Goal: Information Seeking & Learning: Compare options

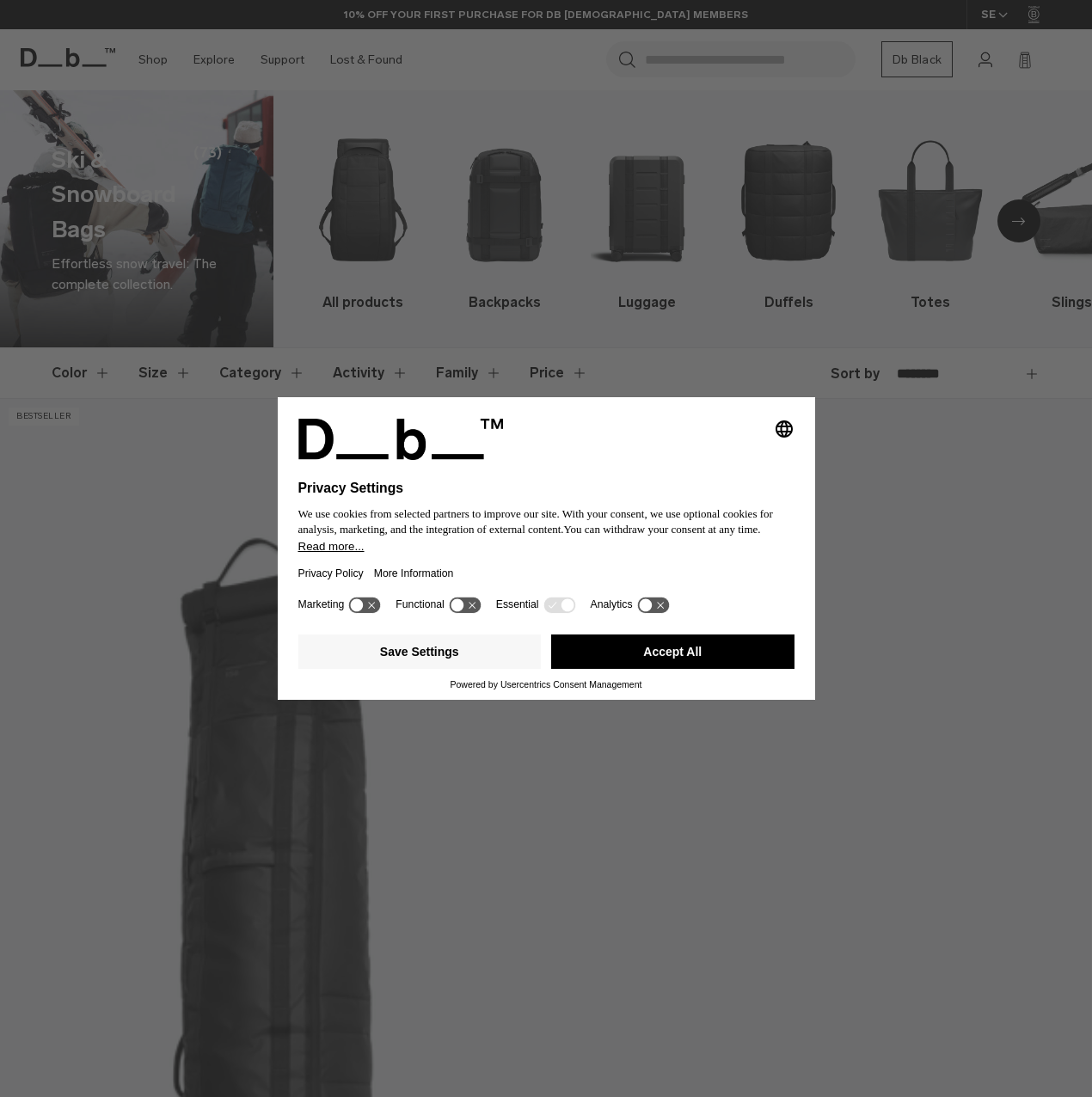
click at [493, 231] on div "Selecting an option will immediately change the language Privacy Settings We us…" at bounding box center [546, 548] width 1092 height 1097
click at [713, 663] on button "Accept All" at bounding box center [672, 652] width 243 height 34
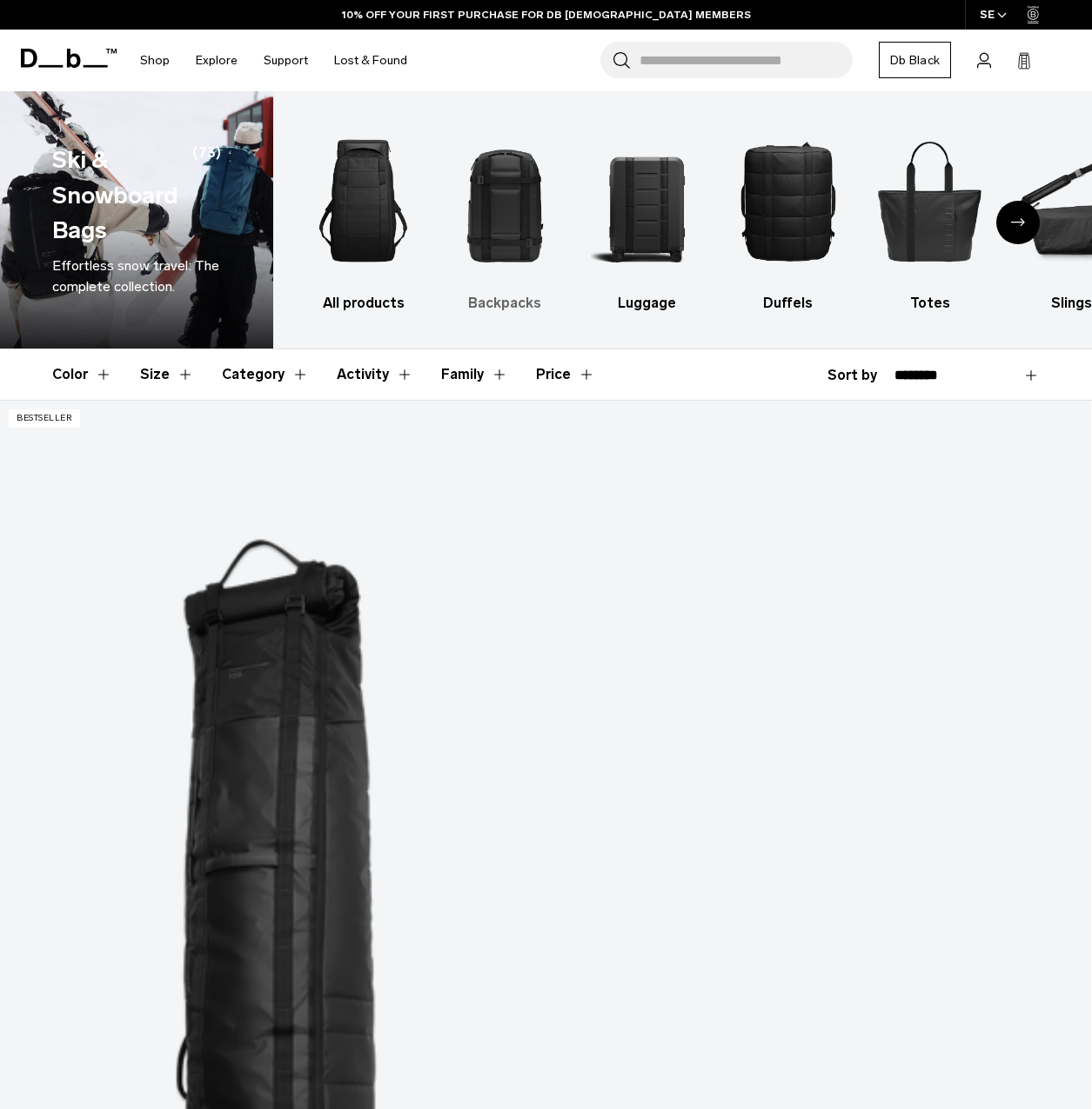
click at [505, 204] on img "2 / 10" at bounding box center [505, 200] width 111 height 167
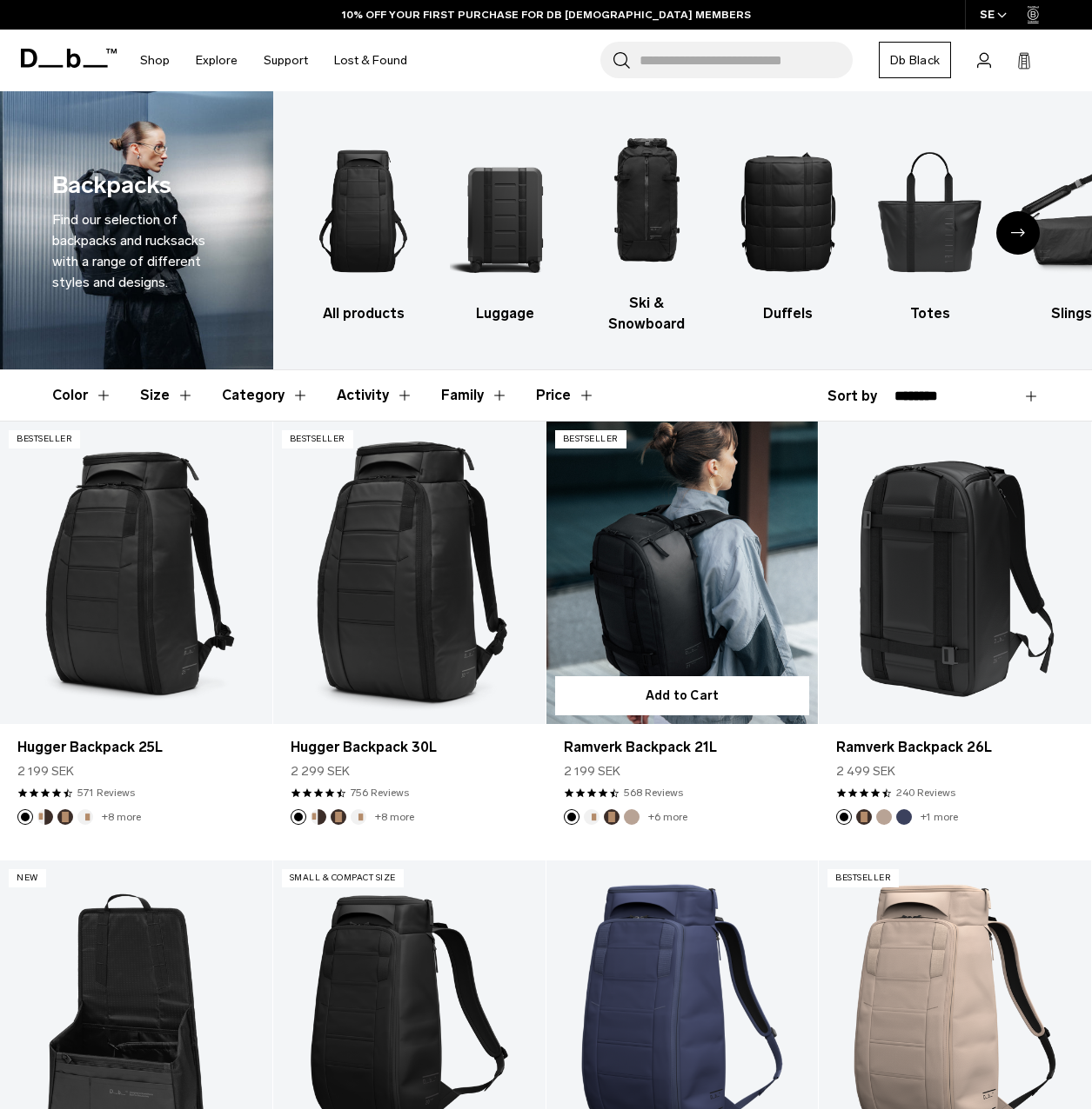
click at [694, 567] on link "Ramverk Backpack 21L" at bounding box center [682, 572] width 272 height 303
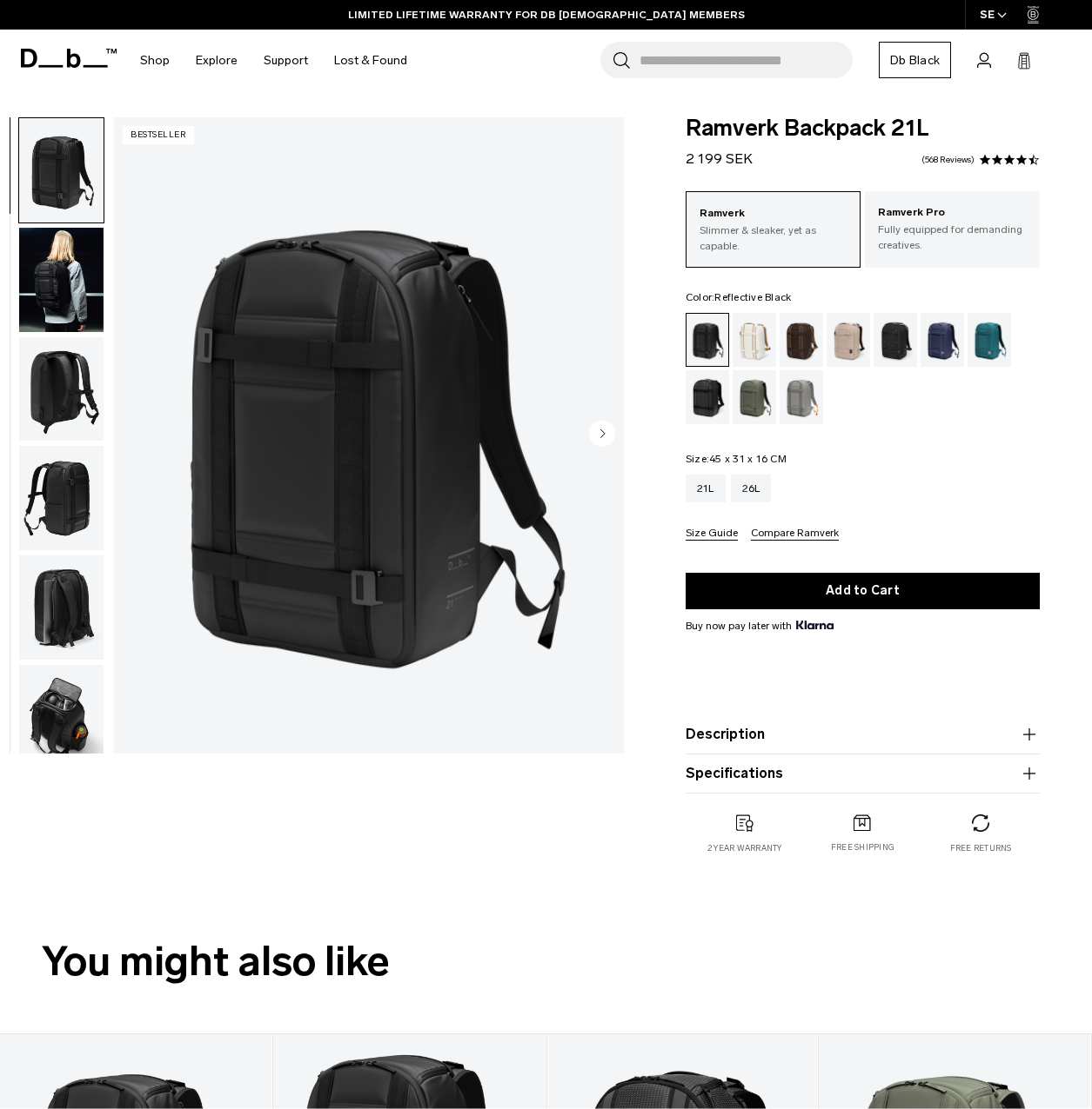
click at [701, 409] on div "Reflective Black" at bounding box center [708, 397] width 44 height 54
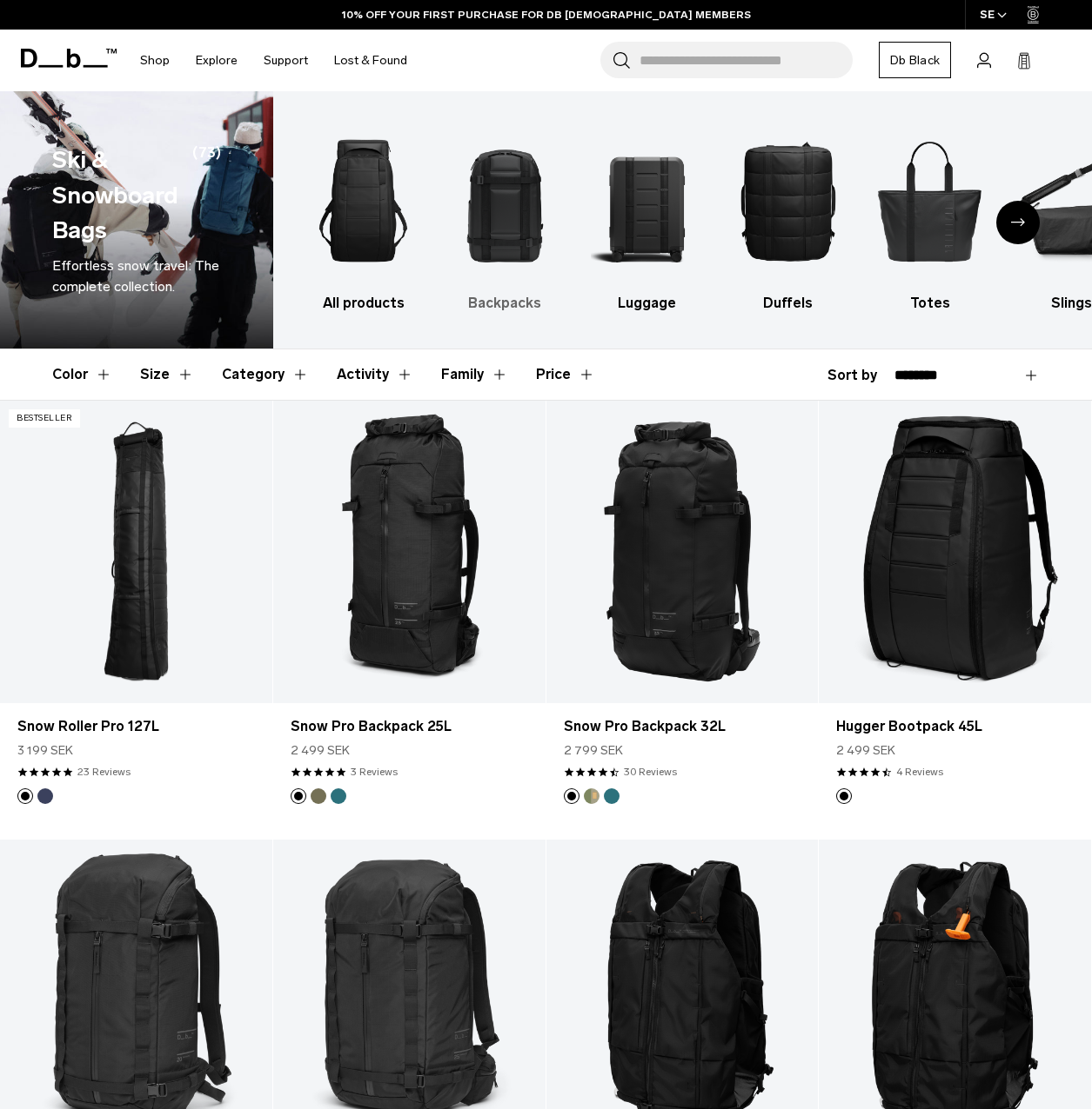
click at [517, 165] on img "2 / 10" at bounding box center [505, 200] width 111 height 167
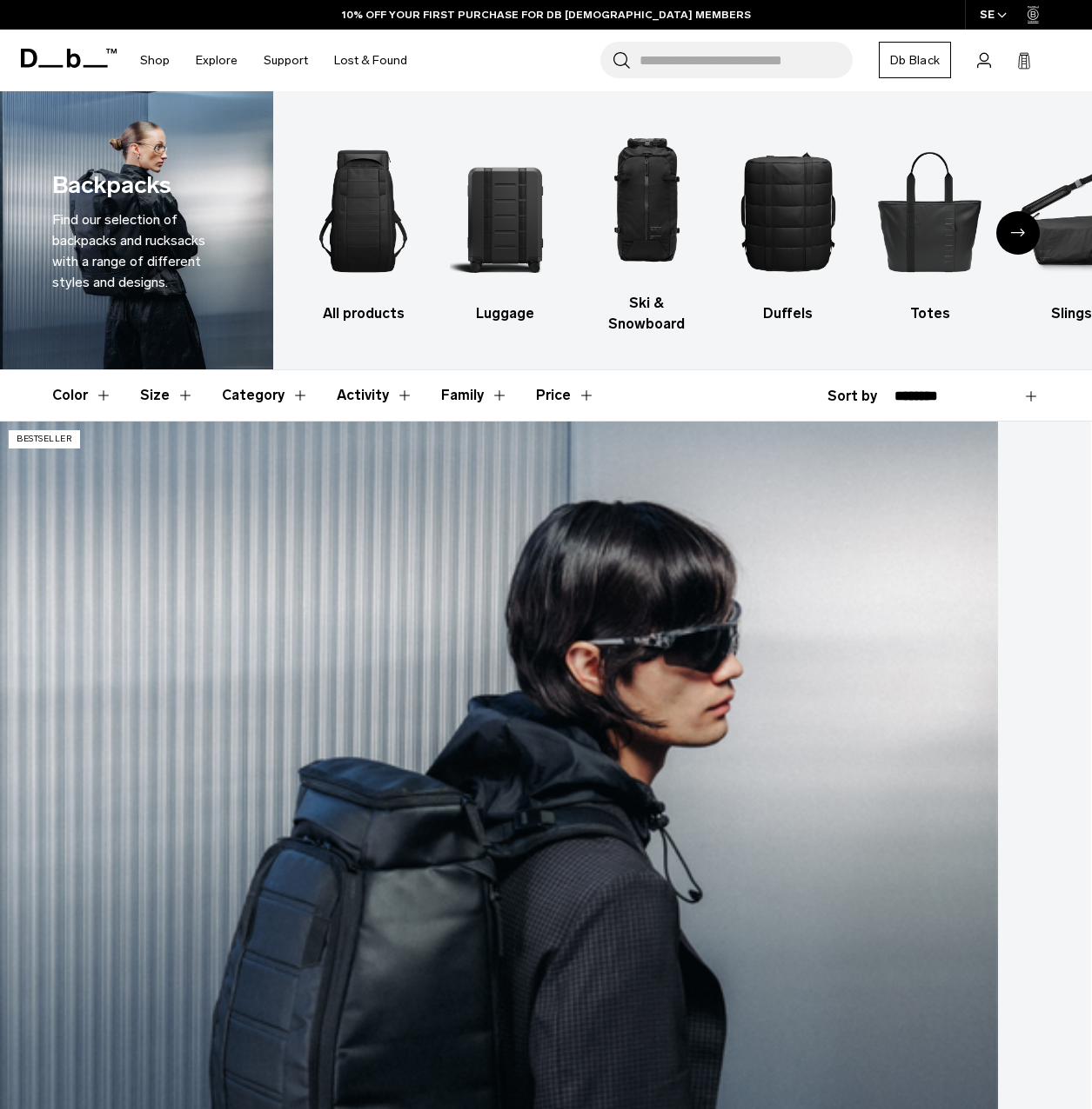
click at [153, 490] on link "Hugger Backpack 25L" at bounding box center [546, 1027] width 1091 height 1211
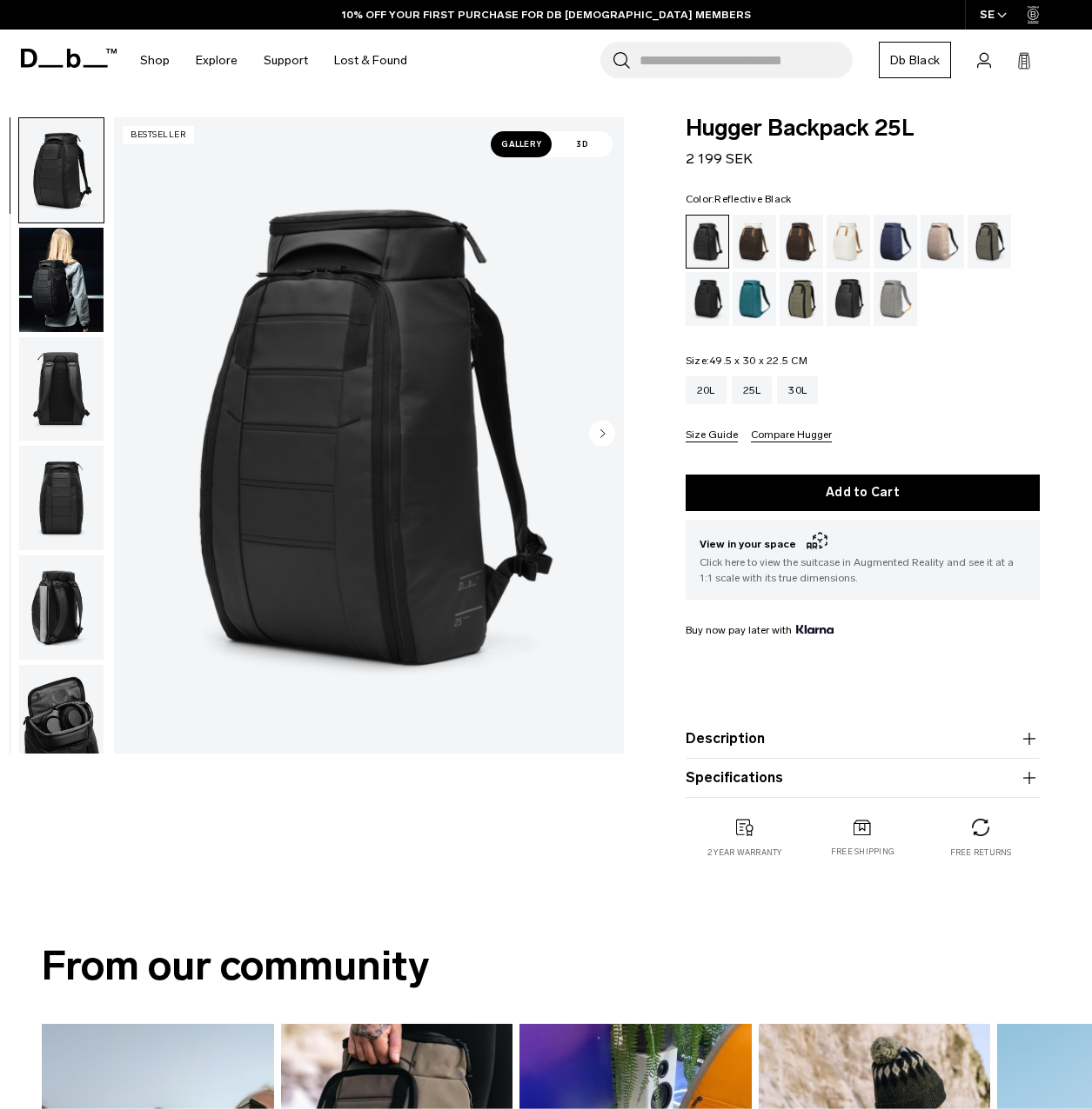
click at [850, 308] on div "Reflective Black" at bounding box center [848, 299] width 44 height 54
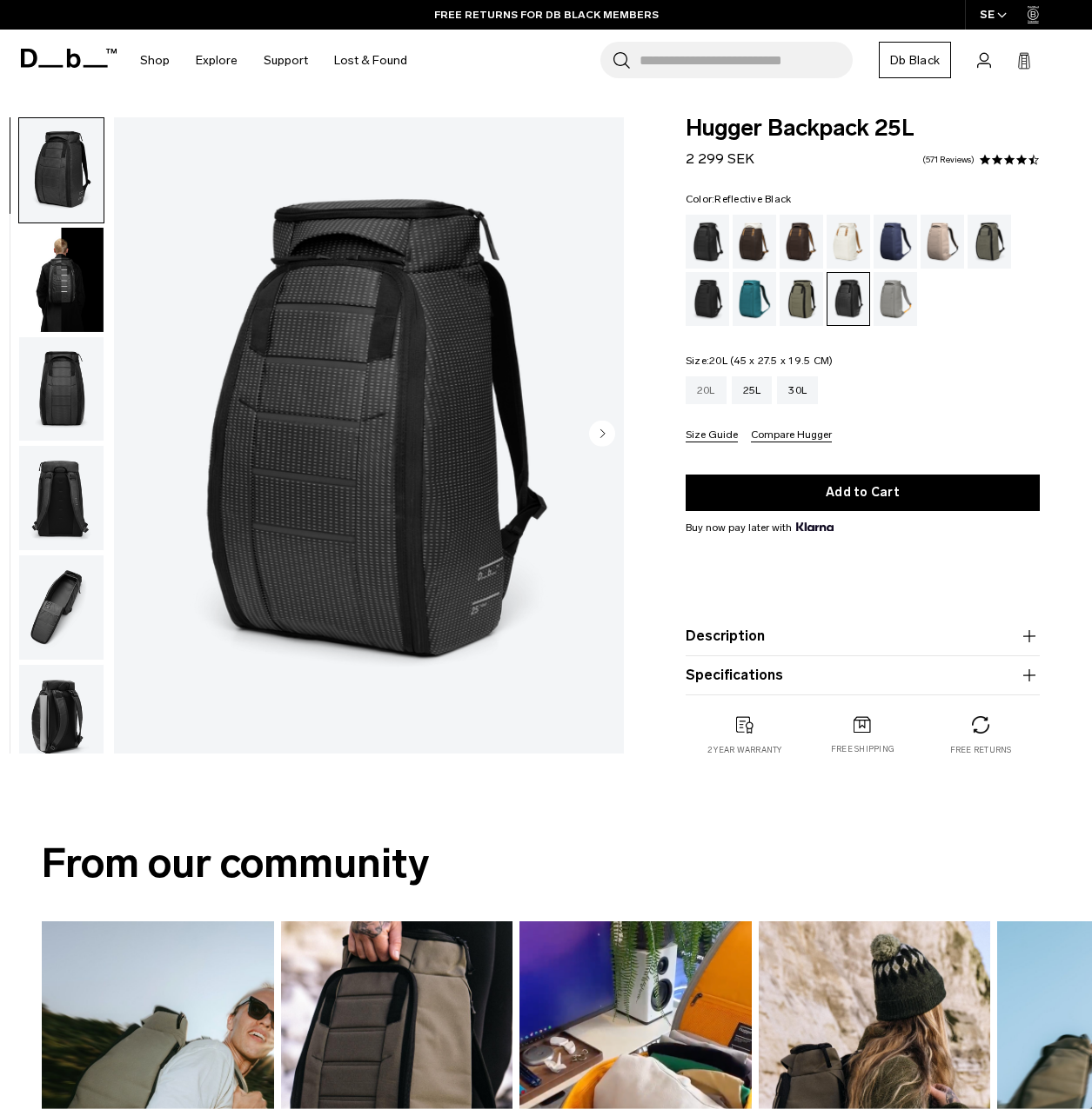
click at [700, 390] on div "20L" at bounding box center [706, 390] width 41 height 28
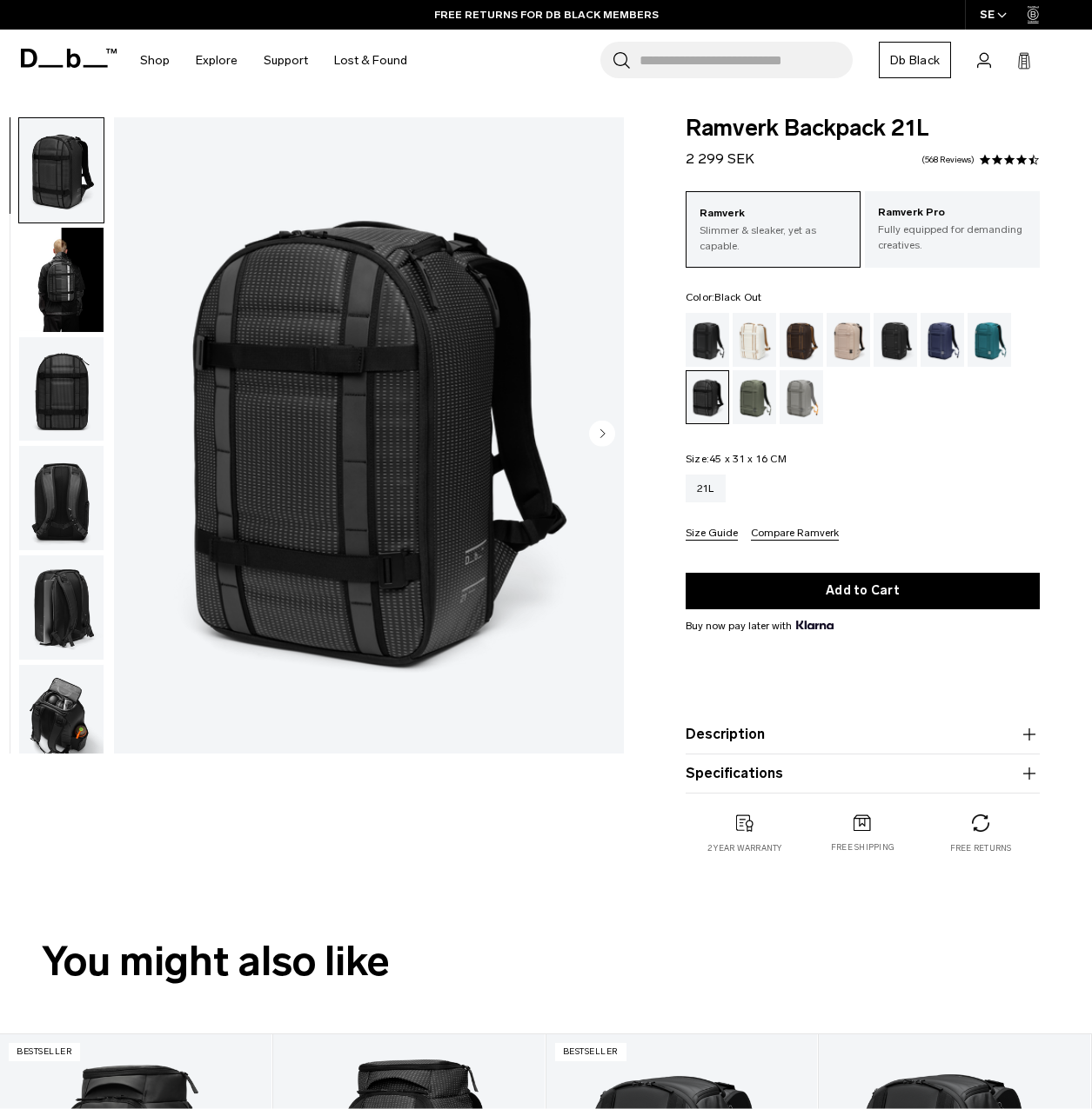
click at [697, 330] on div "Black Out" at bounding box center [708, 340] width 44 height 54
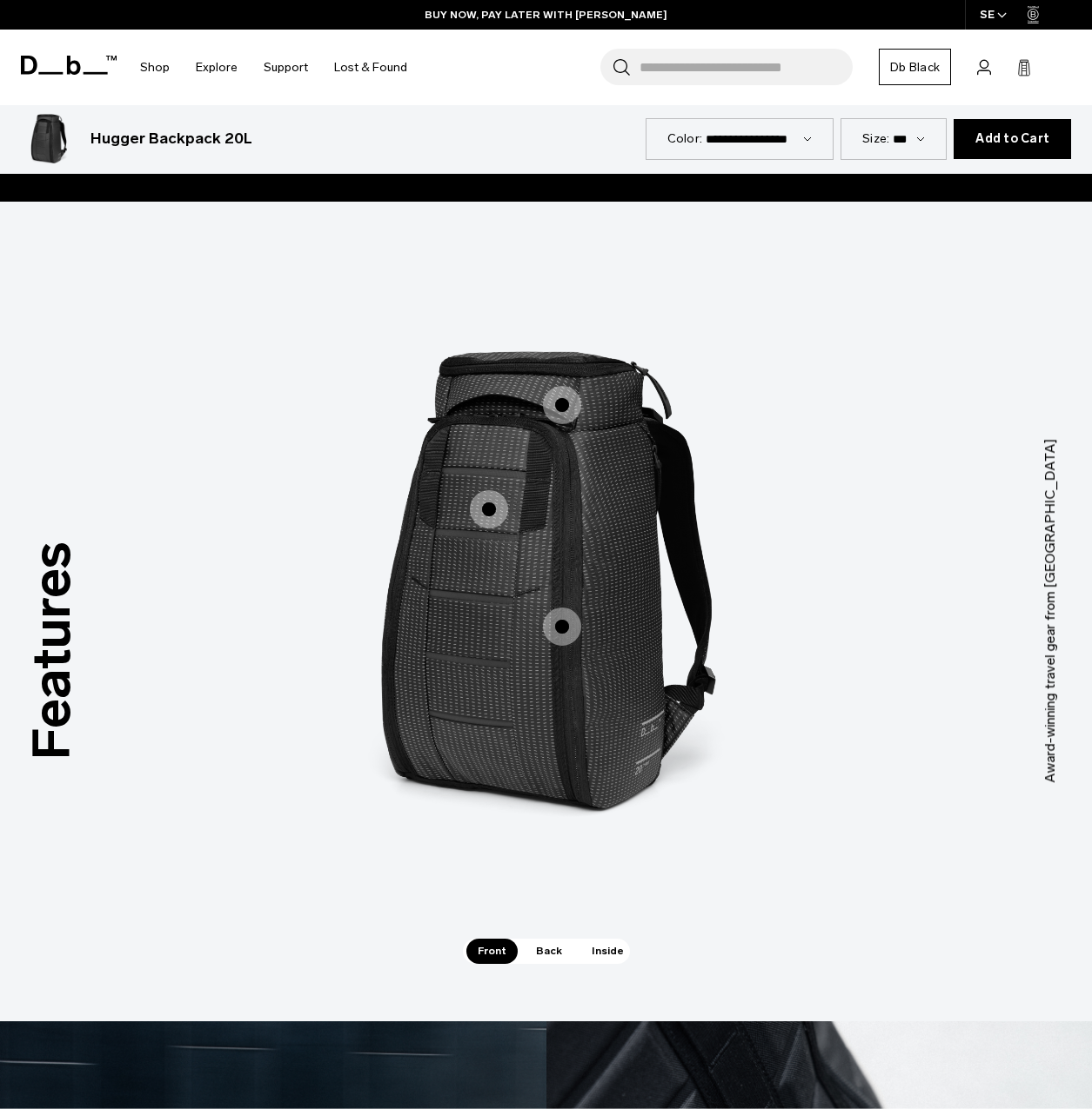
scroll to position [1912, 0]
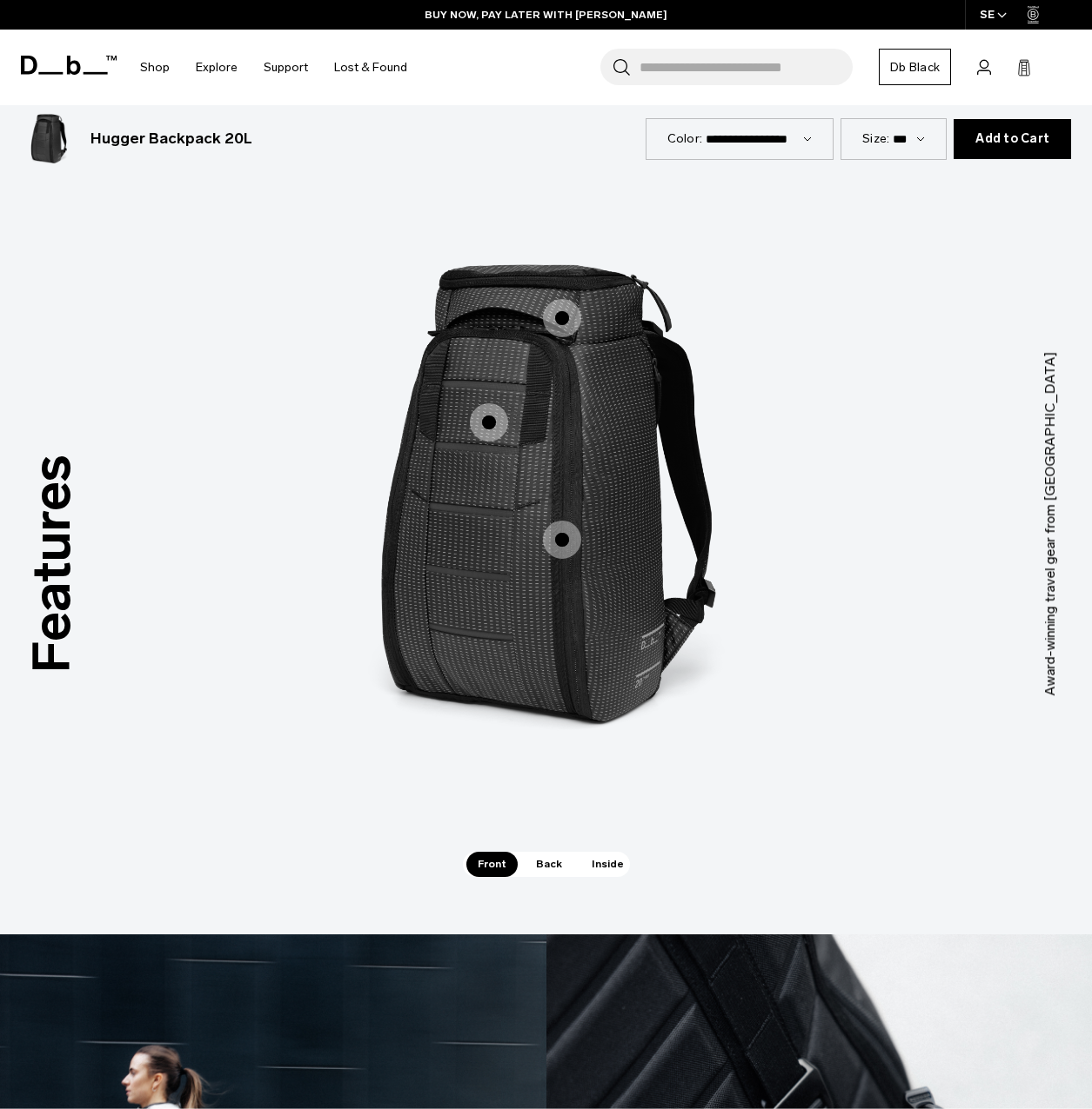
click at [547, 852] on span "Back" at bounding box center [548, 863] width 48 height 24
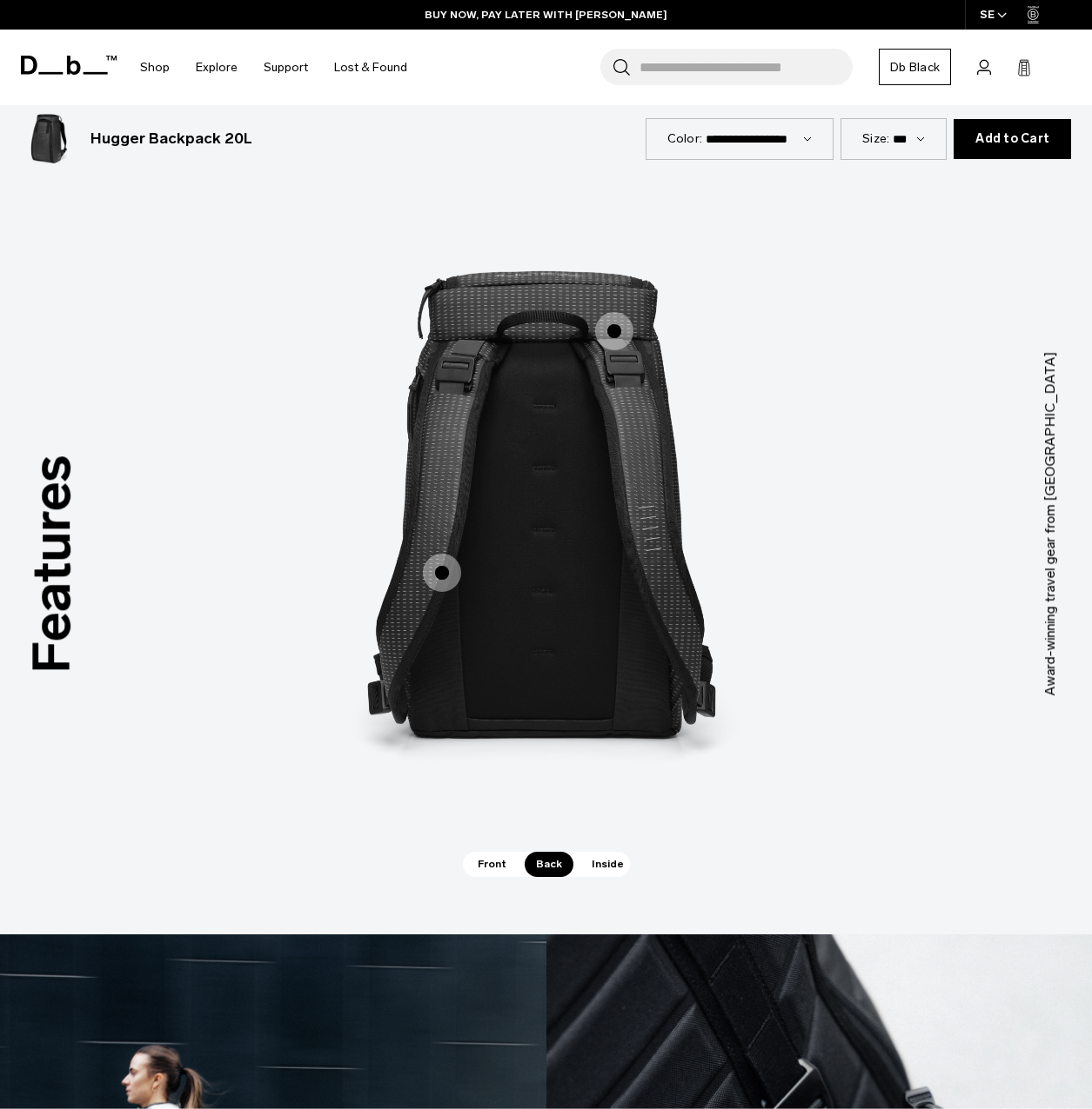
click at [442, 554] on span "2 / 3" at bounding box center [442, 573] width 39 height 39
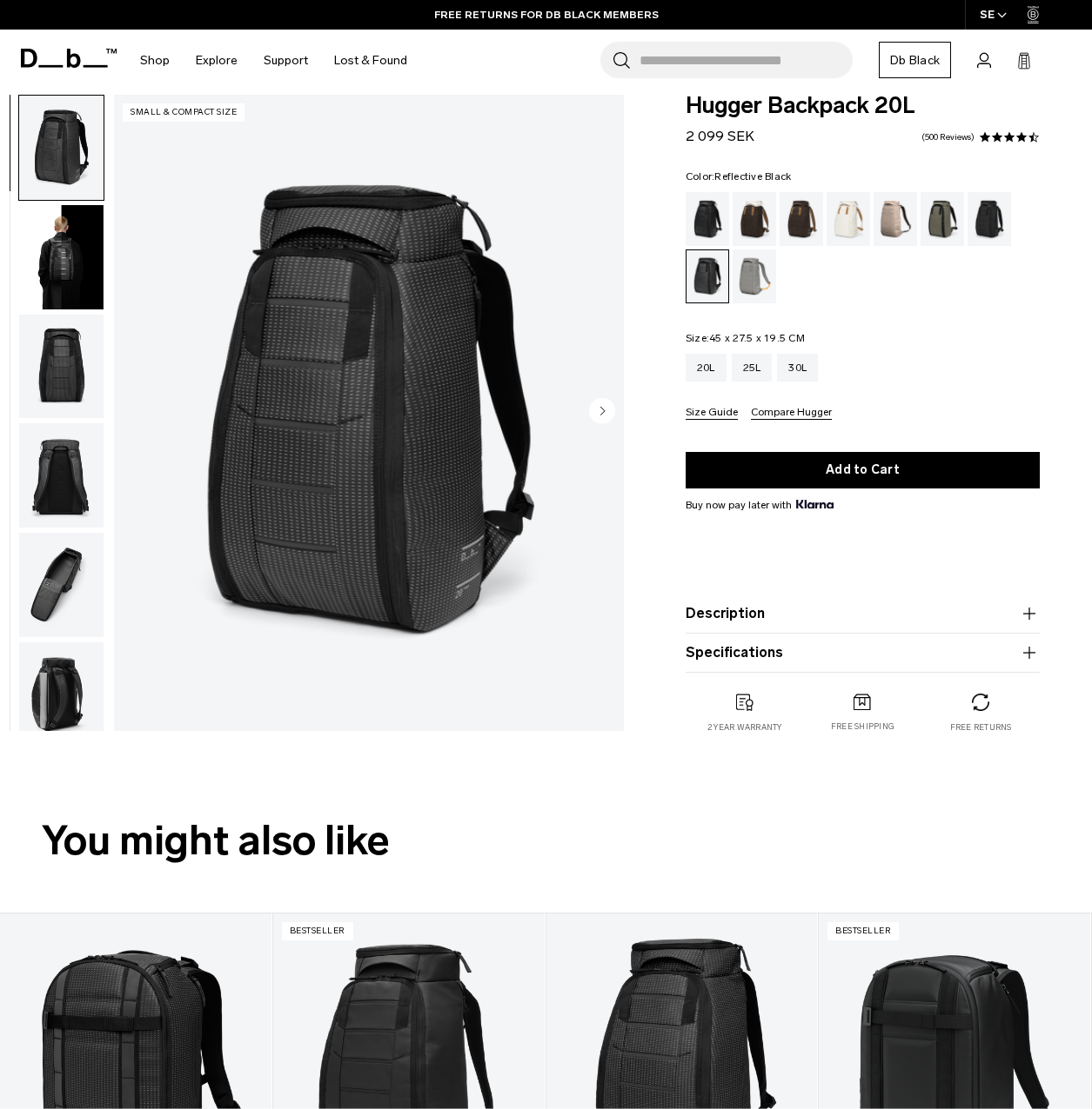
scroll to position [0, 0]
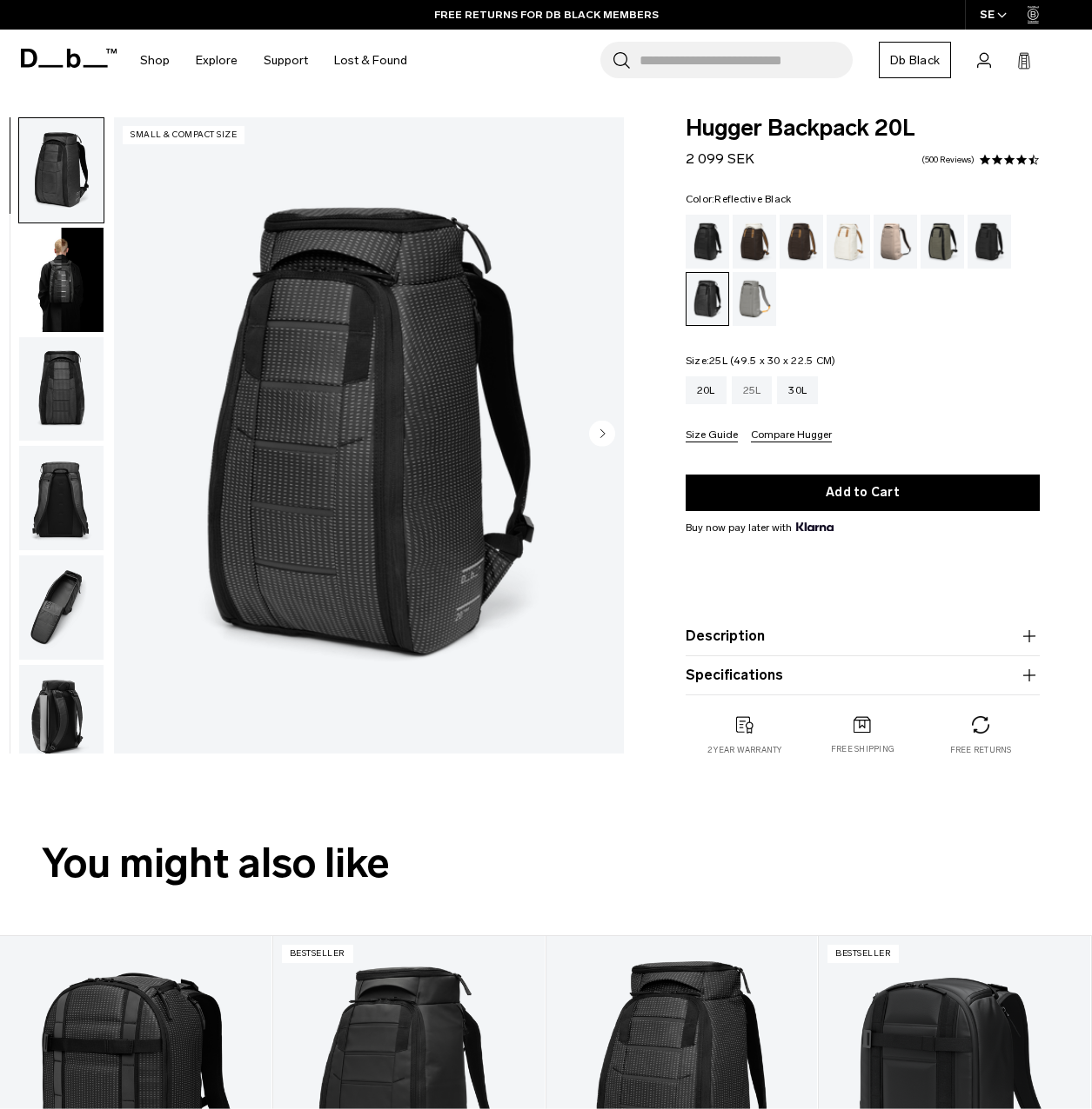
click at [762, 398] on div "25L" at bounding box center [752, 390] width 41 height 28
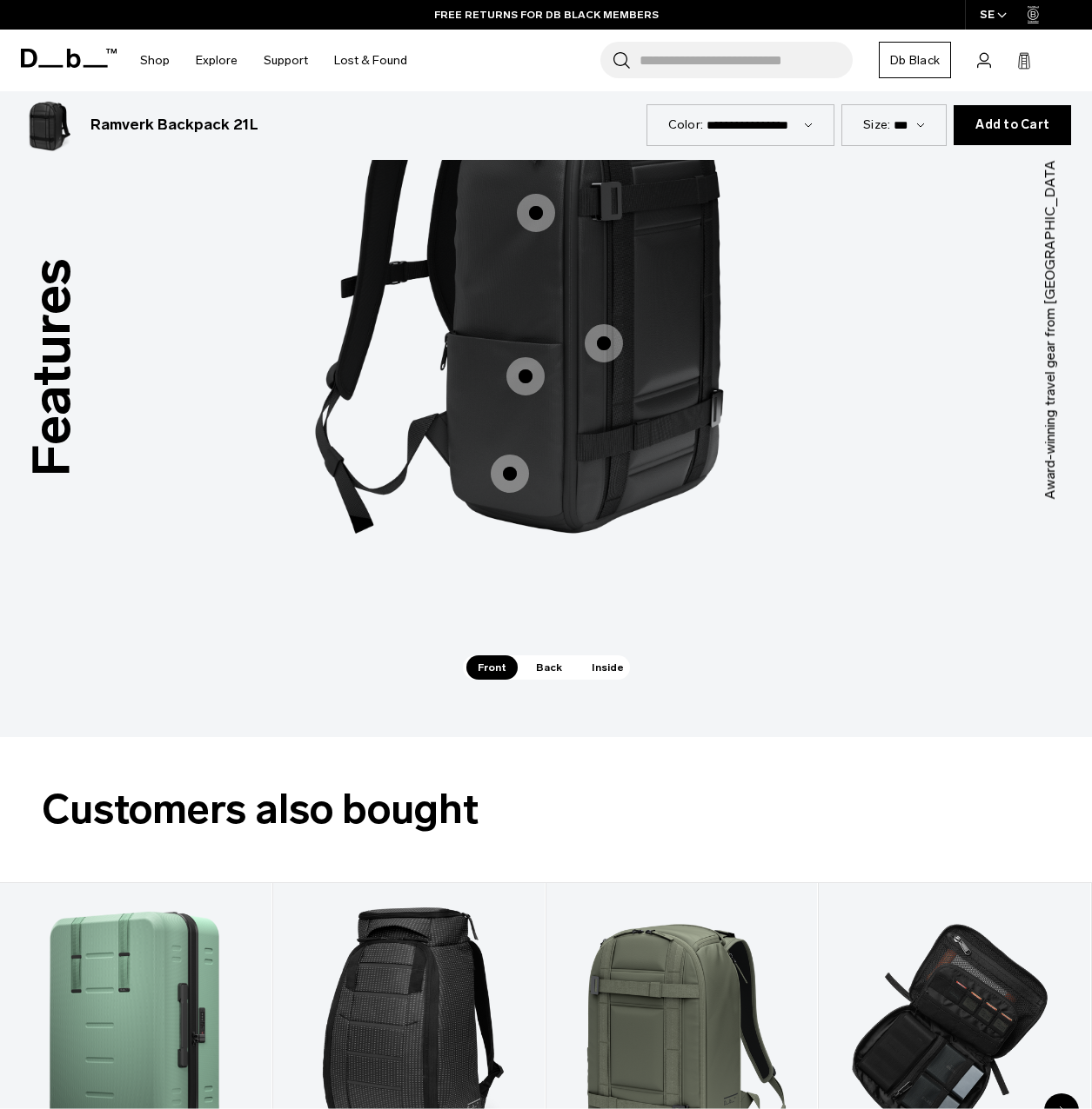
scroll to position [1999, 0]
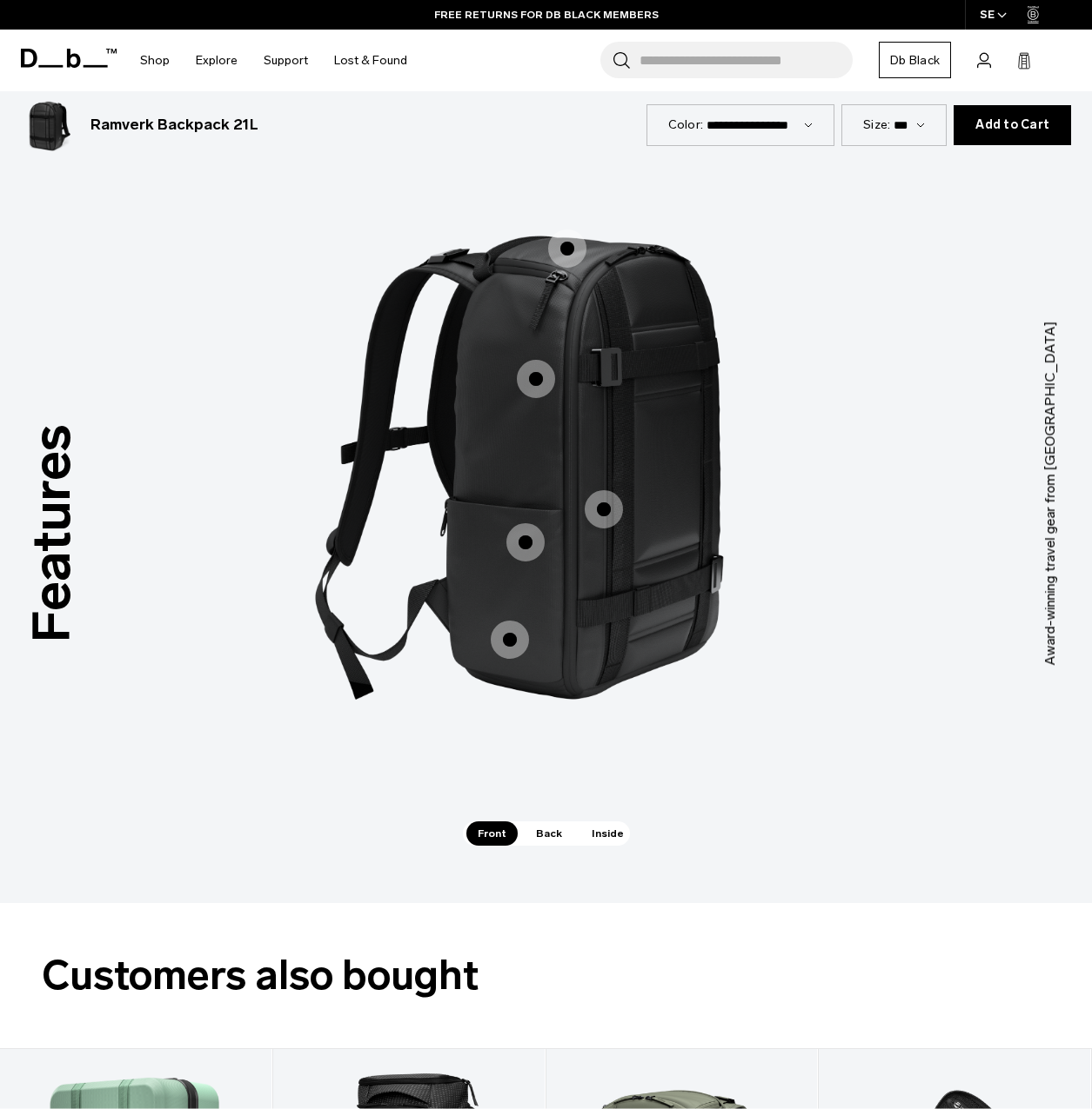
click at [544, 823] on span "Back" at bounding box center [548, 833] width 48 height 24
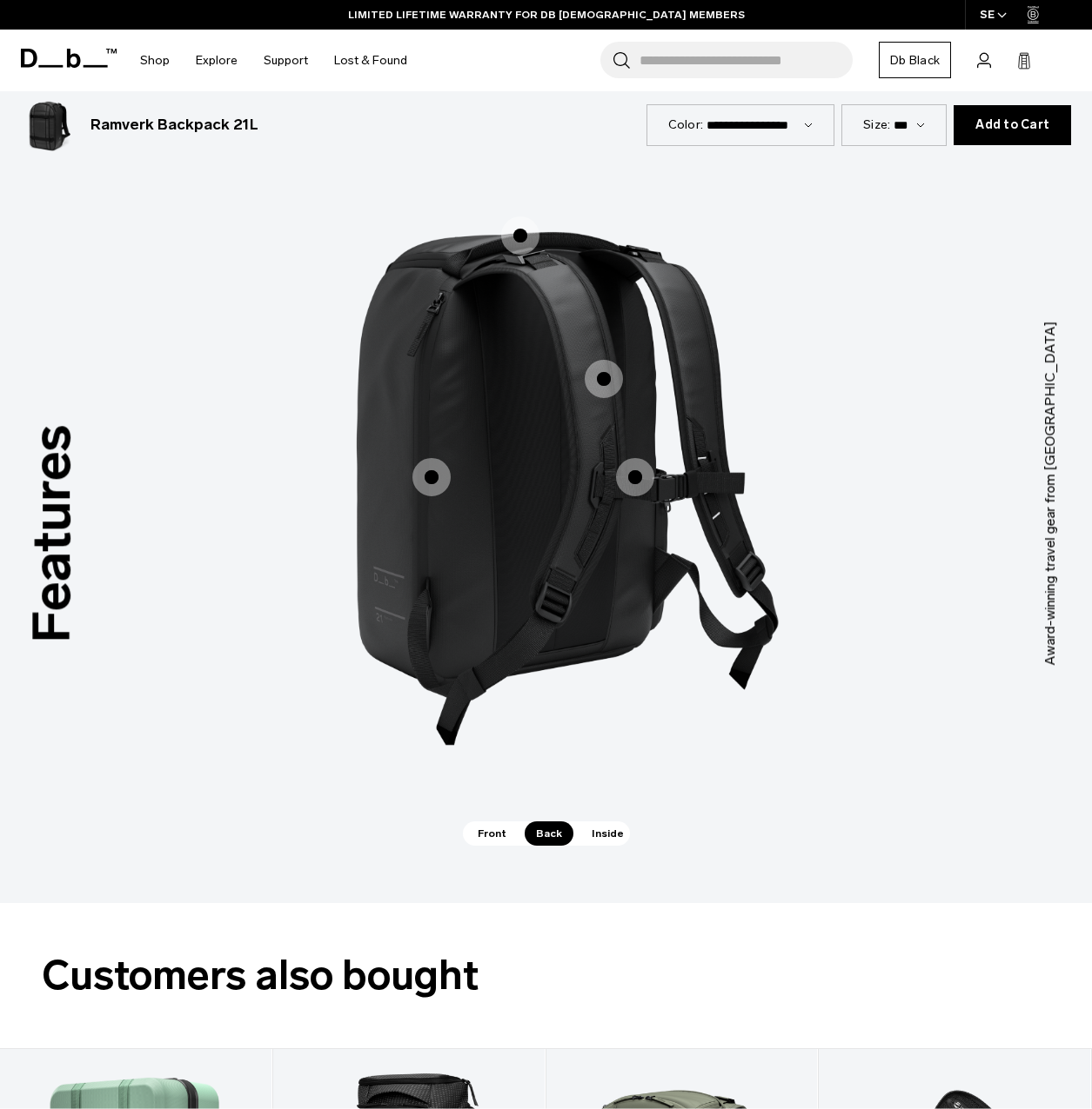
click at [437, 458] on span "2 / 3" at bounding box center [431, 478] width 39 height 39
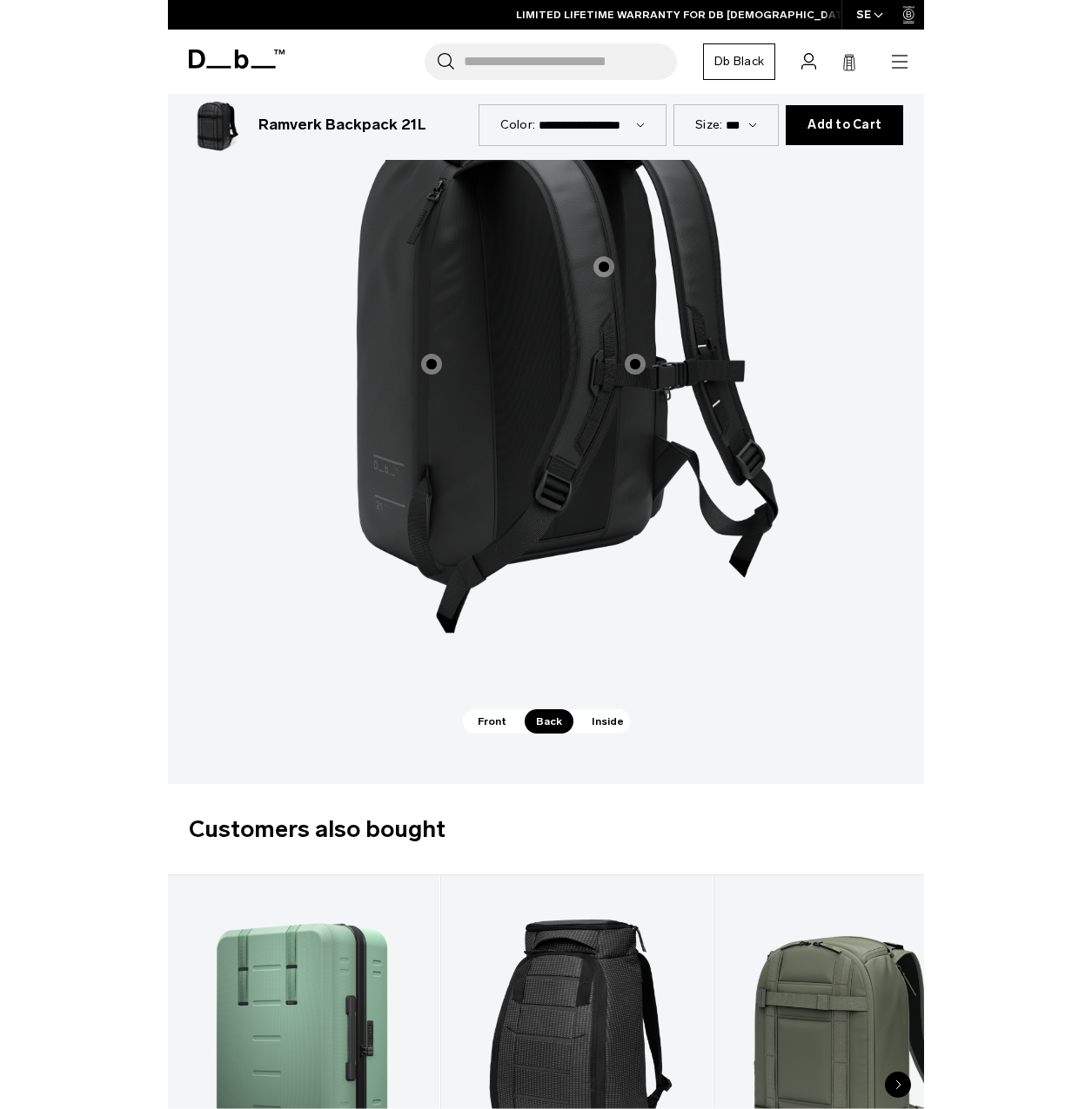
scroll to position [2000, 0]
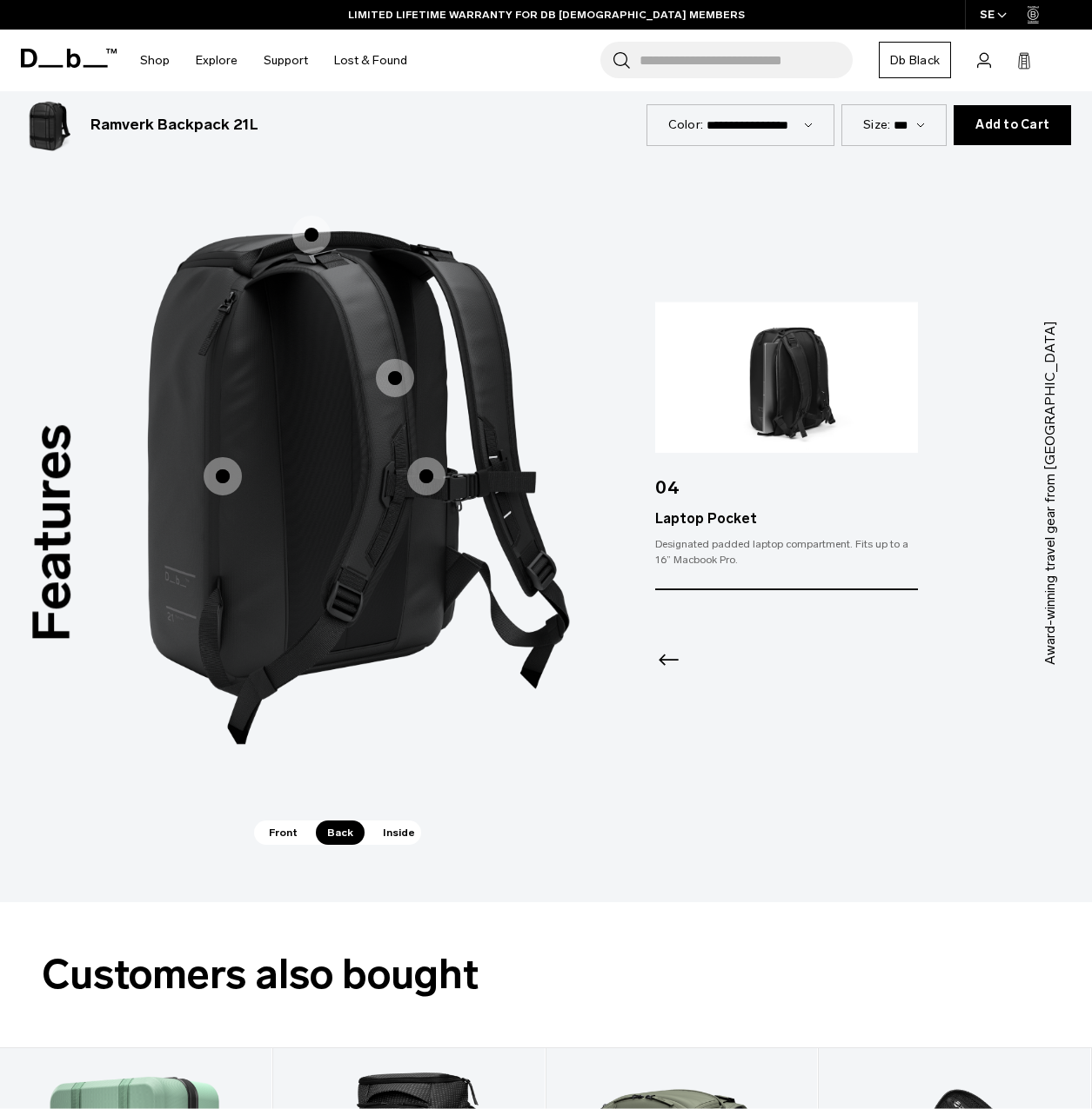
click at [812, 358] on img at bounding box center [786, 377] width 263 height 151
click at [401, 821] on span "Inside" at bounding box center [398, 832] width 55 height 24
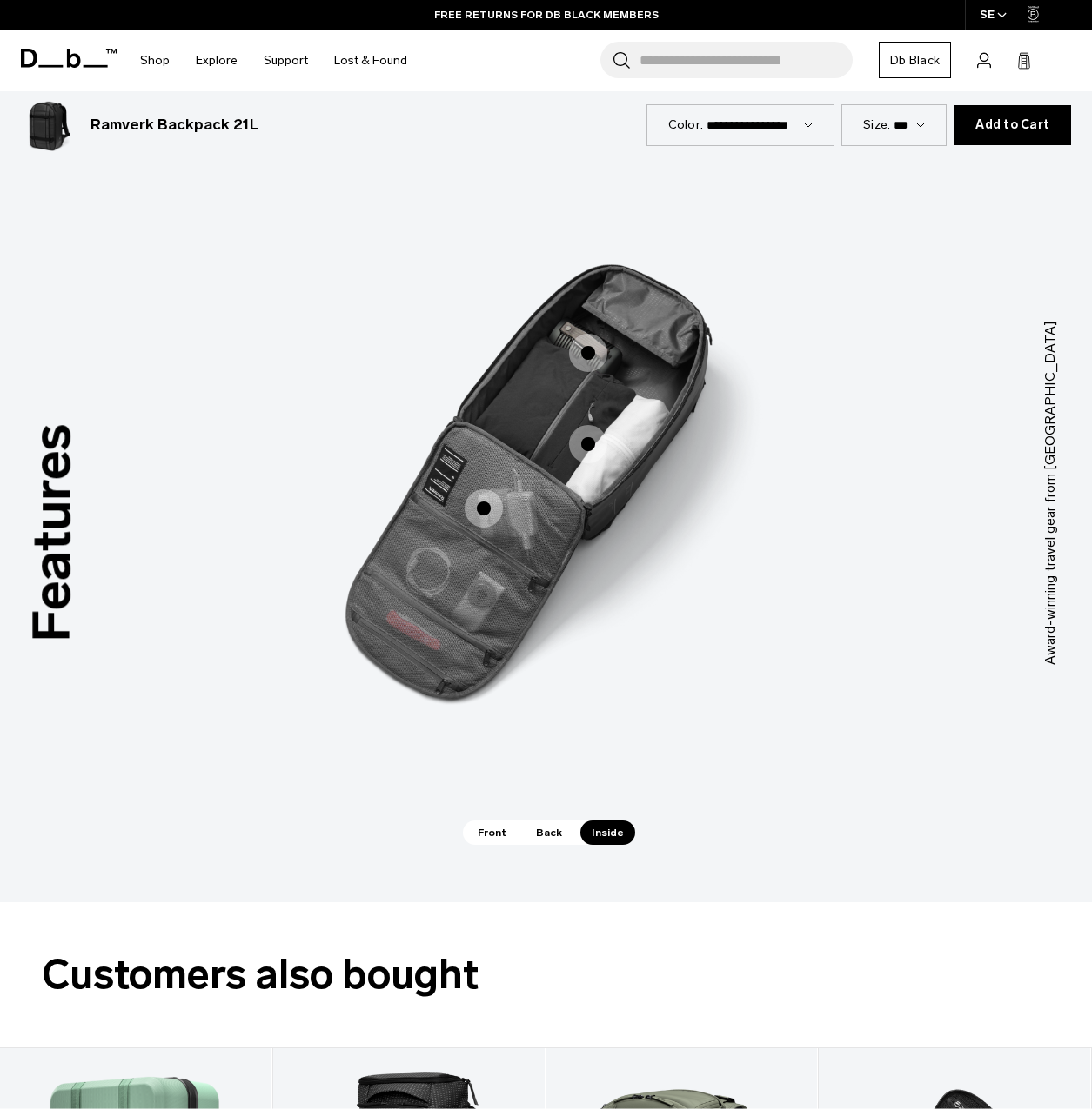
click at [587, 338] on span "3 / 3" at bounding box center [588, 353] width 39 height 39
click at [585, 334] on span "3 / 3" at bounding box center [588, 353] width 39 height 39
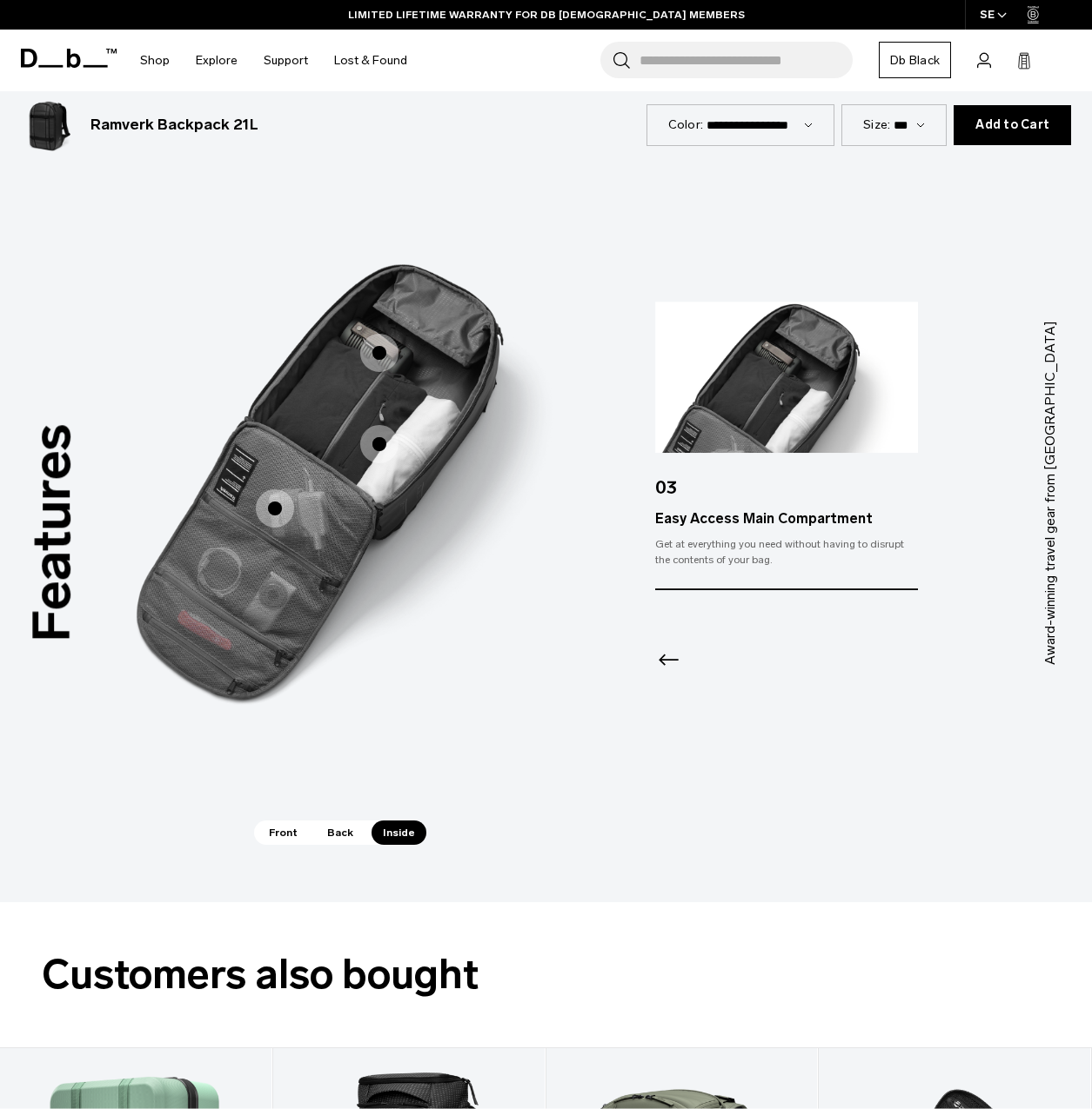
click at [383, 426] on span "3 / 3" at bounding box center [379, 445] width 39 height 39
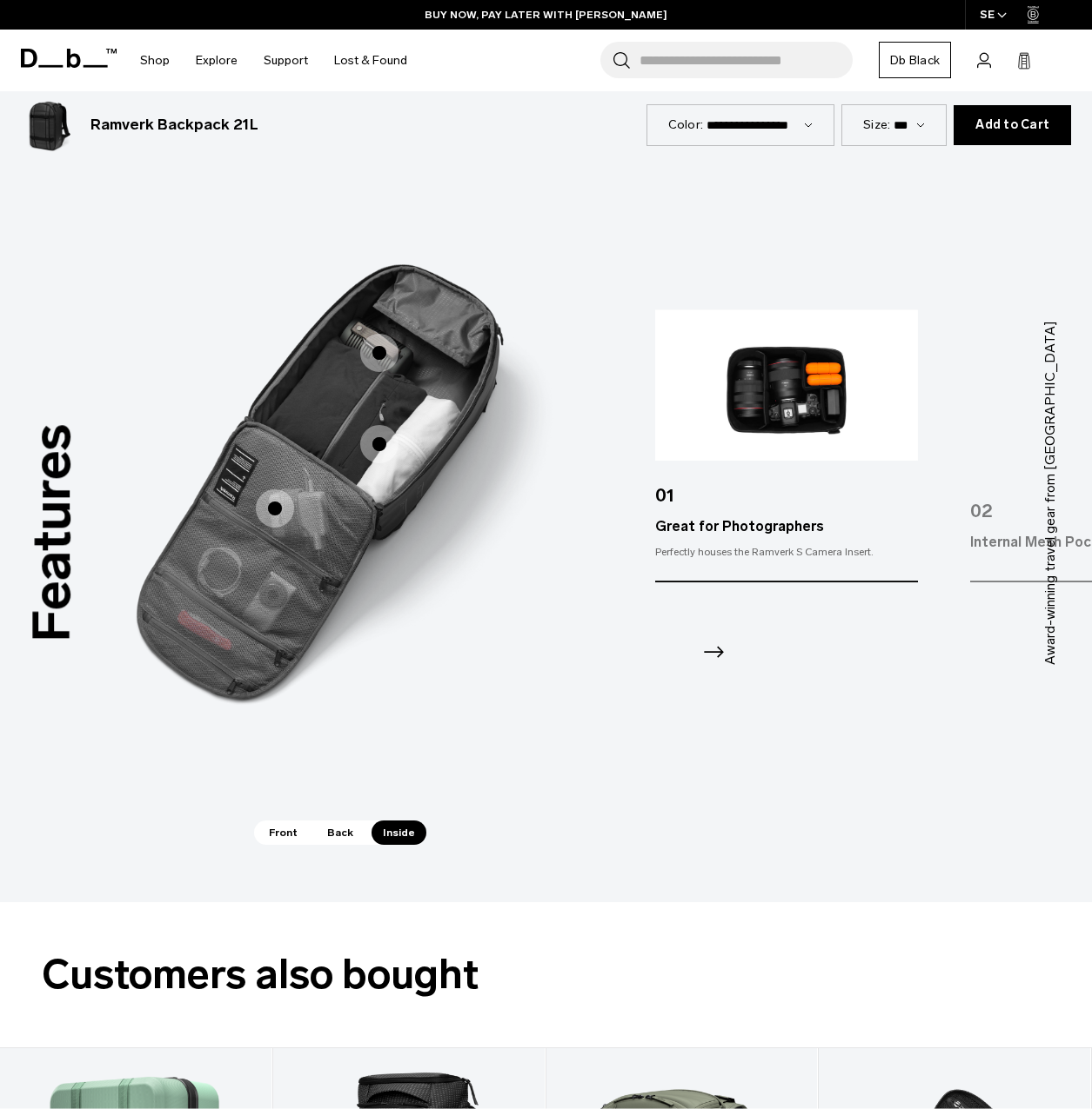
click at [287, 821] on span "Front" at bounding box center [282, 832] width 51 height 24
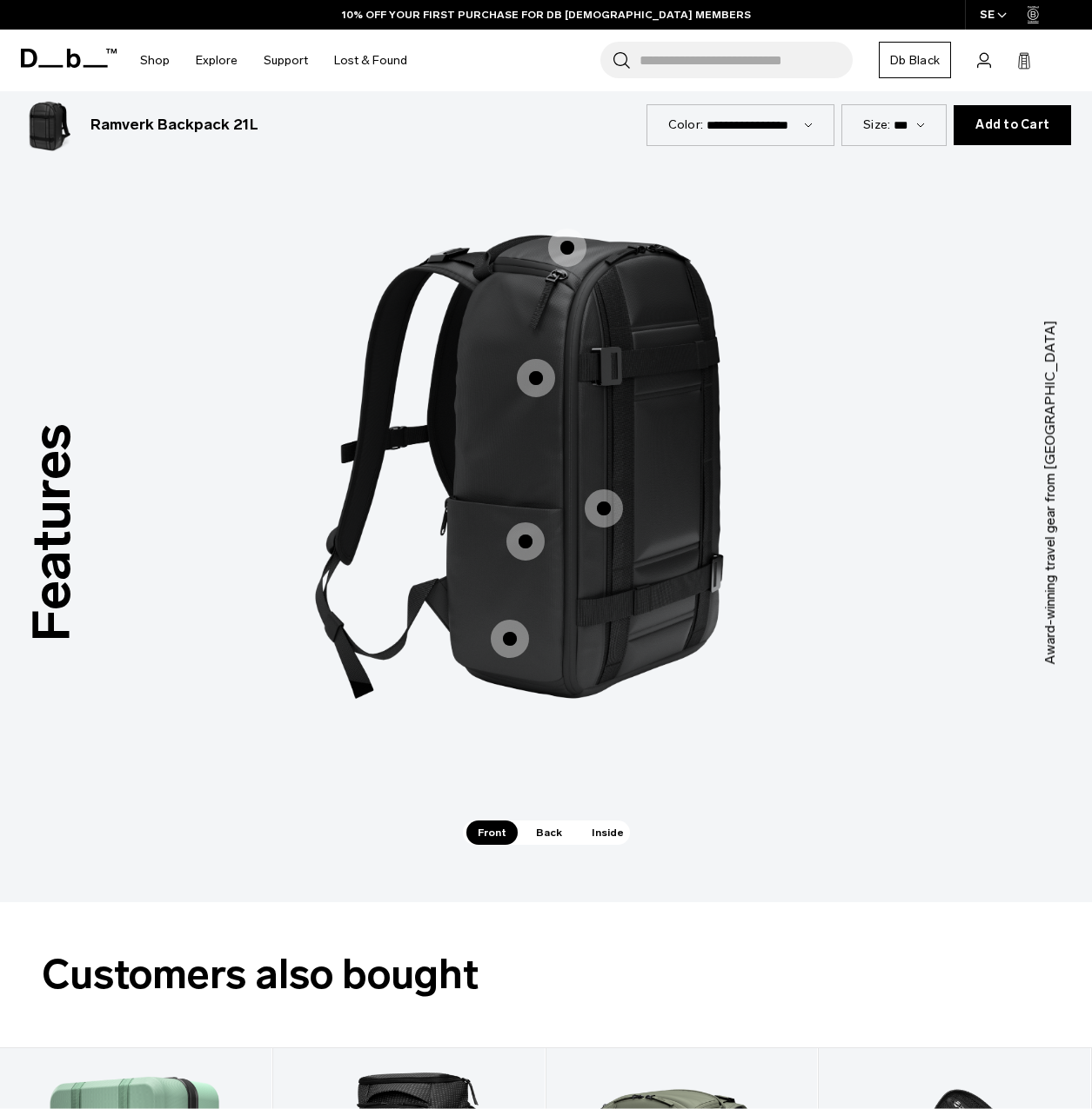
click at [611, 497] on span "1 / 3" at bounding box center [604, 509] width 39 height 39
click at [608, 489] on span "1 / 3" at bounding box center [604, 509] width 39 height 39
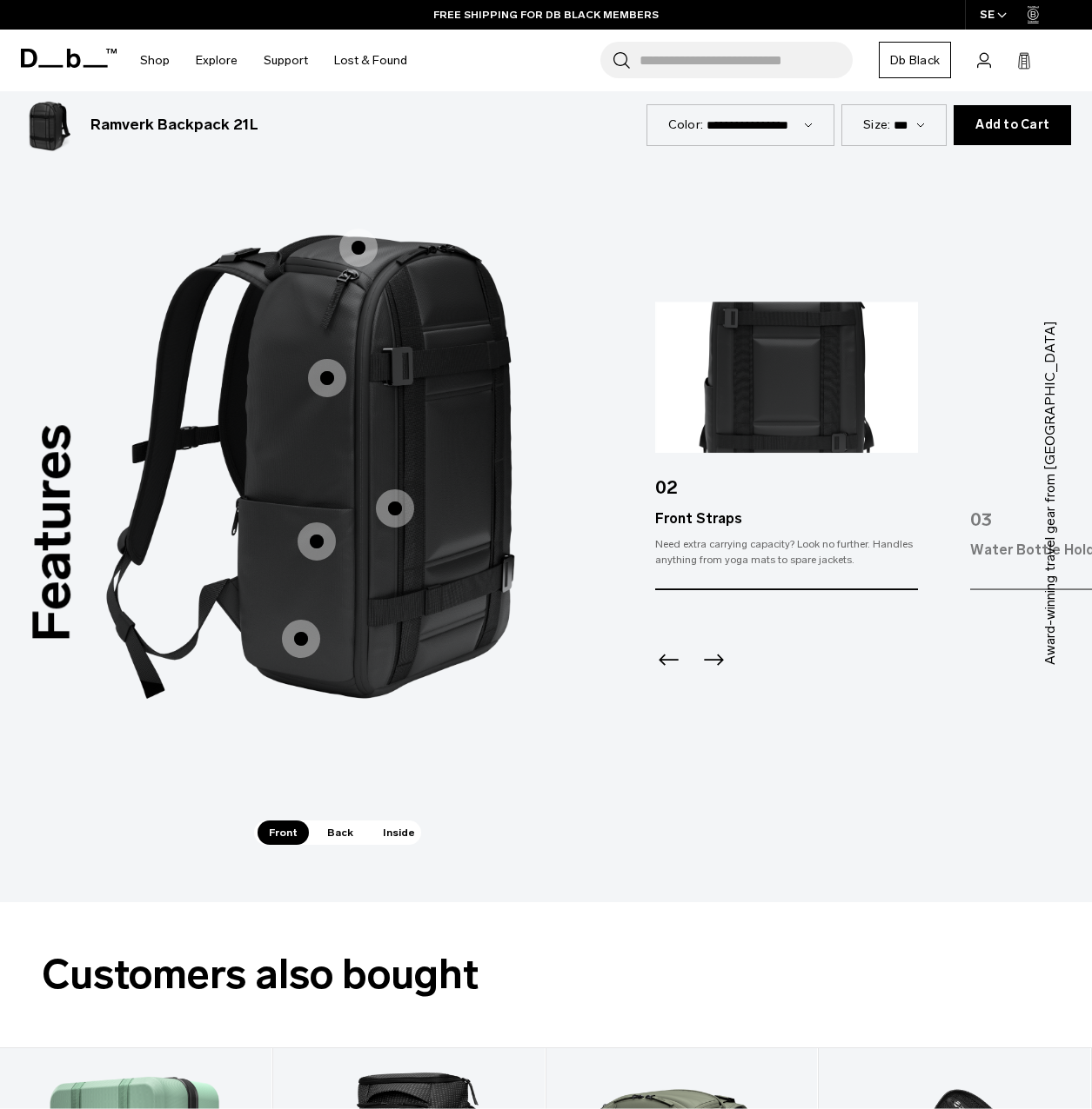
click at [323, 359] on span "1 / 3" at bounding box center [327, 378] width 39 height 39
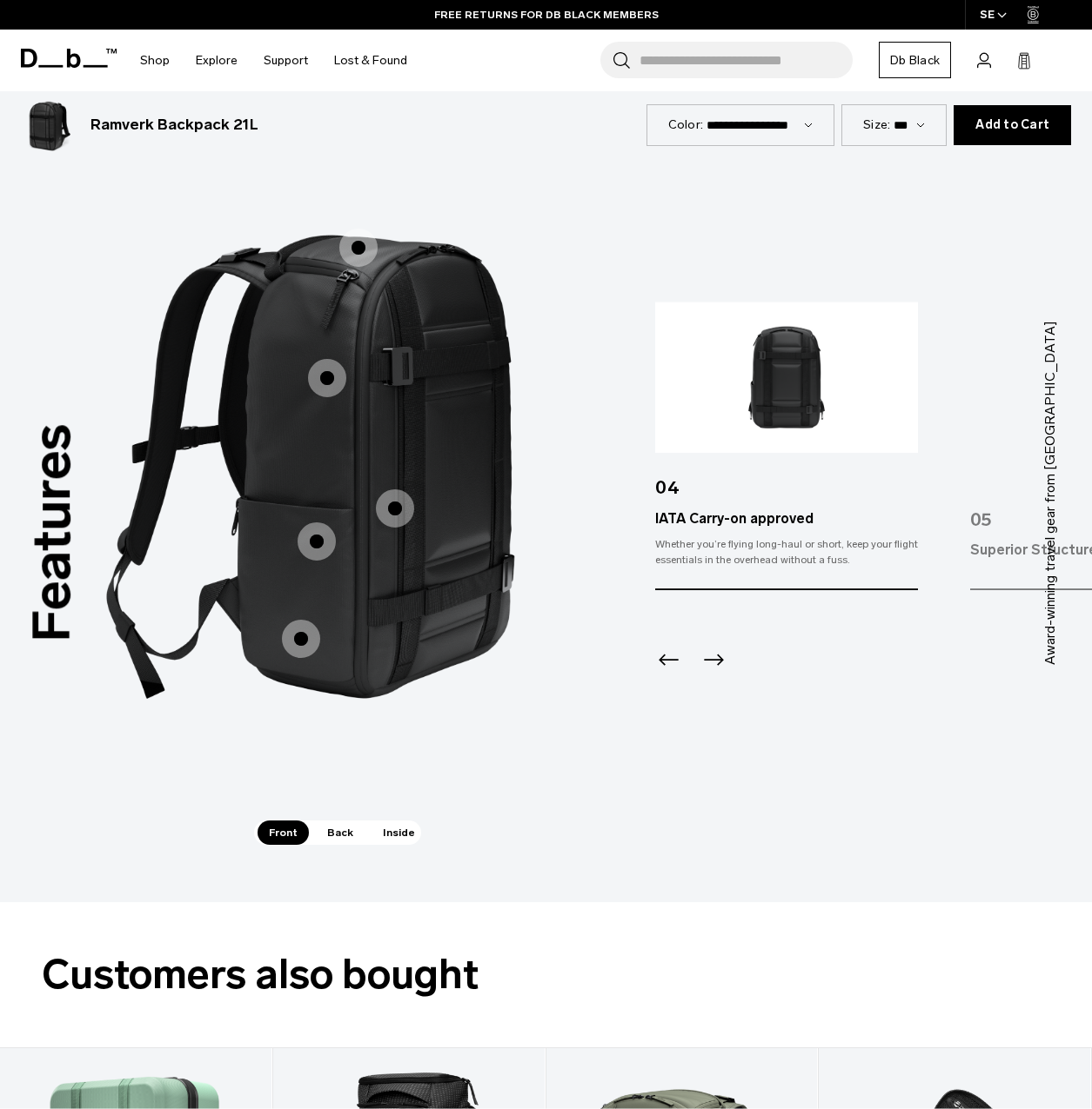
click at [314, 533] on span "1 / 3" at bounding box center [317, 541] width 39 height 39
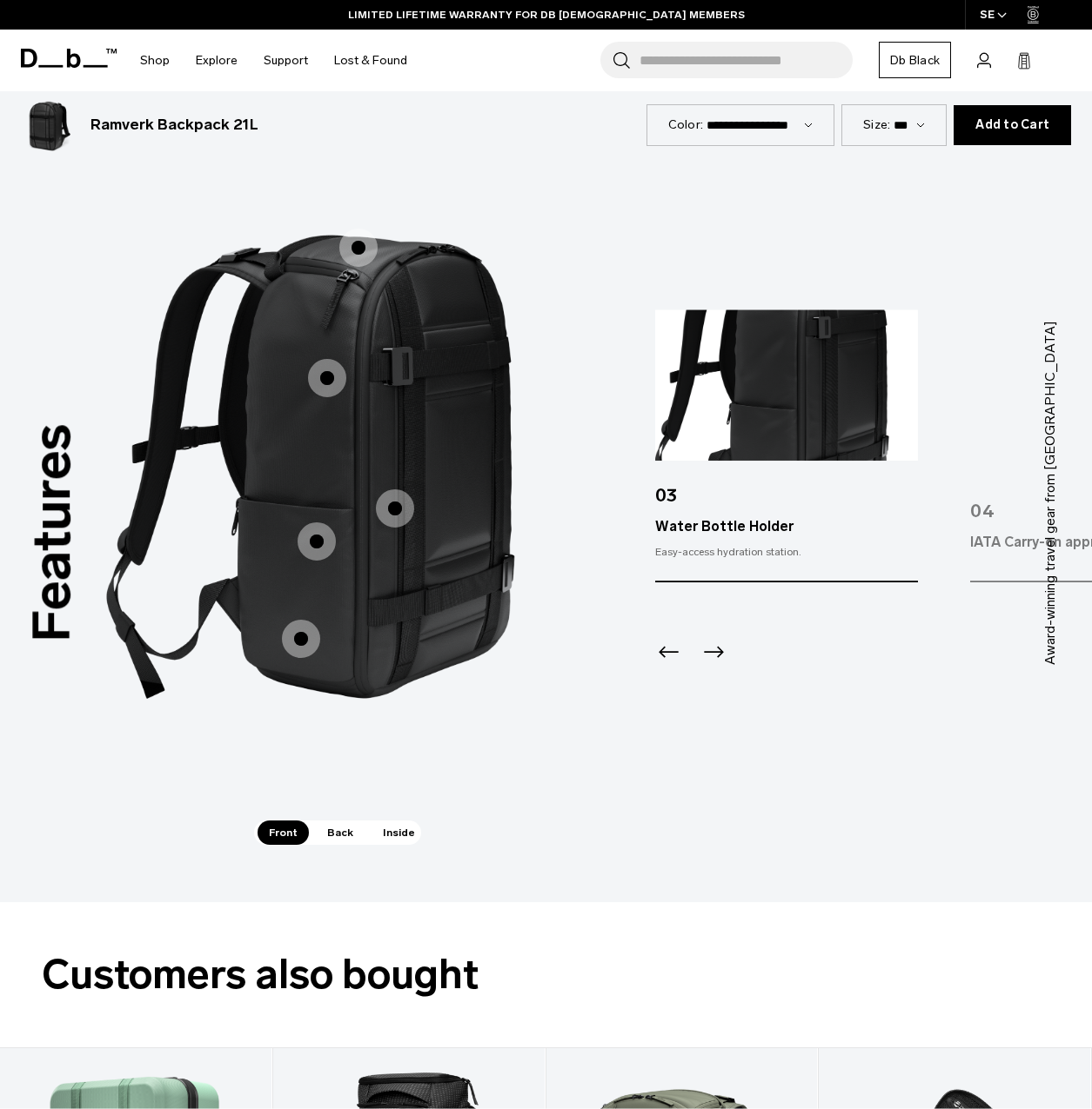
click at [313, 621] on span "1 / 3" at bounding box center [301, 639] width 39 height 39
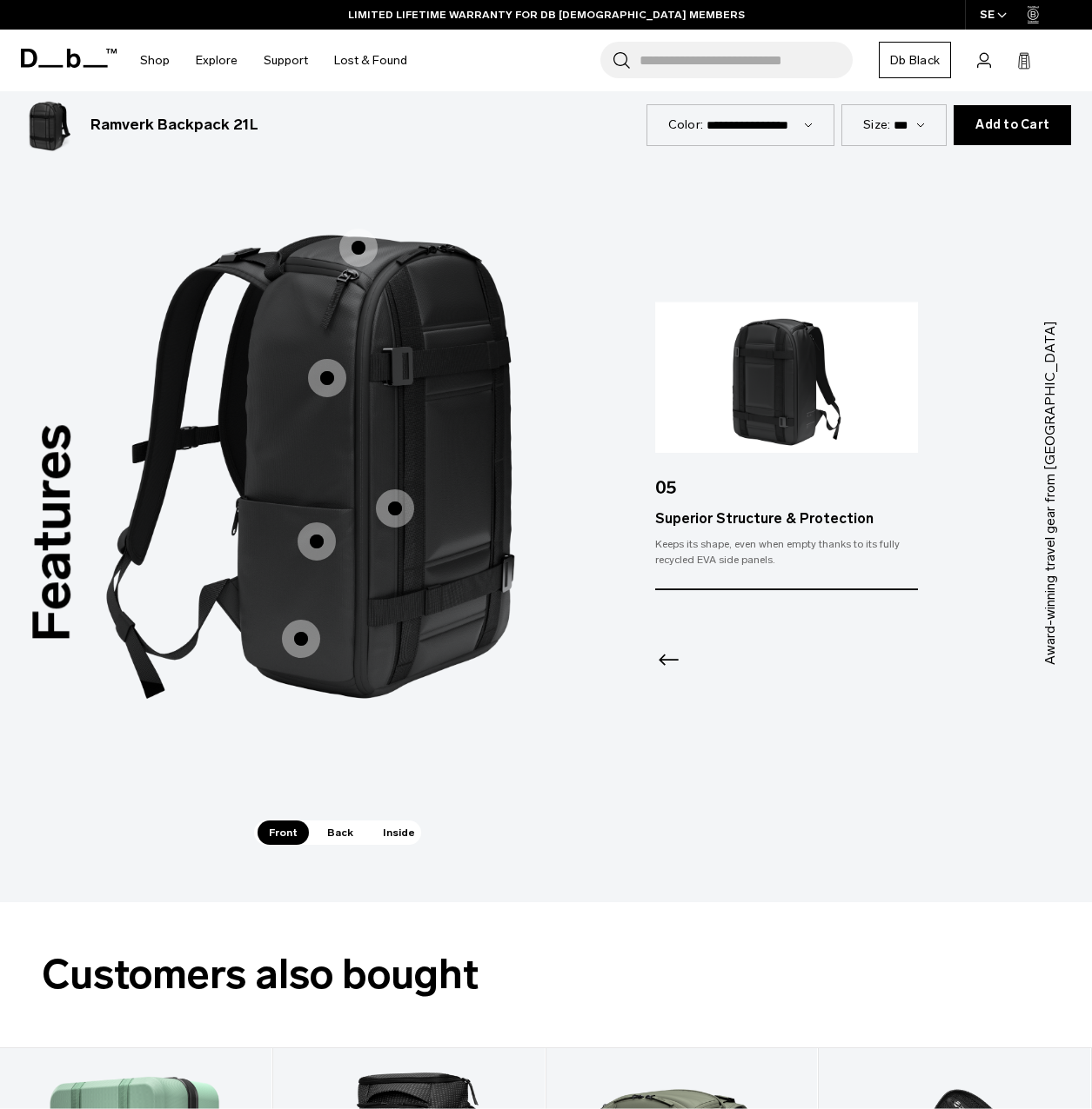
click at [364, 228] on span "1 / 3" at bounding box center [359, 248] width 39 height 39
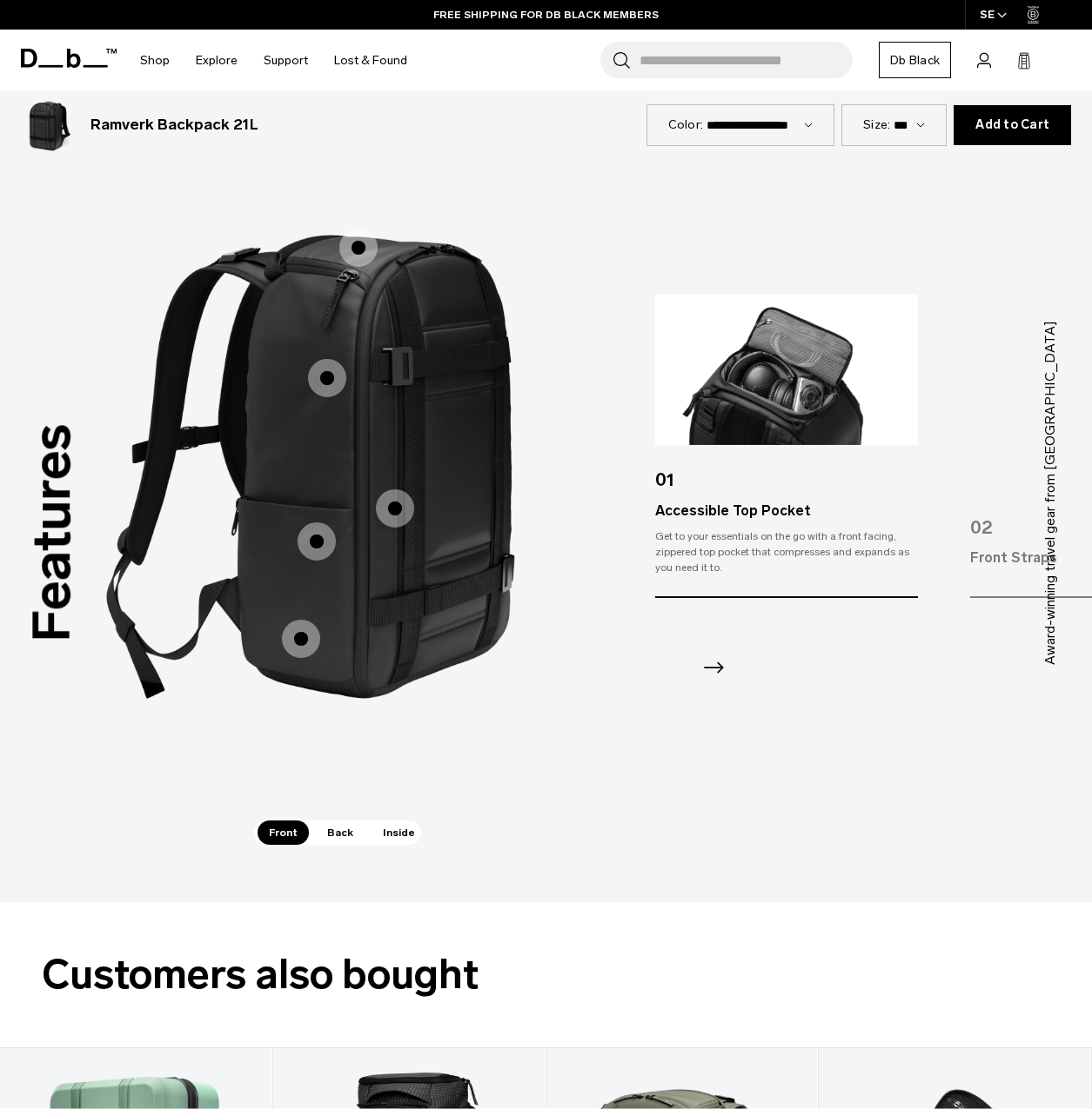
click at [323, 359] on span "1 / 3" at bounding box center [327, 378] width 39 height 39
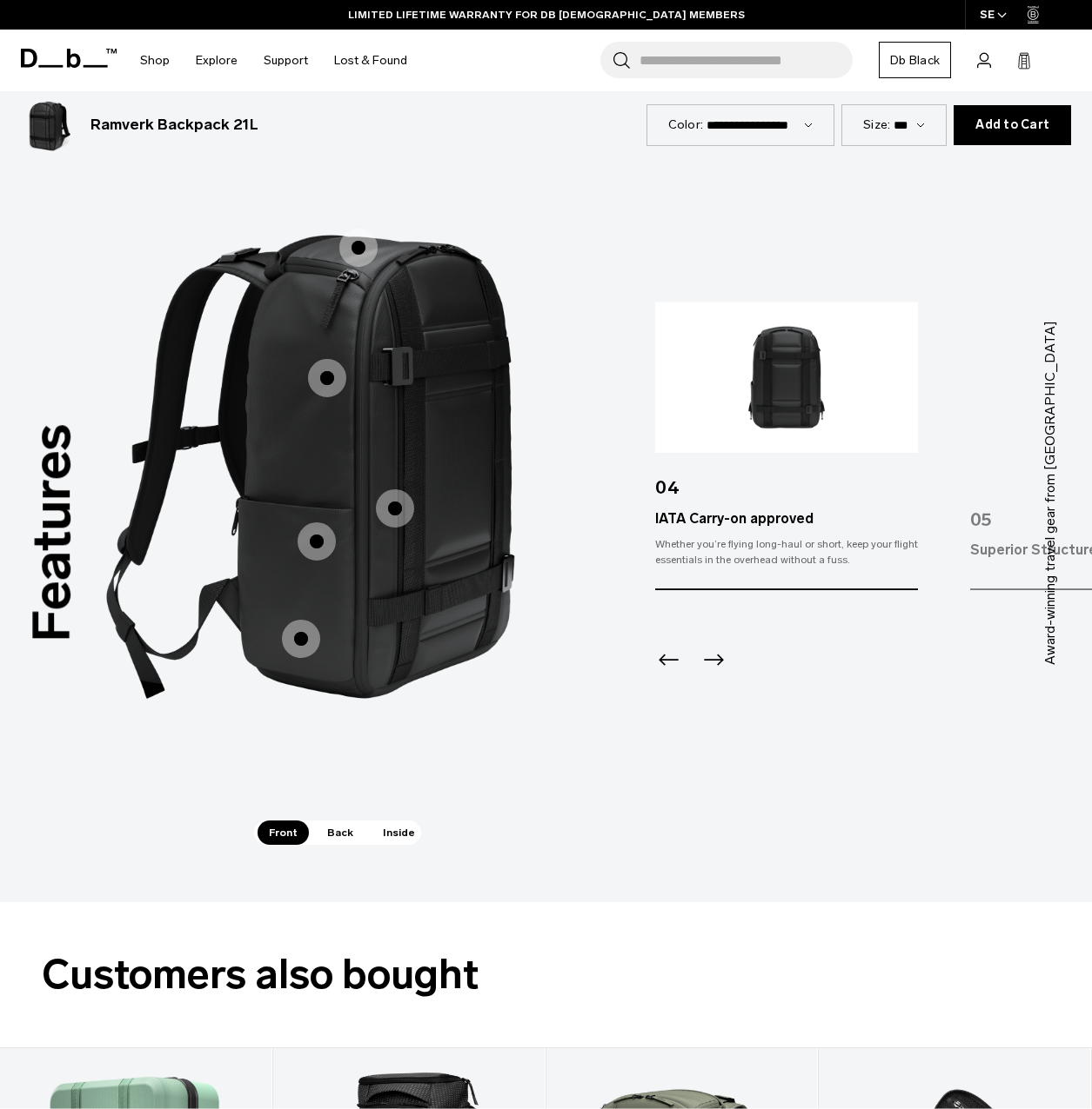
click at [397, 489] on span "1 / 3" at bounding box center [395, 509] width 39 height 39
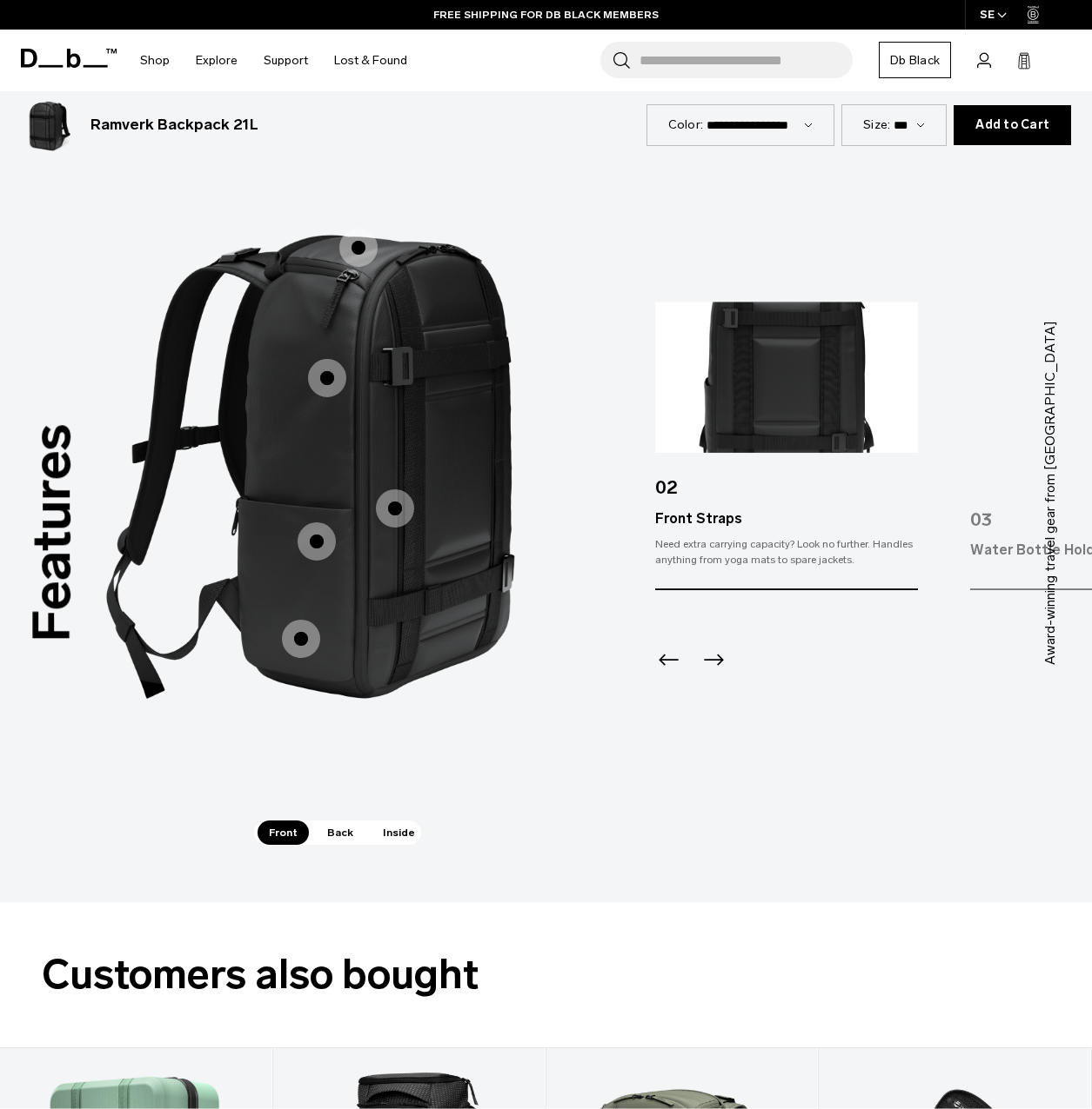
click at [343, 821] on span "Back" at bounding box center [339, 832] width 48 height 24
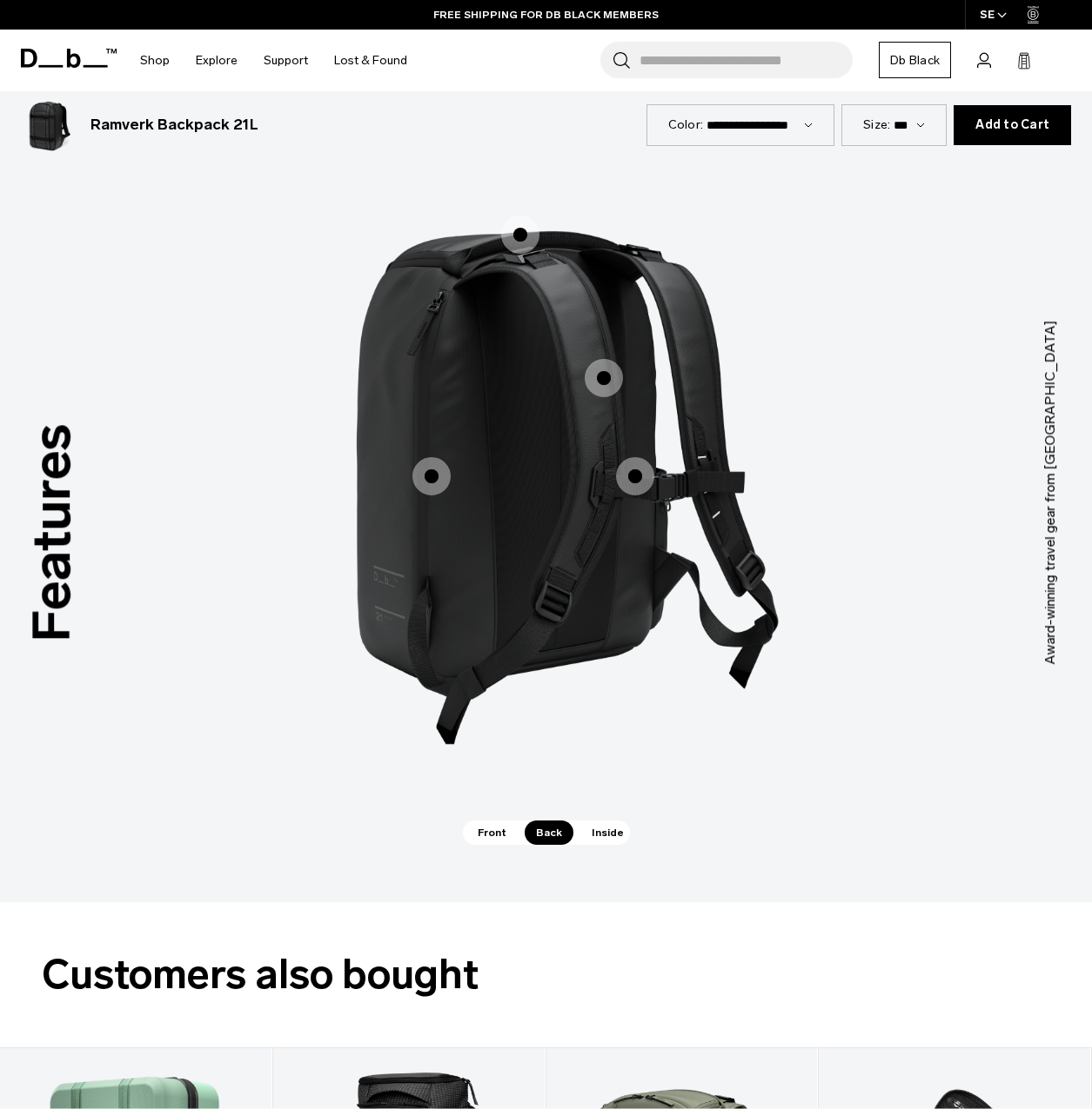
click at [607, 359] on span "2 / 3" at bounding box center [604, 378] width 39 height 39
click at [603, 359] on span "2 / 3" at bounding box center [604, 378] width 39 height 39
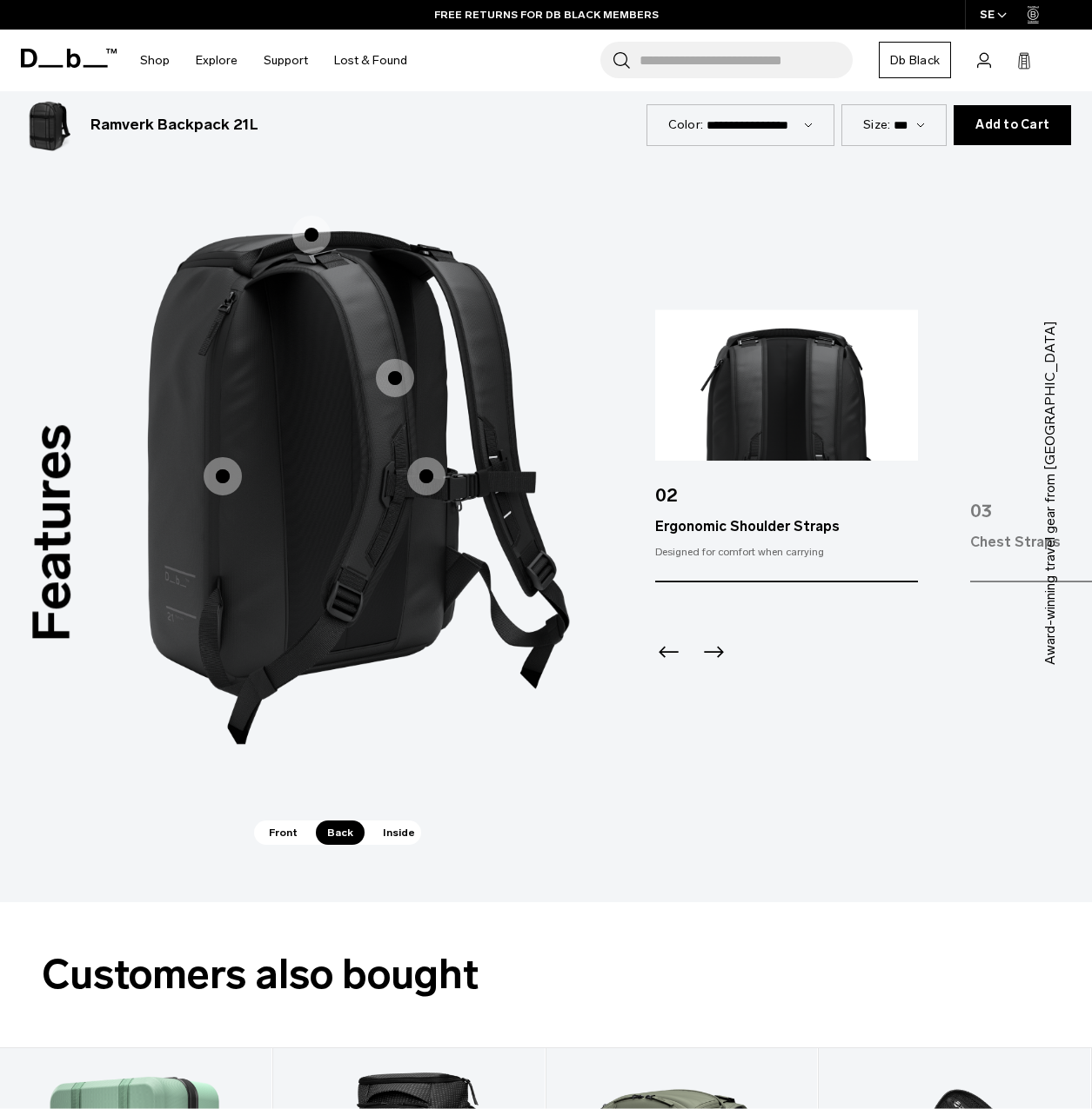
click at [320, 222] on span "2 / 3" at bounding box center [311, 235] width 39 height 39
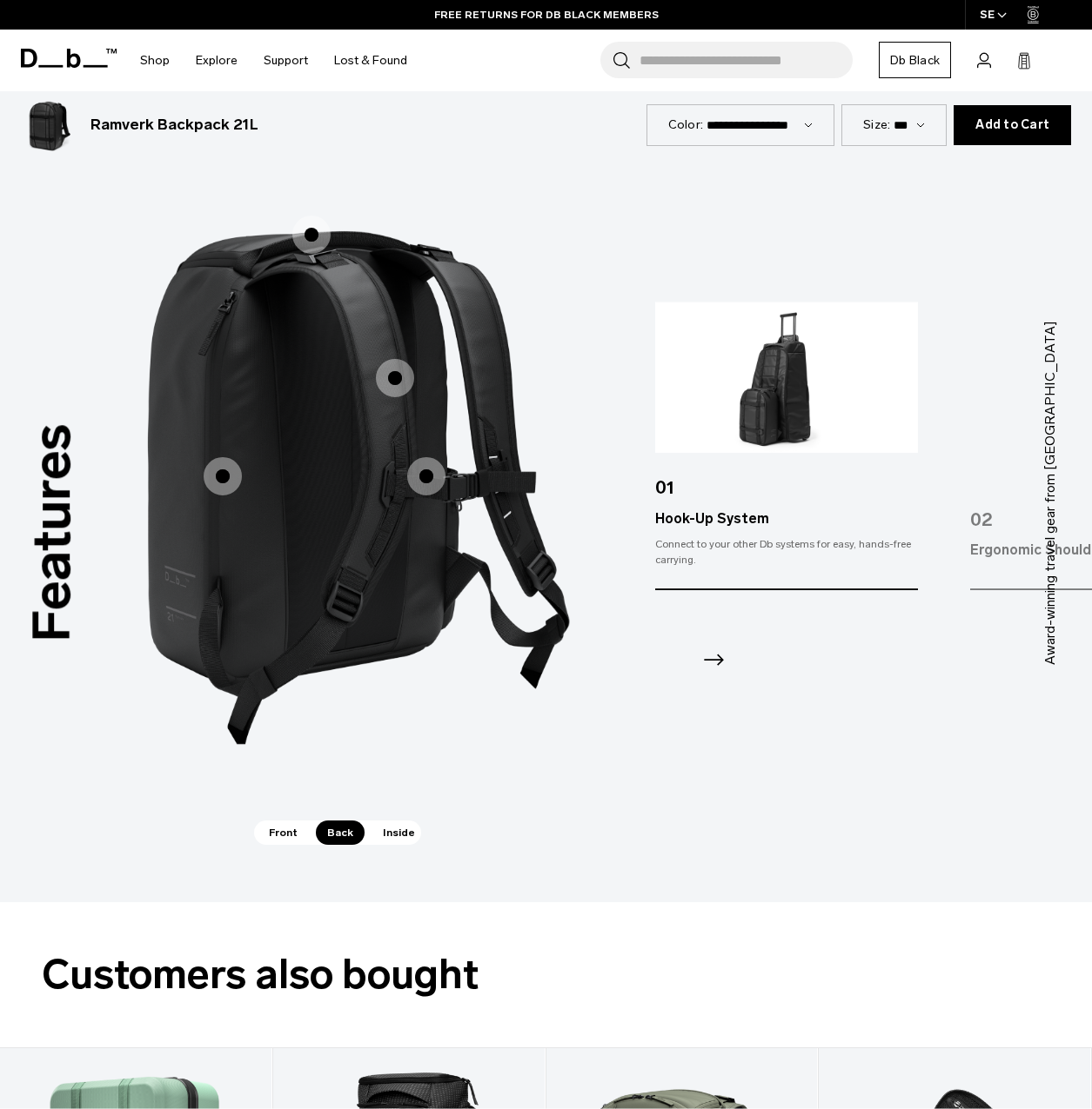
click at [228, 457] on span "2 / 3" at bounding box center [222, 477] width 39 height 39
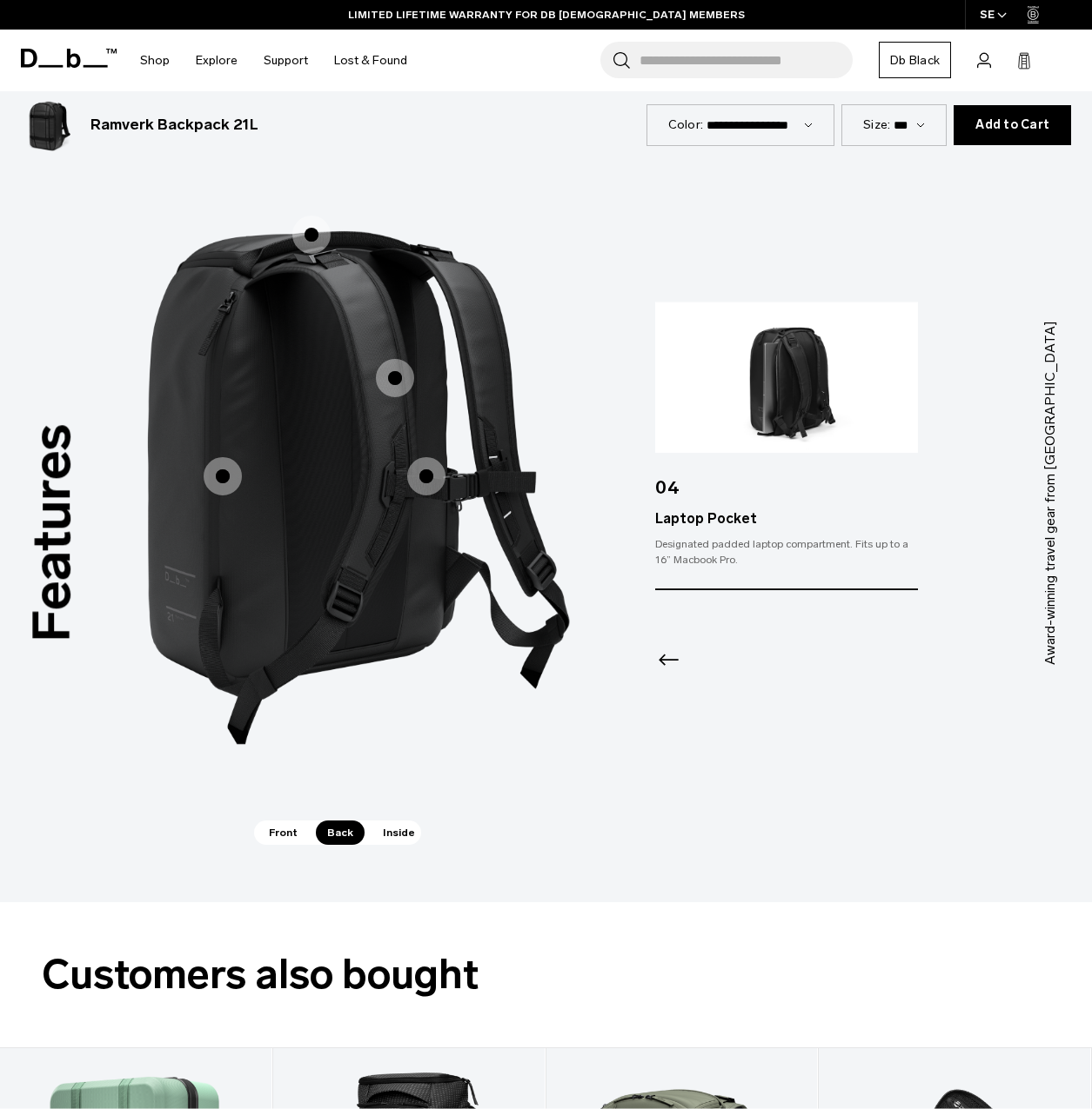
click at [438, 462] on span "2 / 3" at bounding box center [427, 477] width 39 height 39
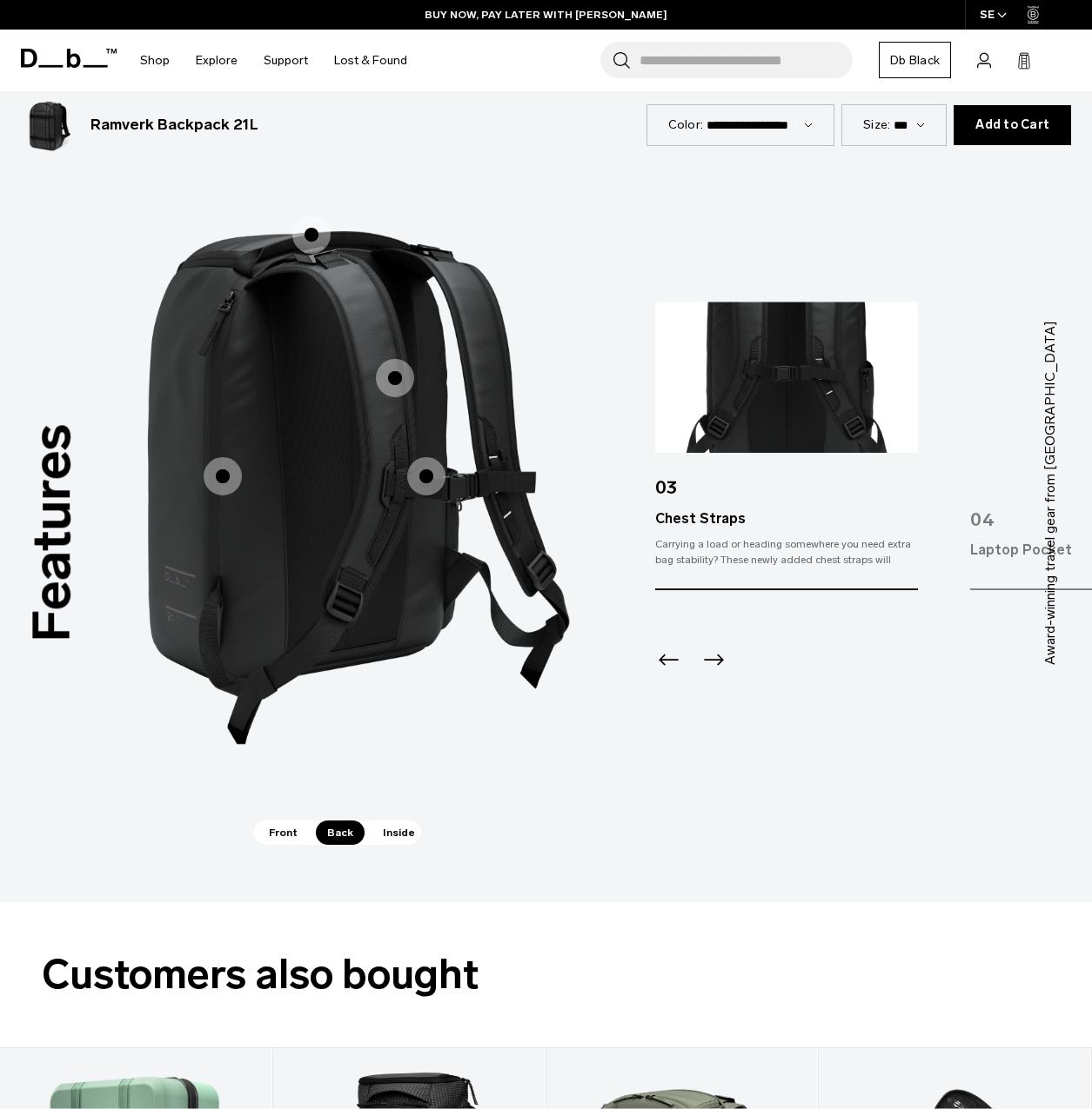
click at [387, 821] on span "Inside" at bounding box center [398, 832] width 55 height 24
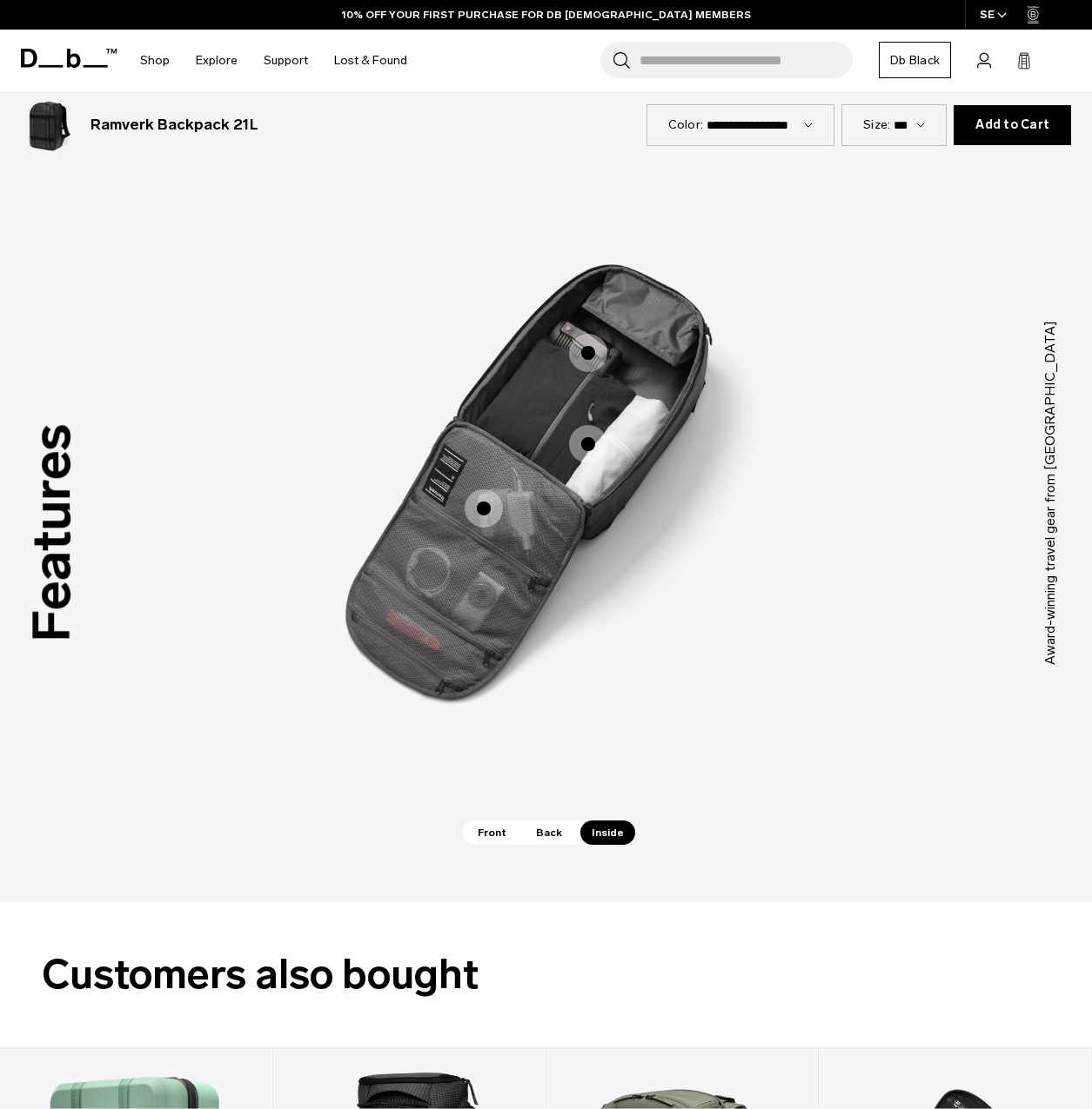
click at [477, 821] on span "Front" at bounding box center [491, 832] width 51 height 24
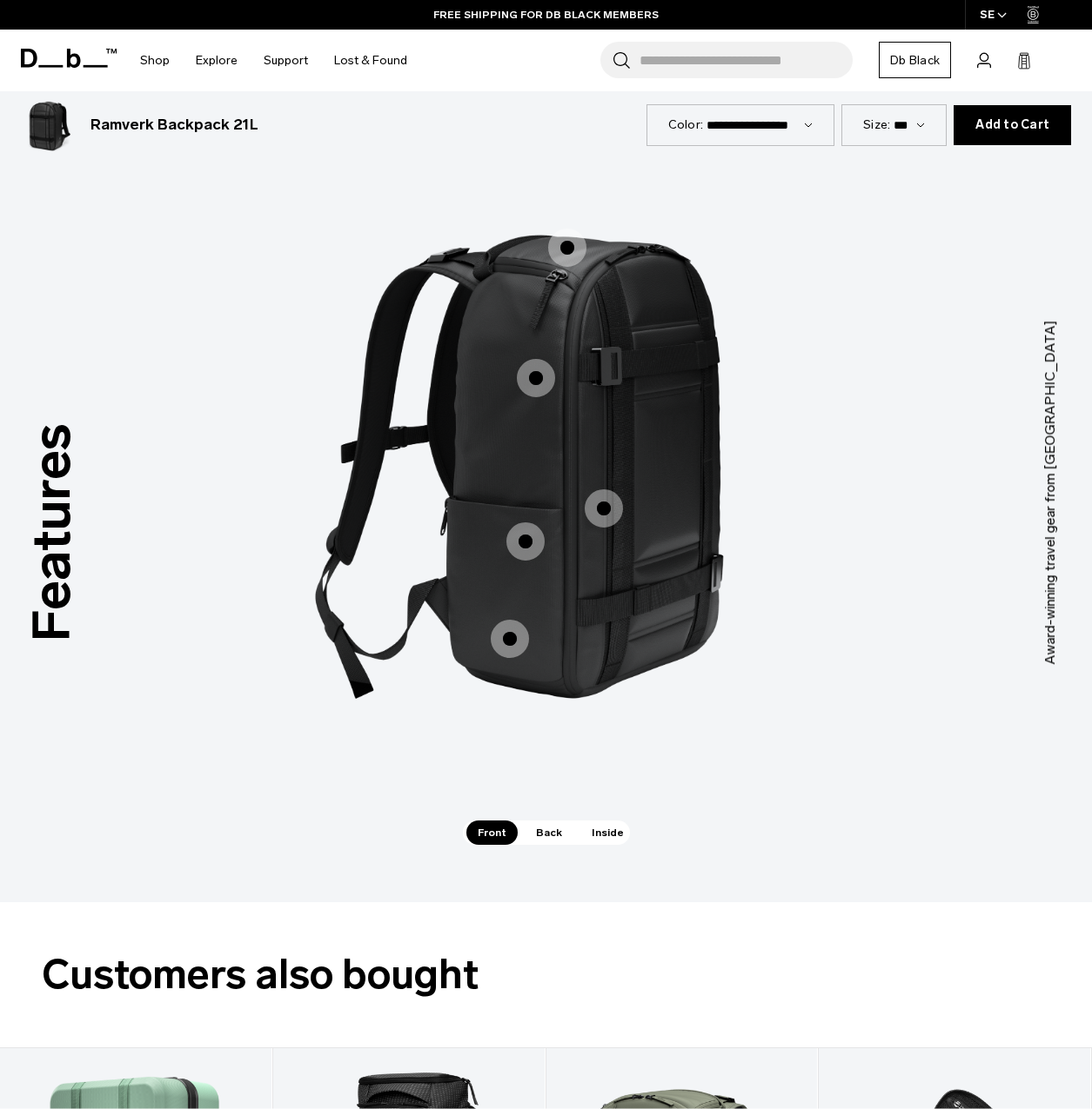
click at [542, 821] on span "Back" at bounding box center [548, 832] width 48 height 24
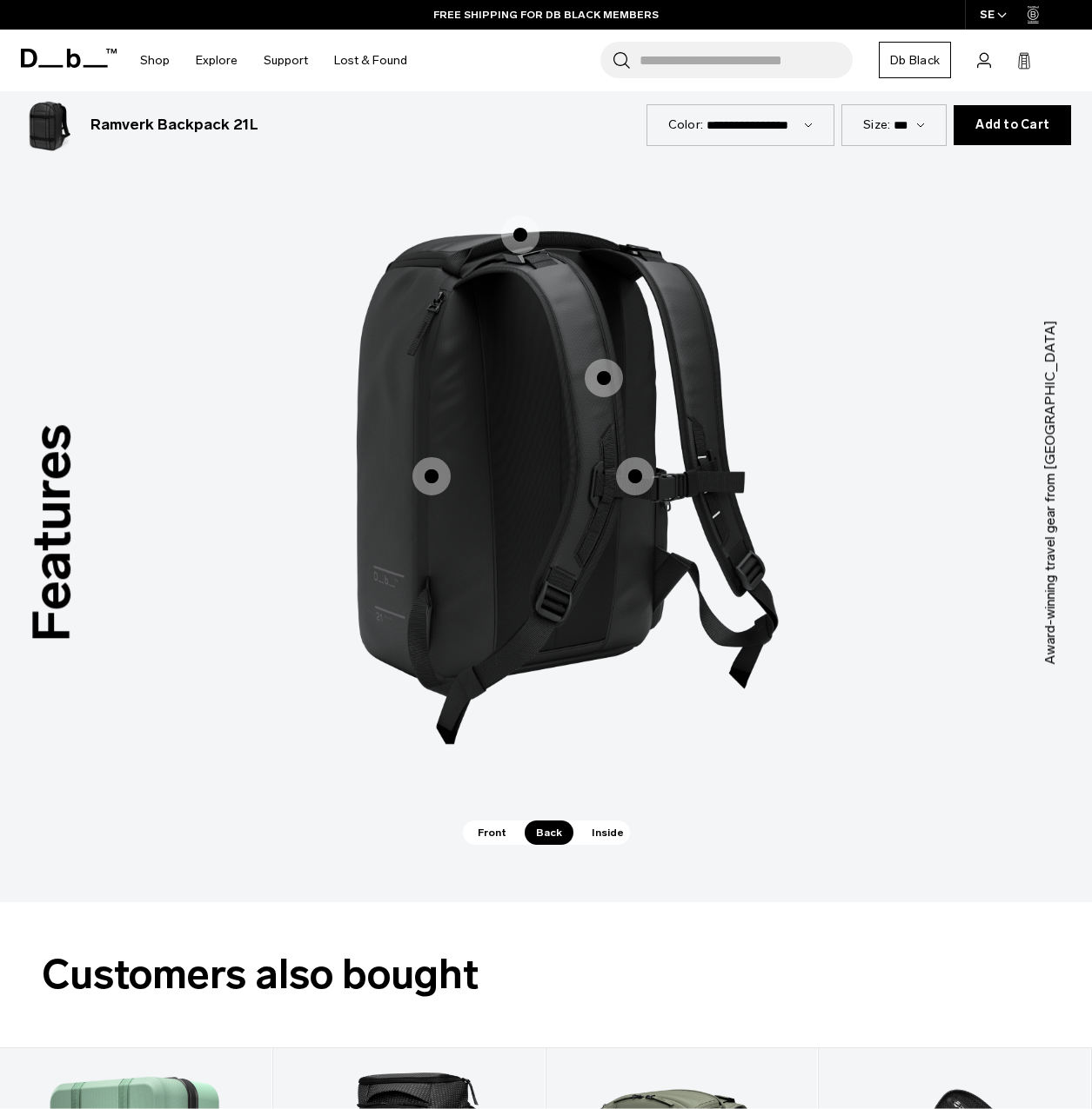
click at [591, 821] on span "Inside" at bounding box center [607, 832] width 55 height 24
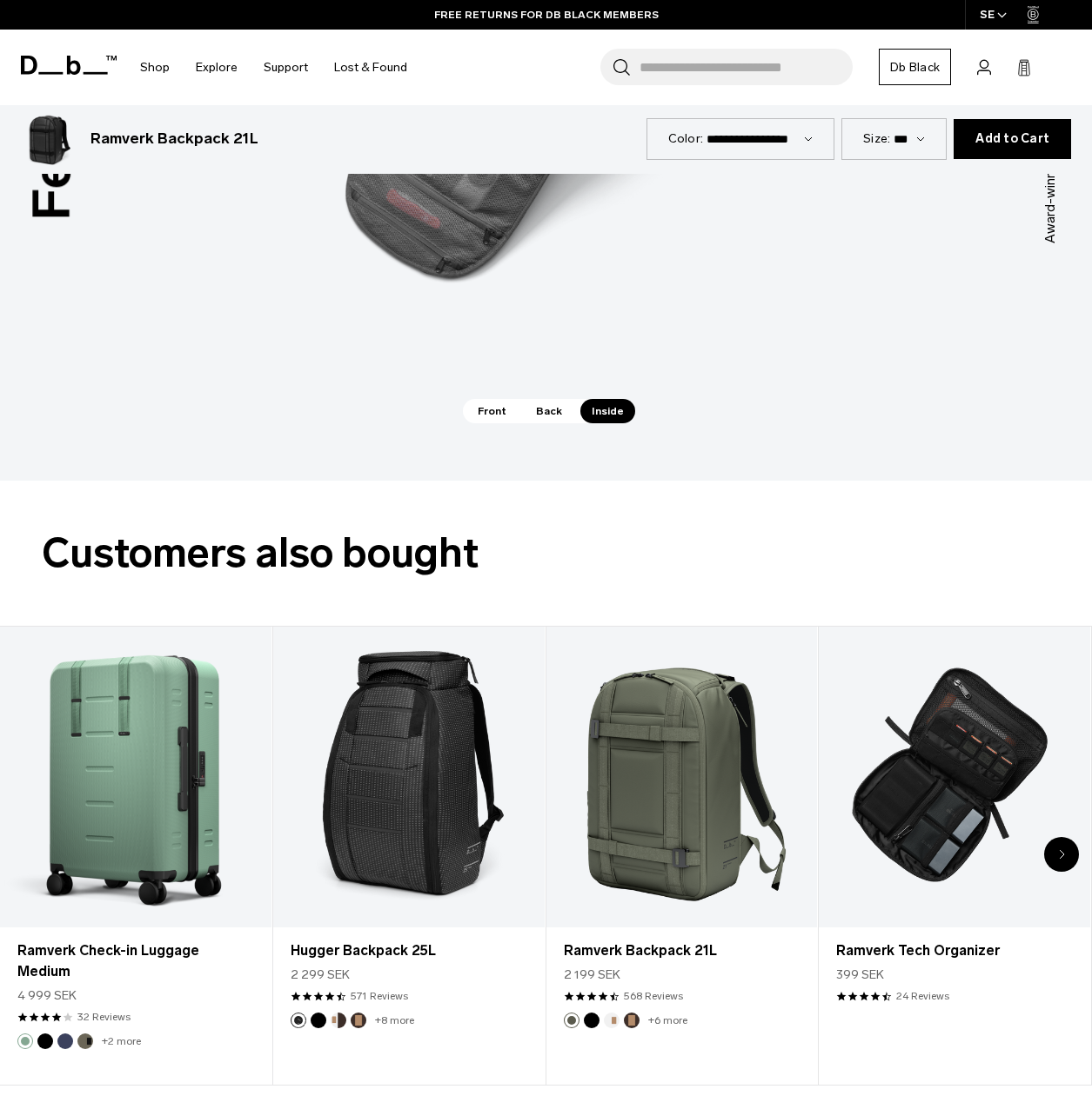
scroll to position [2436, 0]
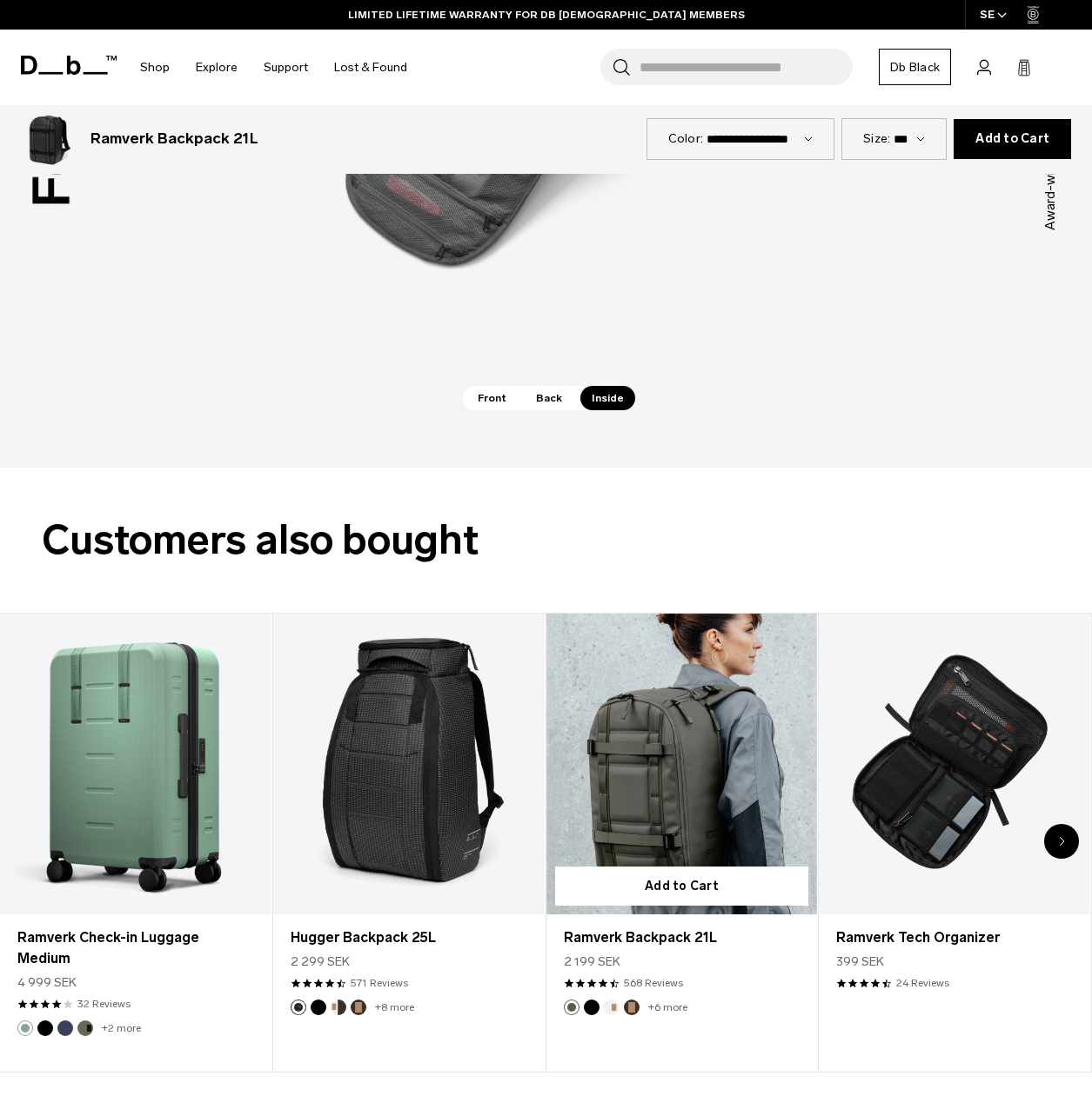
click at [688, 698] on link "Ramverk Backpack 21L" at bounding box center [682, 764] width 272 height 301
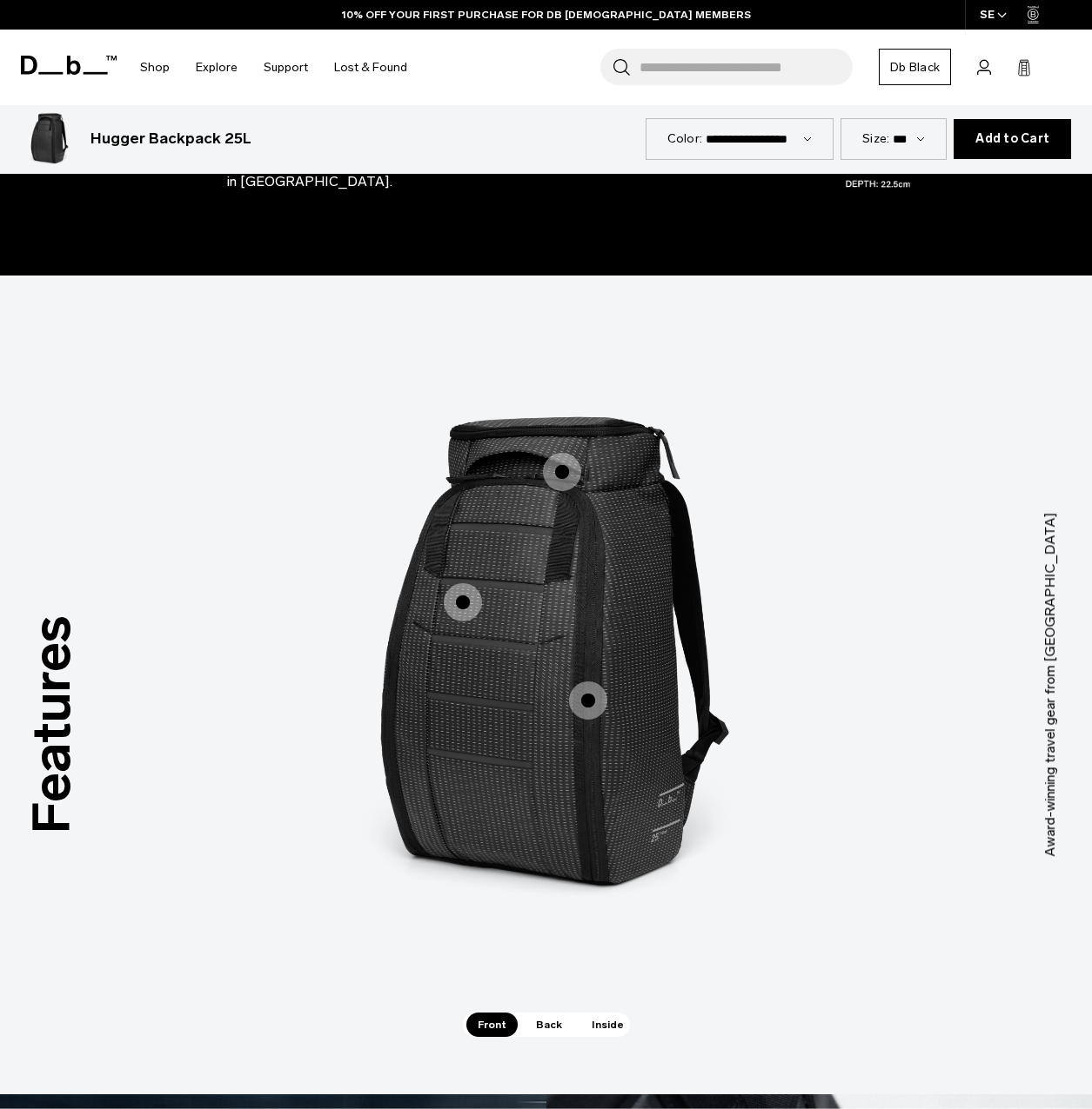
scroll to position [1999, 0]
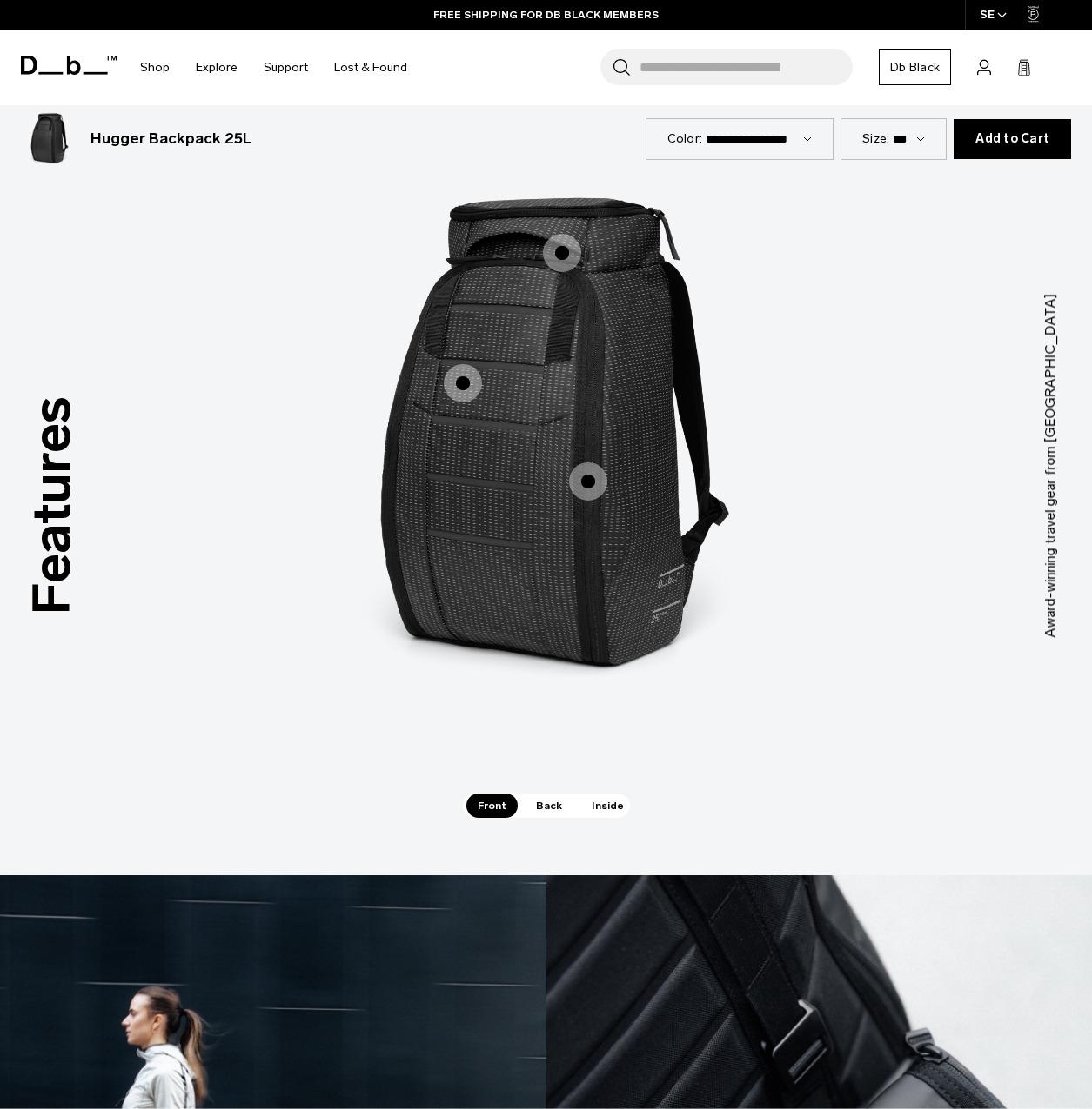
click at [542, 794] on span "Back" at bounding box center [548, 805] width 48 height 24
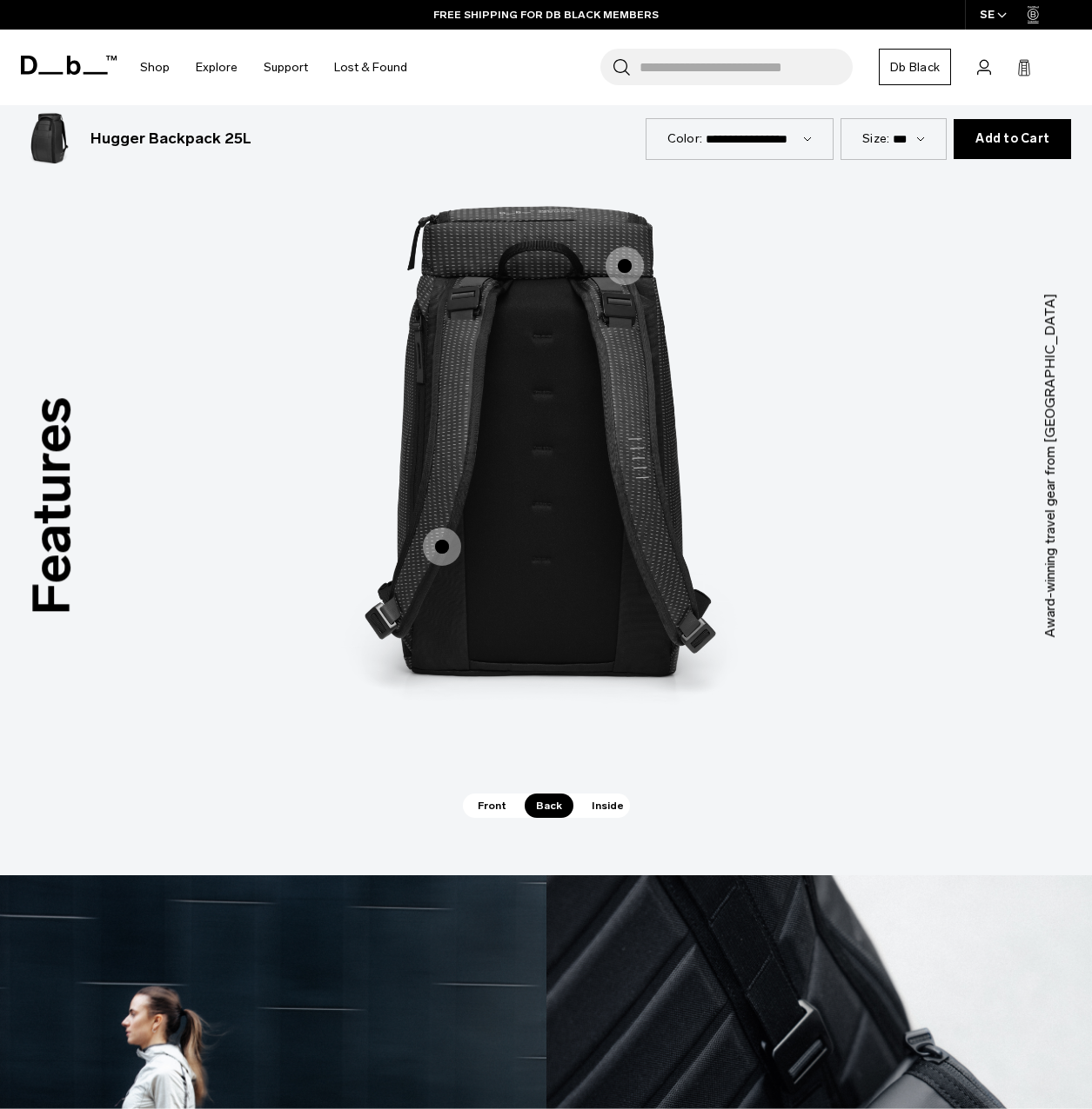
click at [449, 528] on span "2 / 3" at bounding box center [442, 547] width 39 height 39
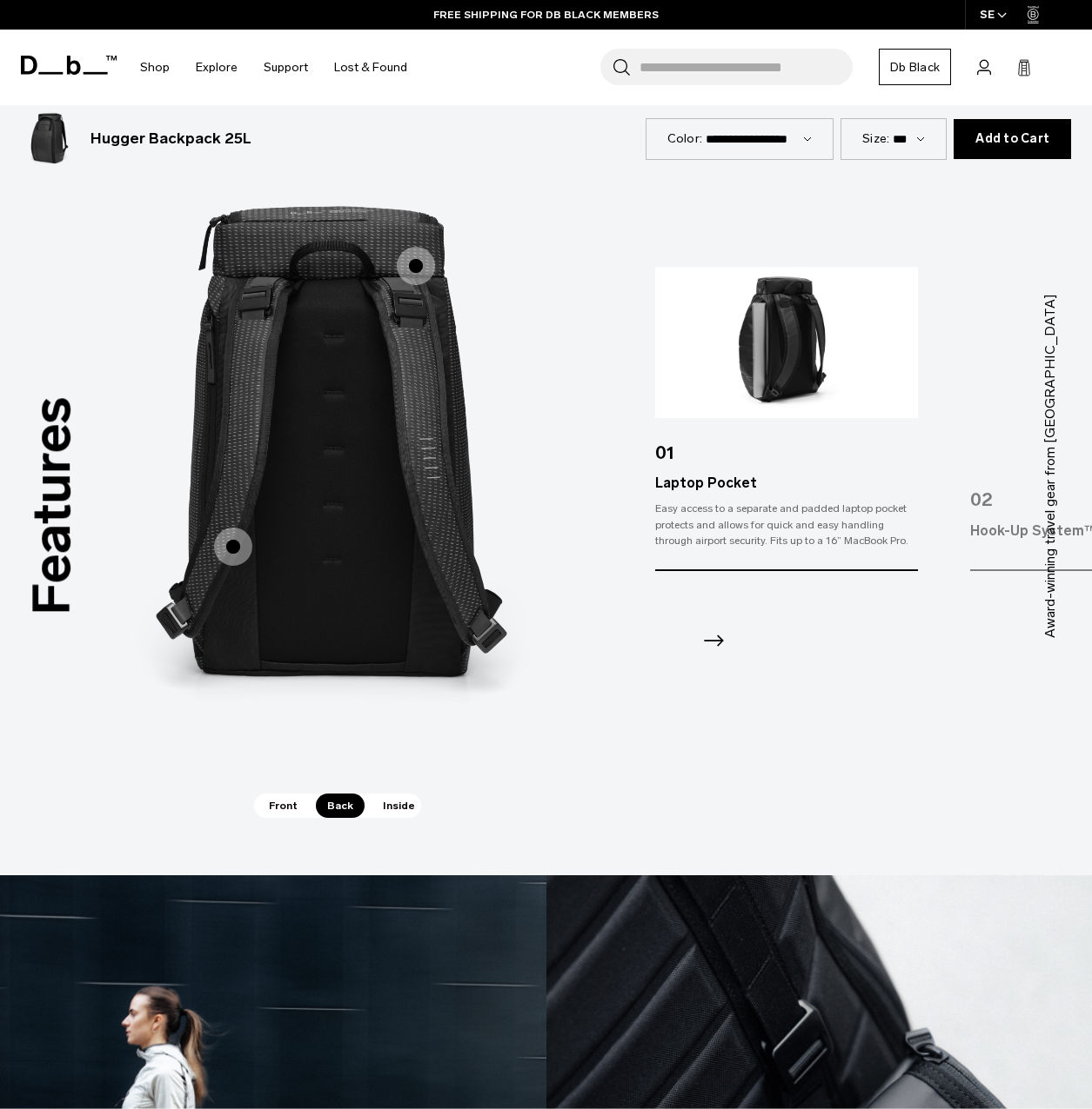
click at [386, 794] on span "Inside" at bounding box center [398, 805] width 55 height 24
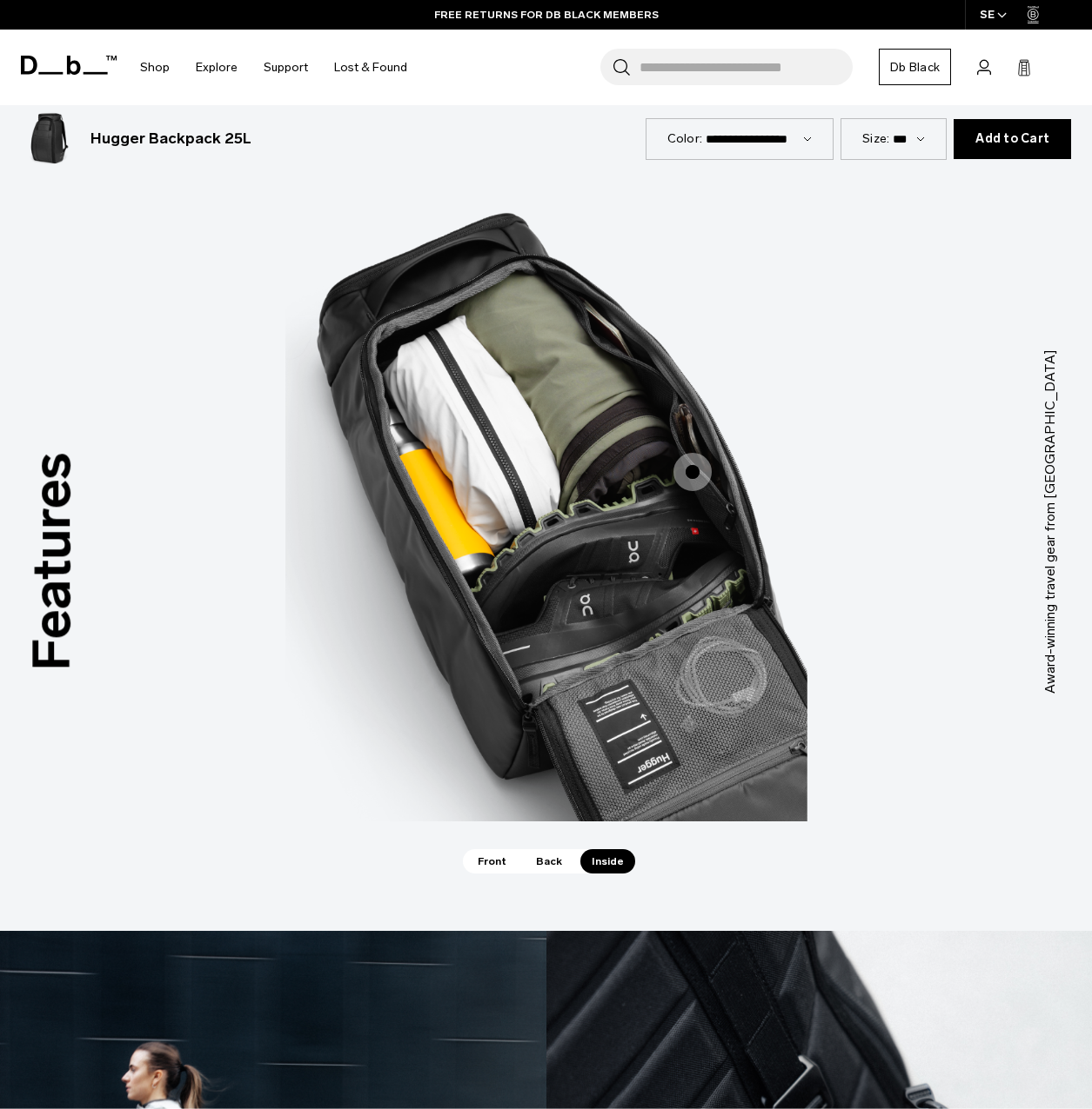
scroll to position [1912, 0]
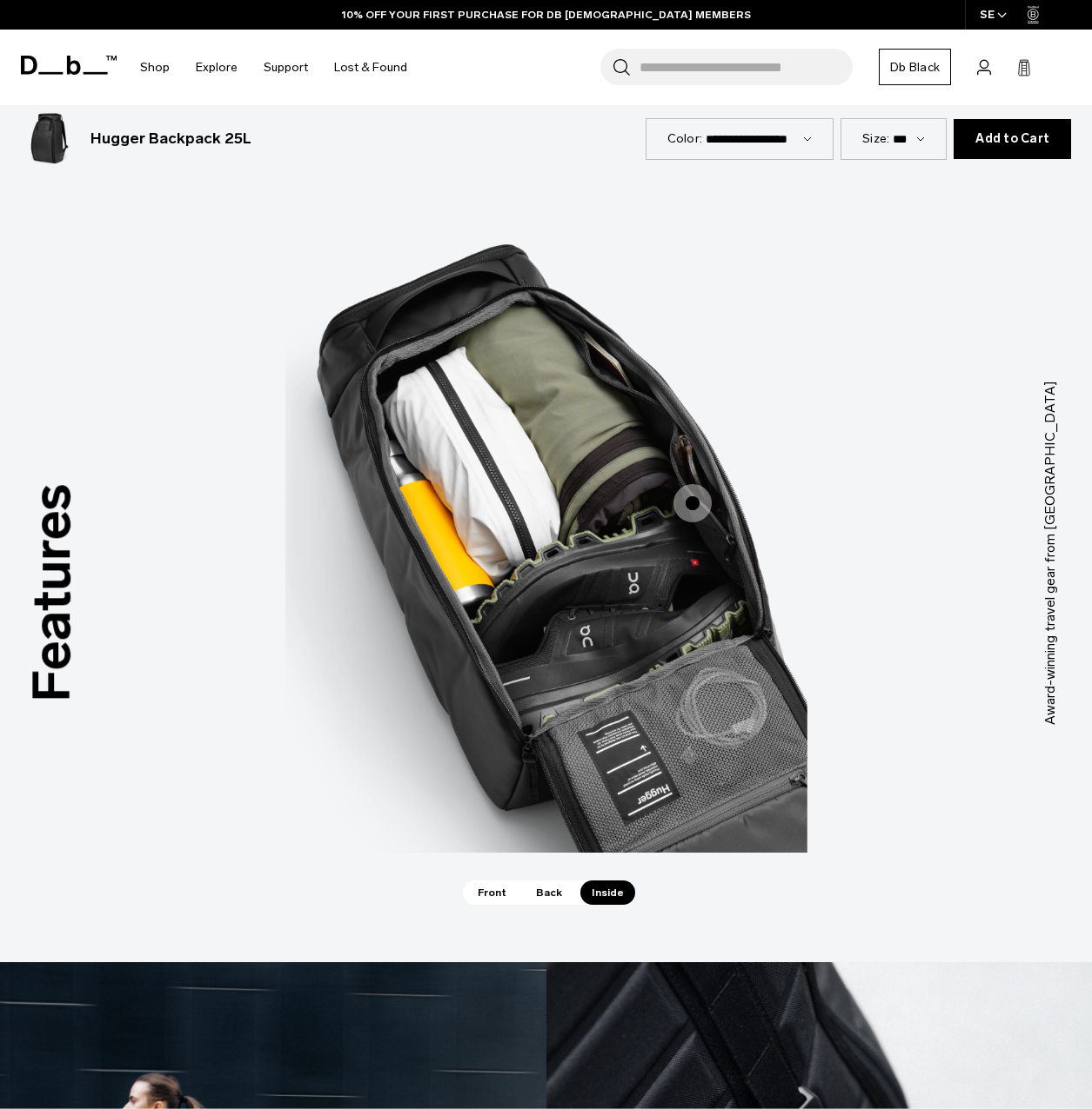
click at [497, 881] on span "Front" at bounding box center [491, 892] width 51 height 24
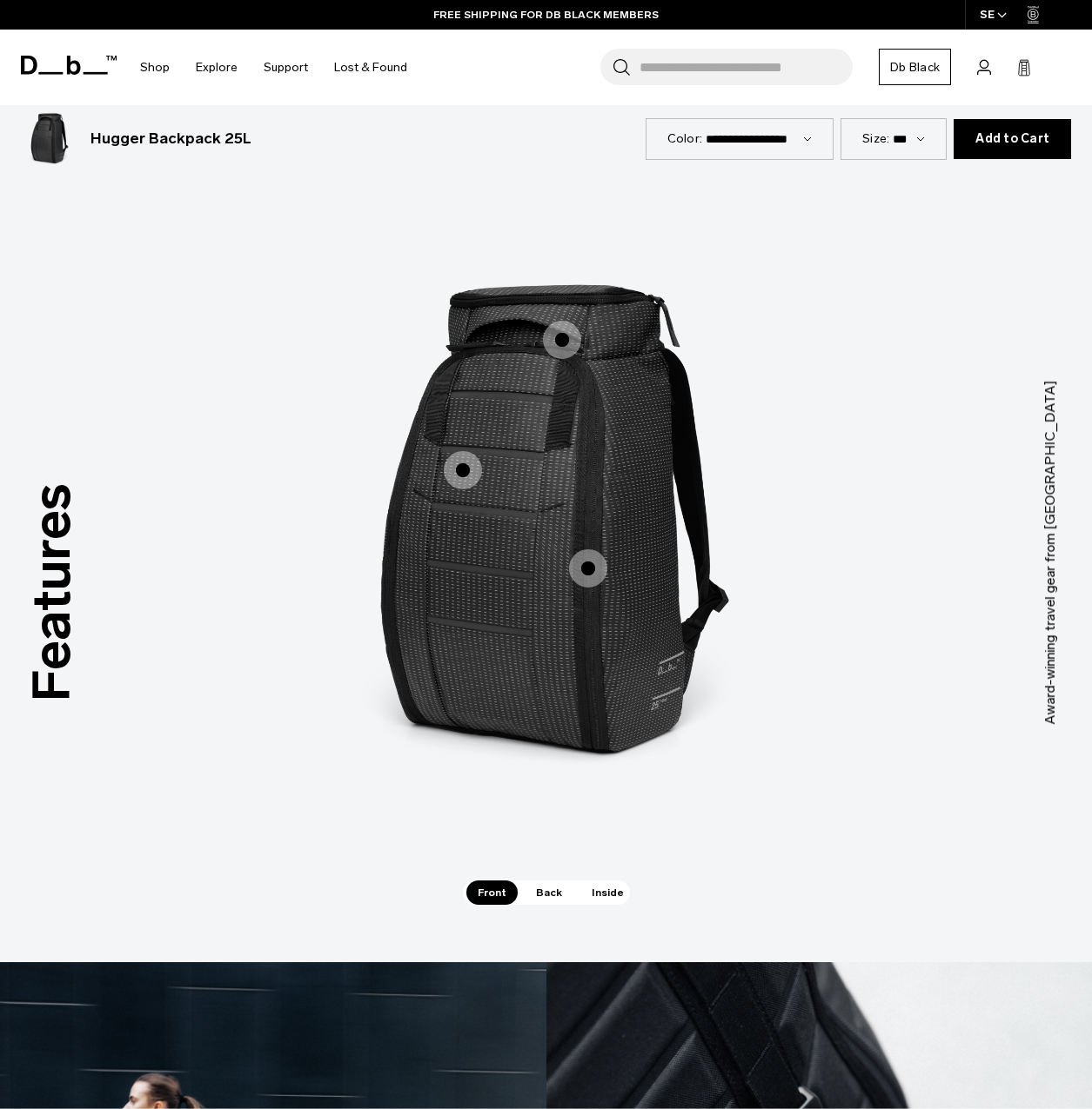
click at [467, 452] on span "1 / 3" at bounding box center [463, 471] width 39 height 39
click at [465, 452] on span "1 / 3" at bounding box center [463, 471] width 39 height 39
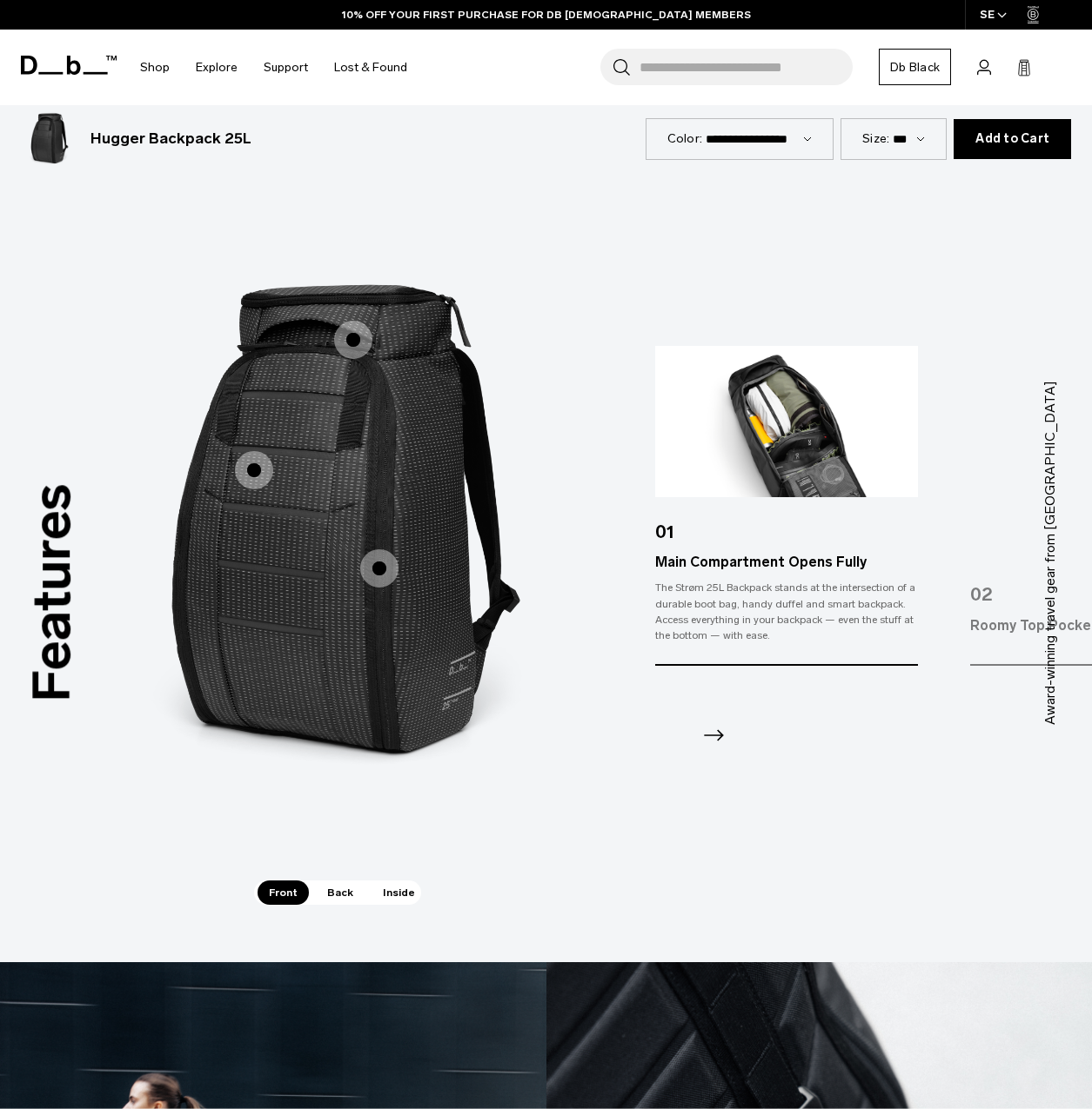
click at [338, 321] on span "1 / 3" at bounding box center [353, 340] width 39 height 39
click at [345, 321] on span "1 / 3" at bounding box center [353, 340] width 39 height 39
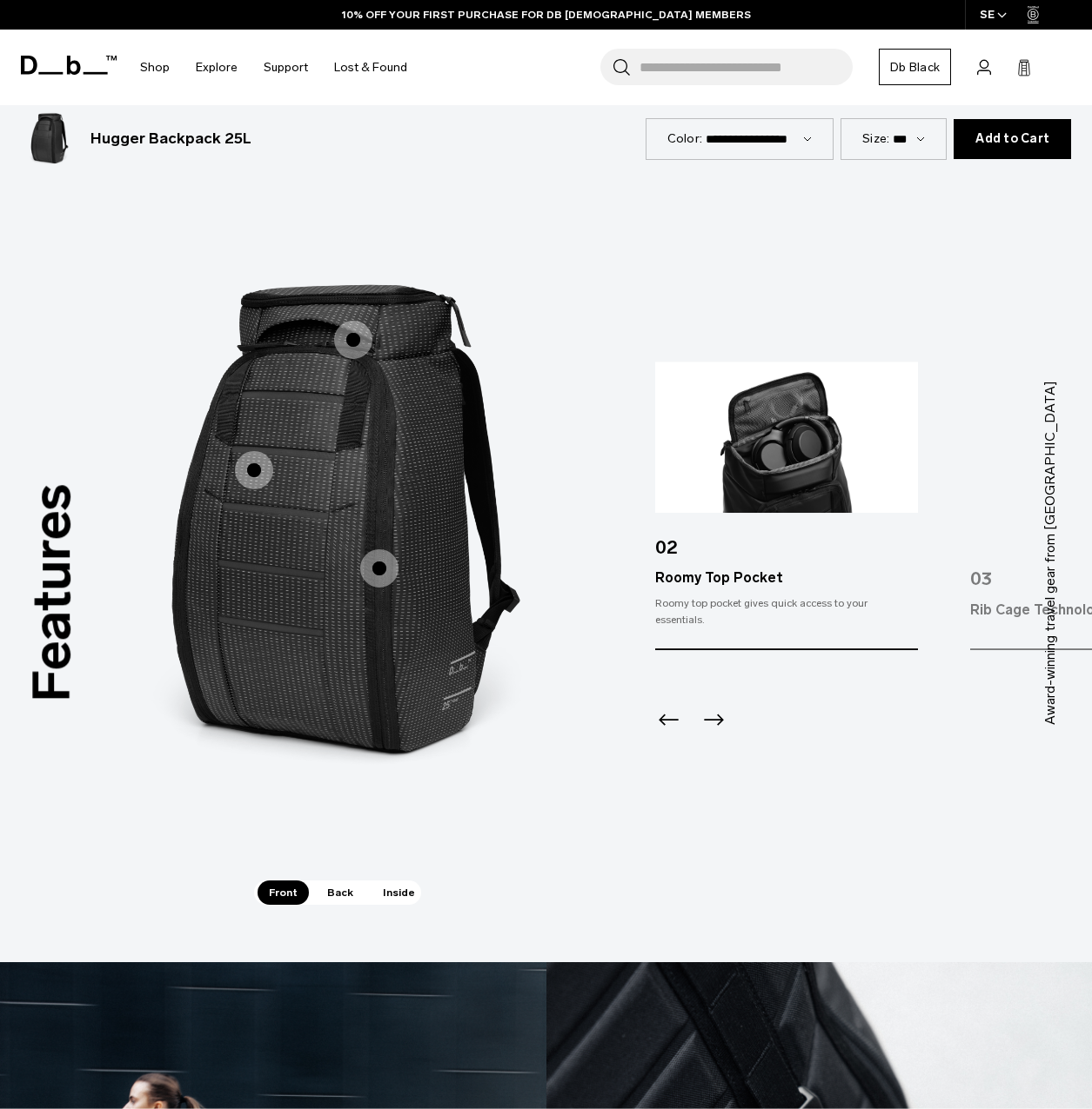
click at [369, 549] on span "1 / 3" at bounding box center [379, 569] width 39 height 39
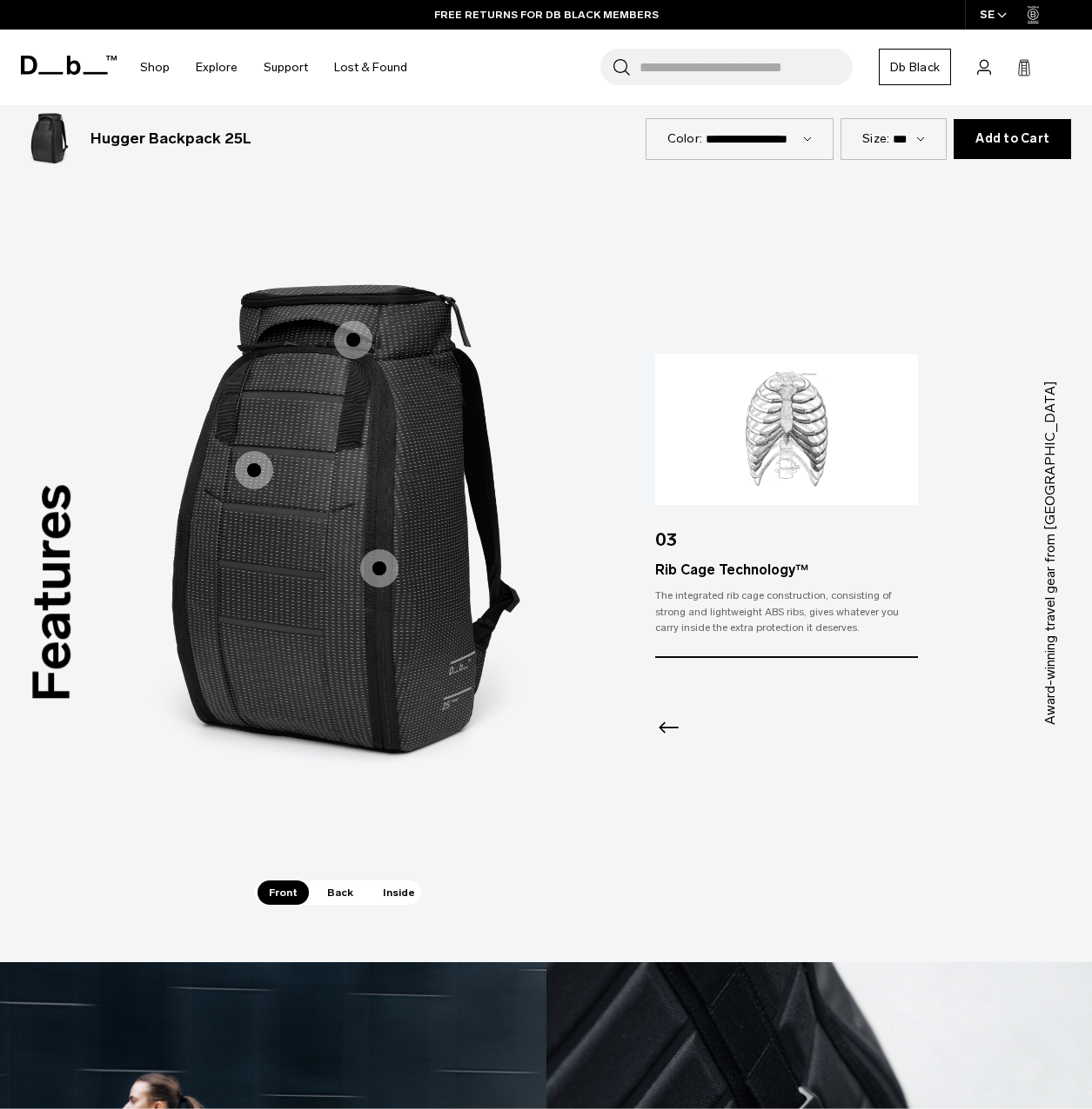
click at [344, 881] on span "Back" at bounding box center [339, 892] width 48 height 24
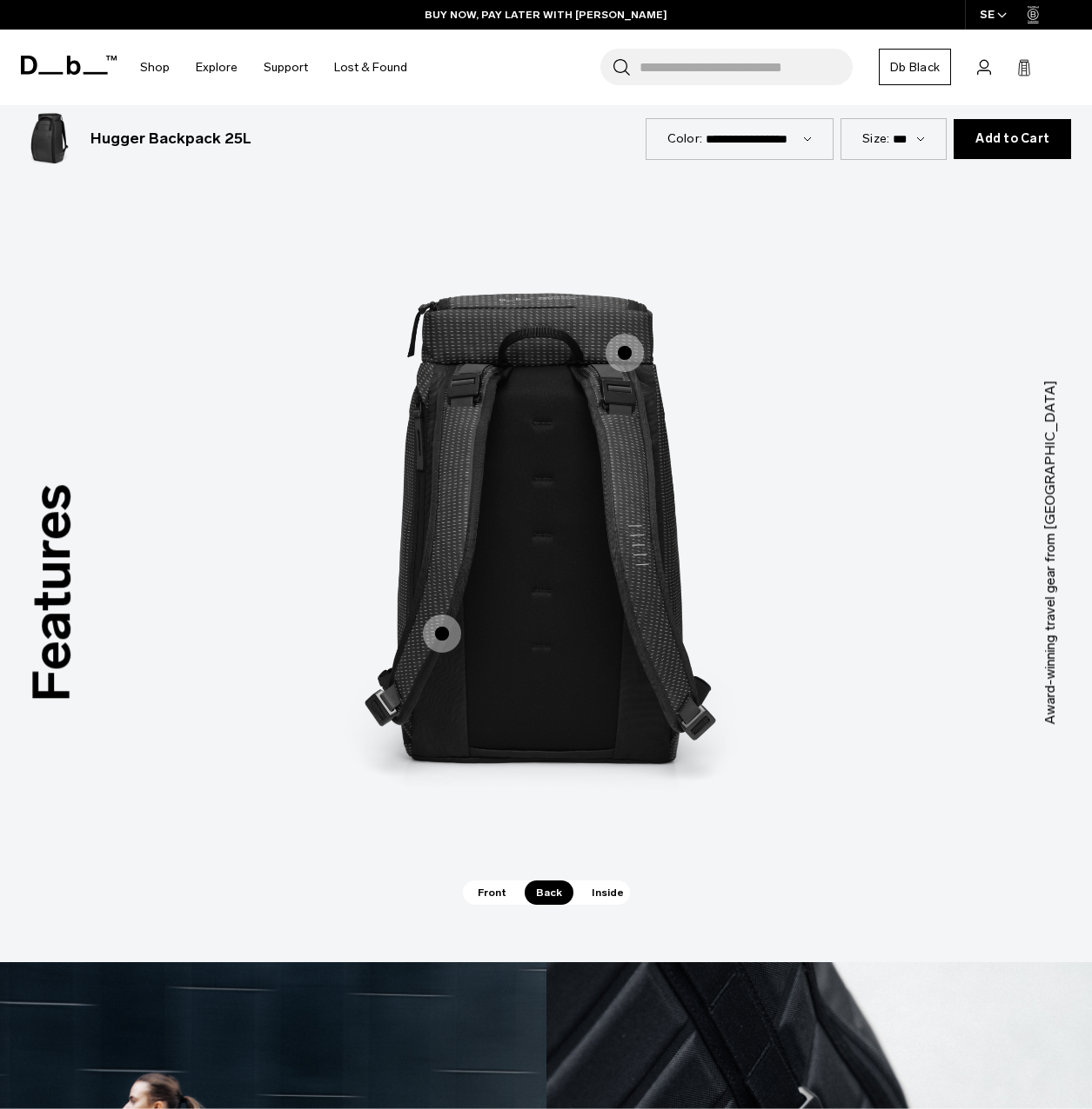
click at [637, 334] on span "2 / 3" at bounding box center [625, 353] width 39 height 39
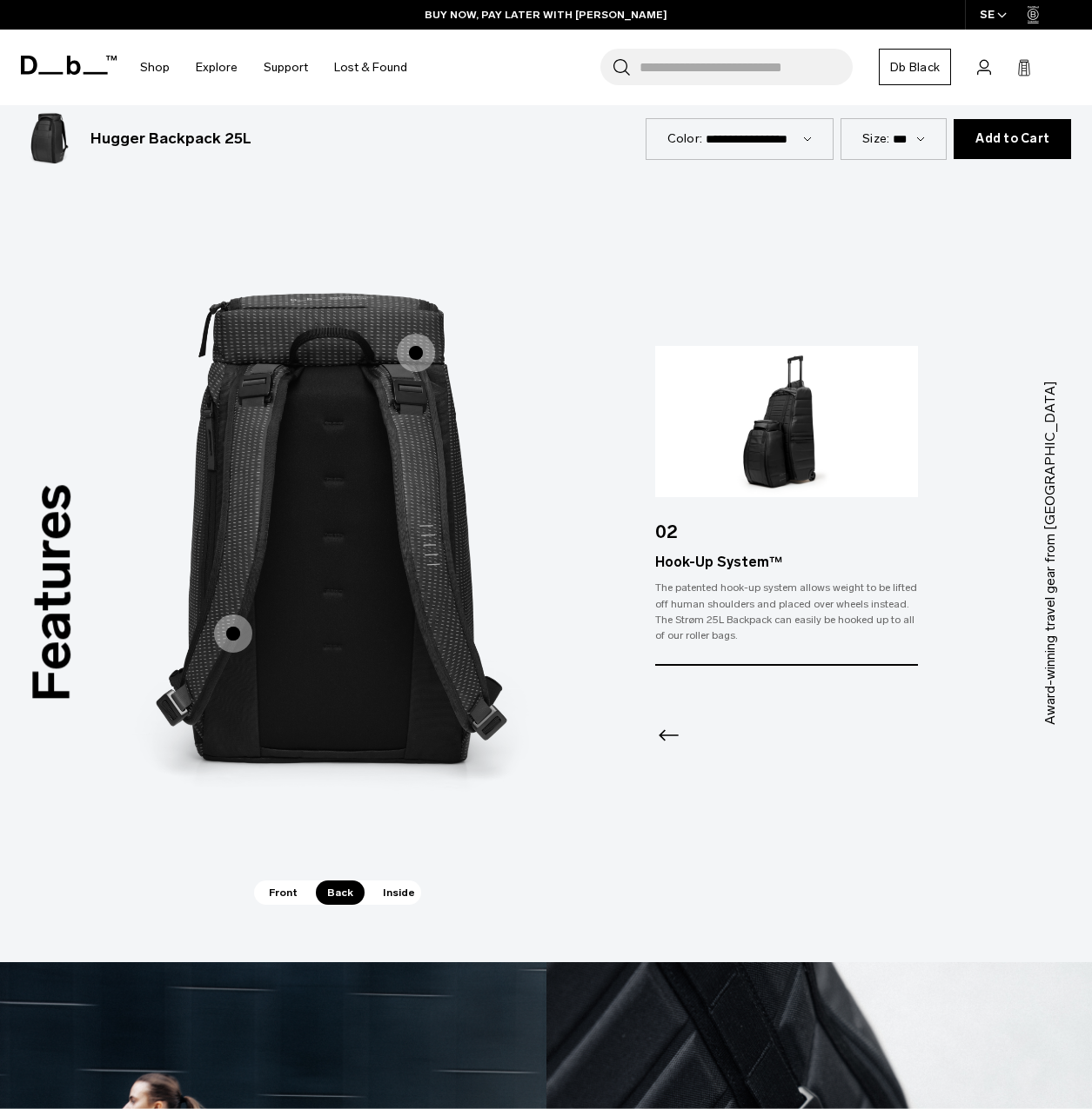
click at [239, 615] on span "2 / 3" at bounding box center [233, 634] width 39 height 39
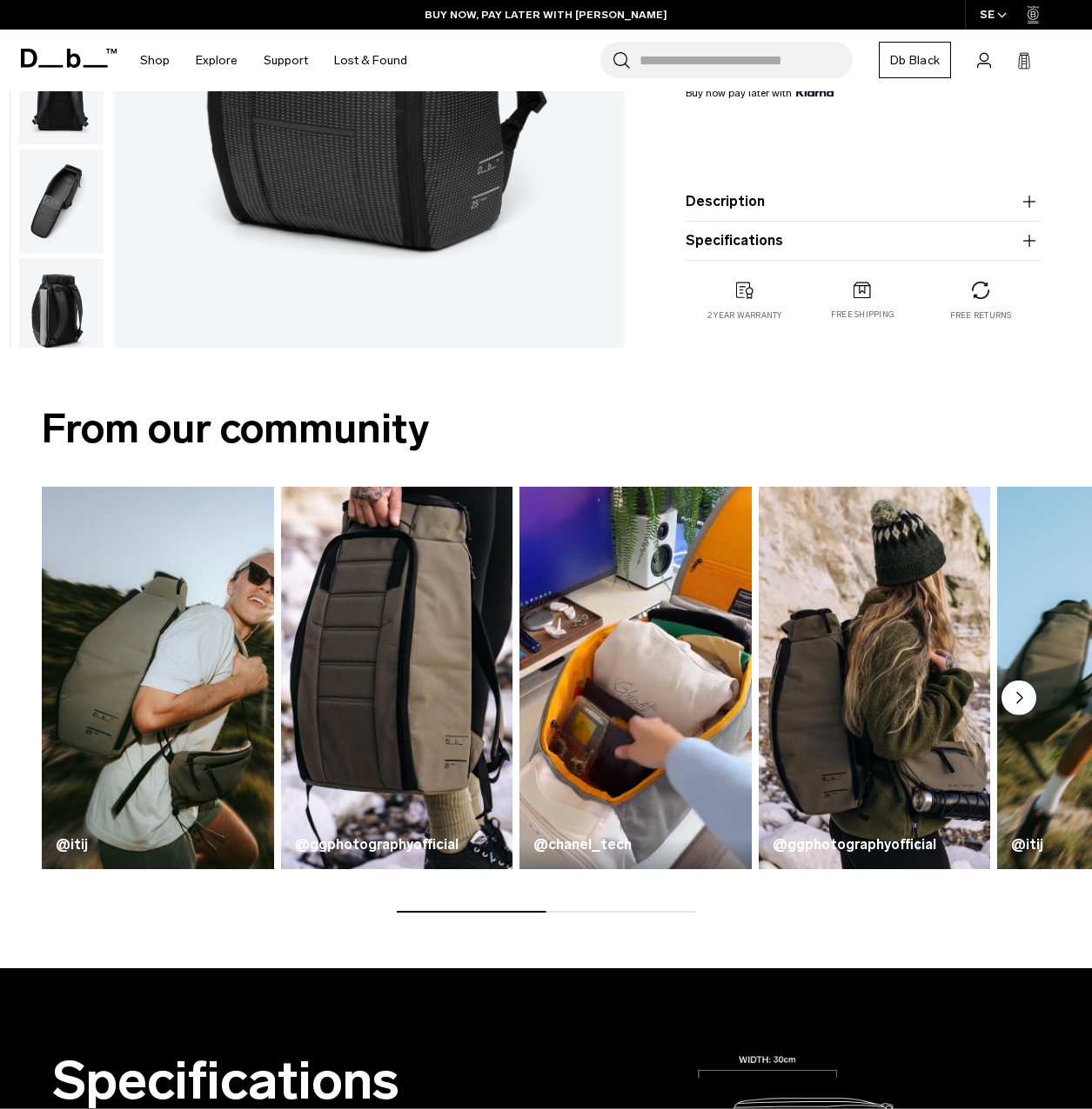
scroll to position [0, 0]
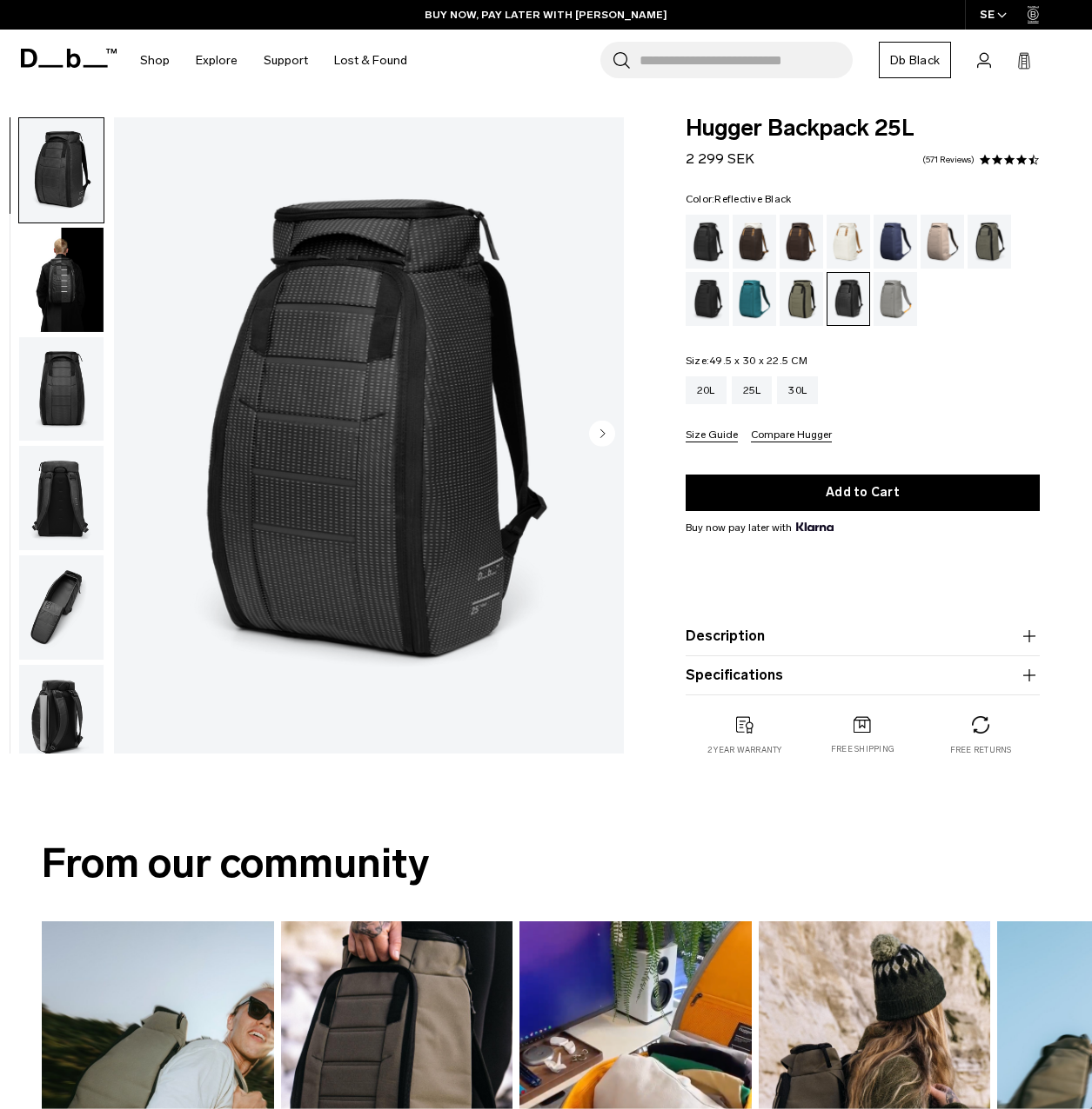
click at [748, 670] on button "Specifications" at bounding box center [863, 676] width 354 height 21
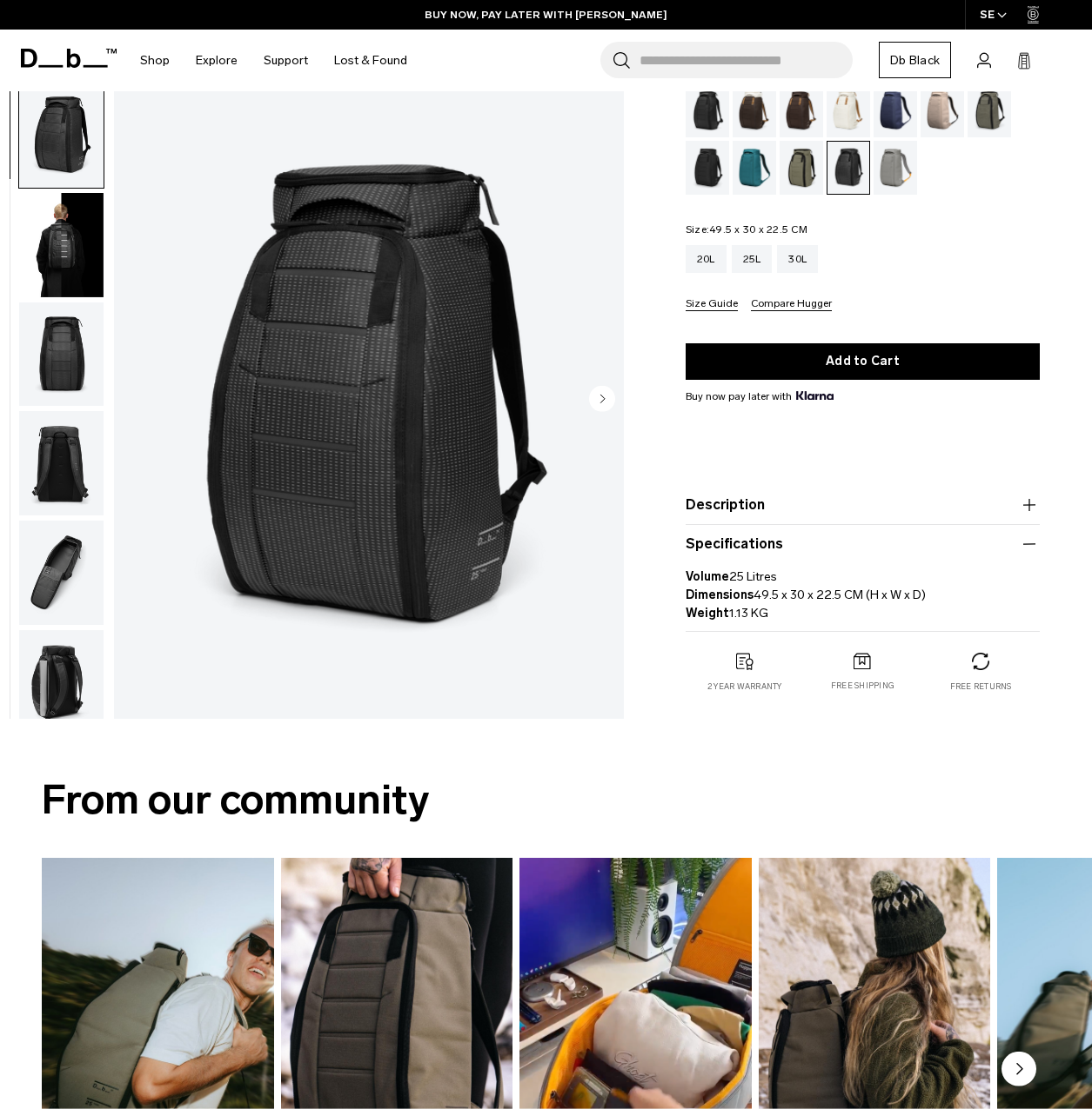
scroll to position [174, 0]
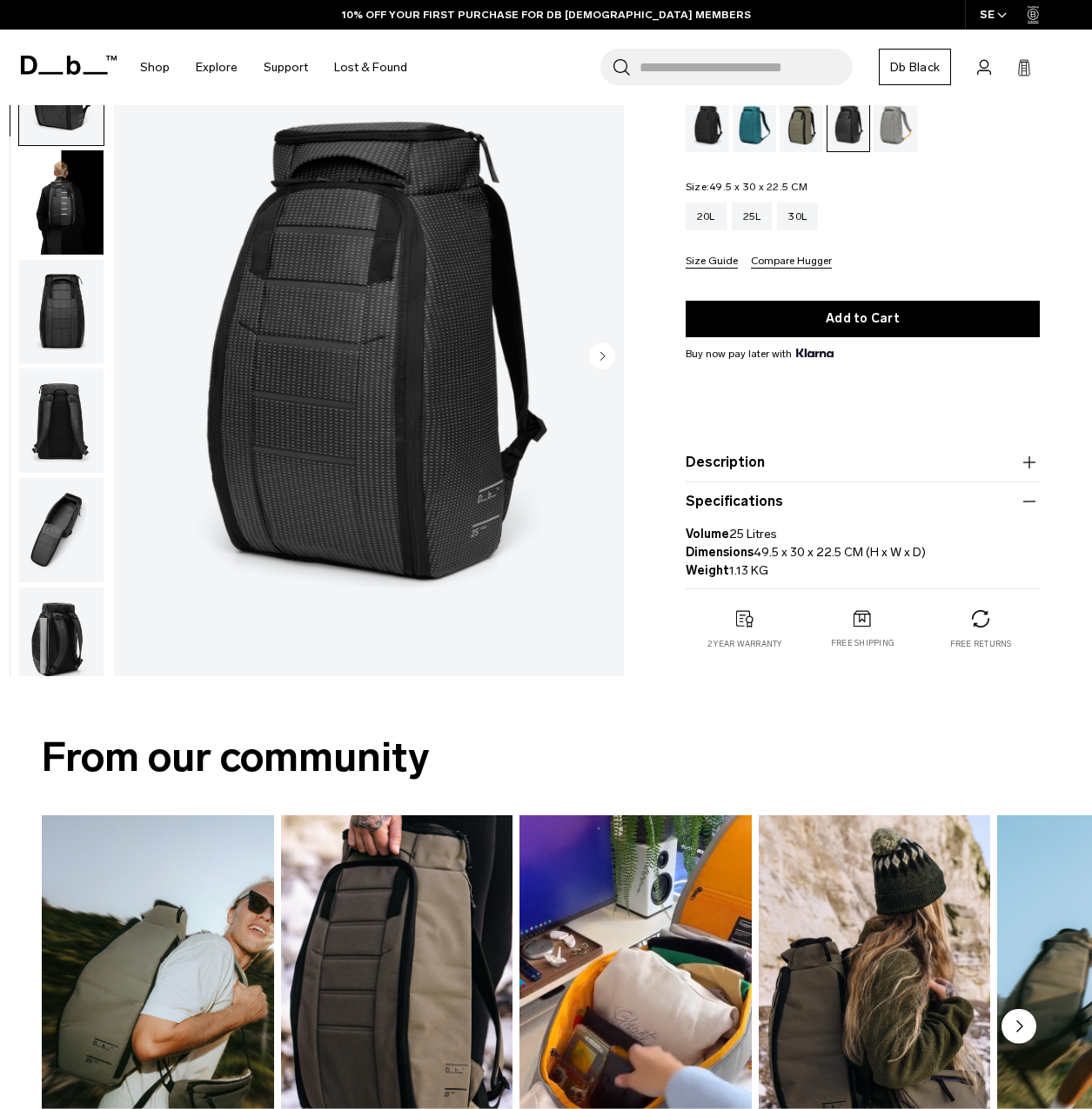
click at [644, 60] on input "Search for Bags, Luggage..." at bounding box center [746, 67] width 213 height 37
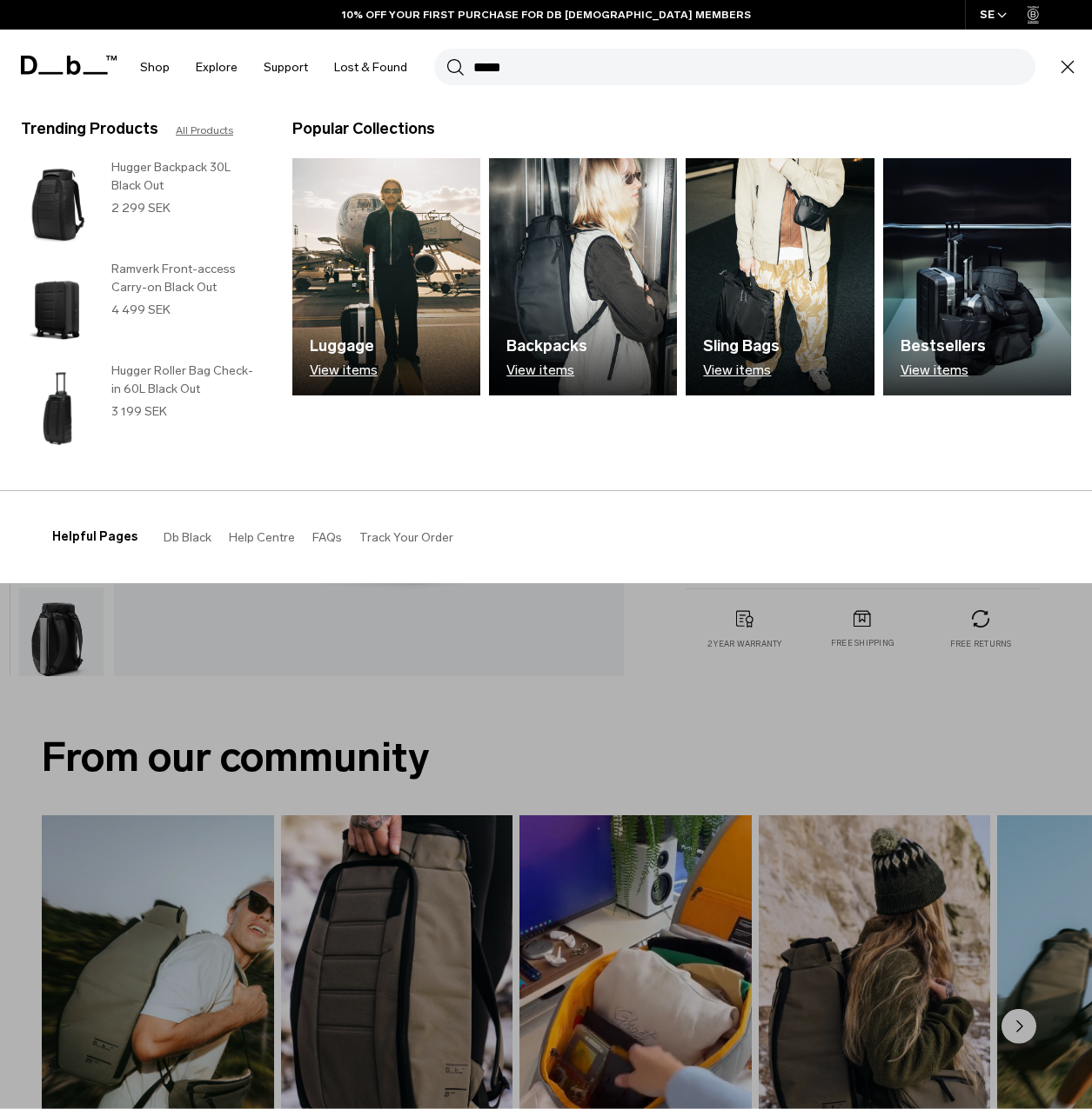
type input "*****"
click at [446, 57] on button "Search" at bounding box center [455, 67] width 18 height 19
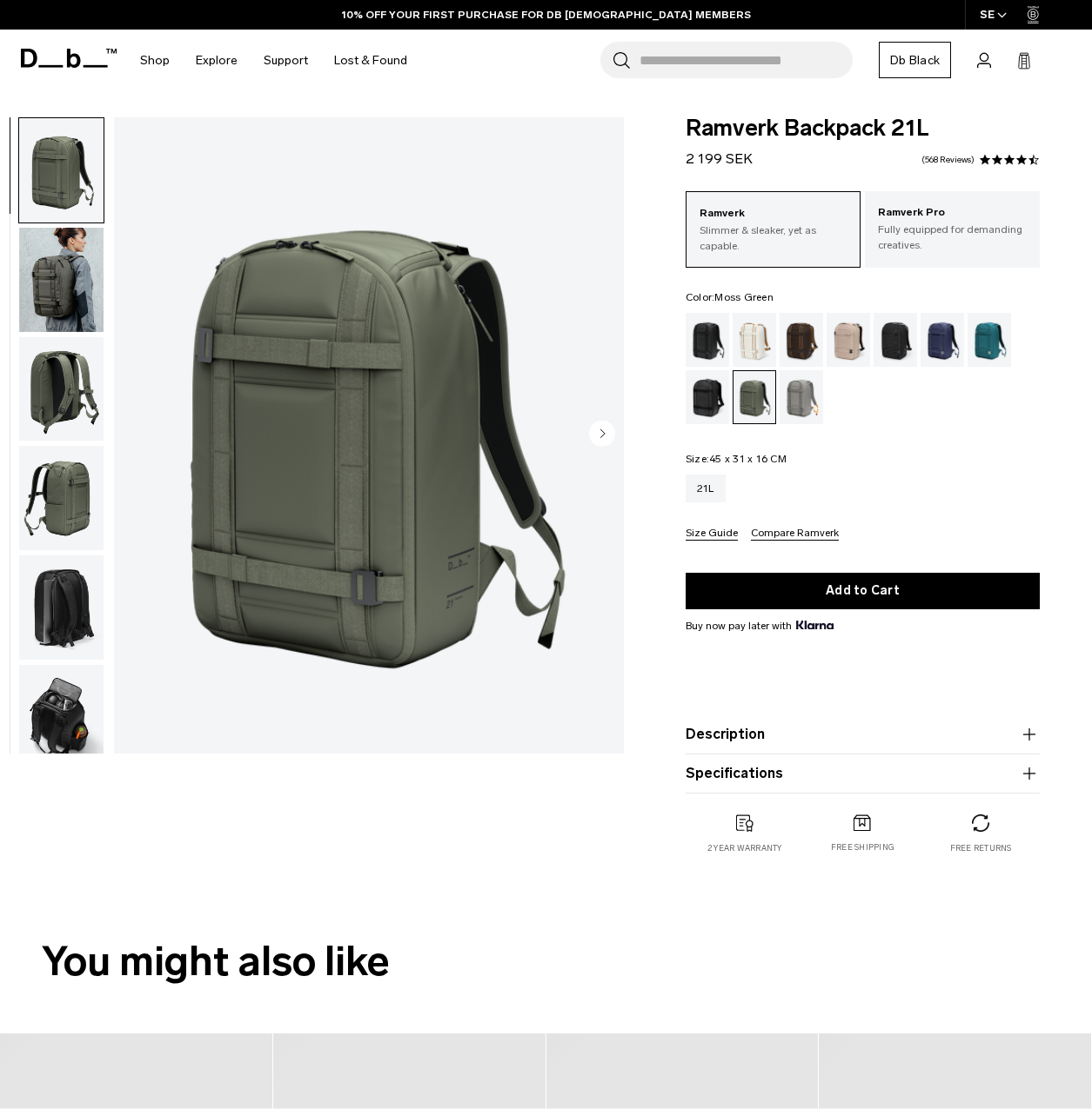
click at [606, 431] on circle "Next slide" at bounding box center [602, 433] width 26 height 26
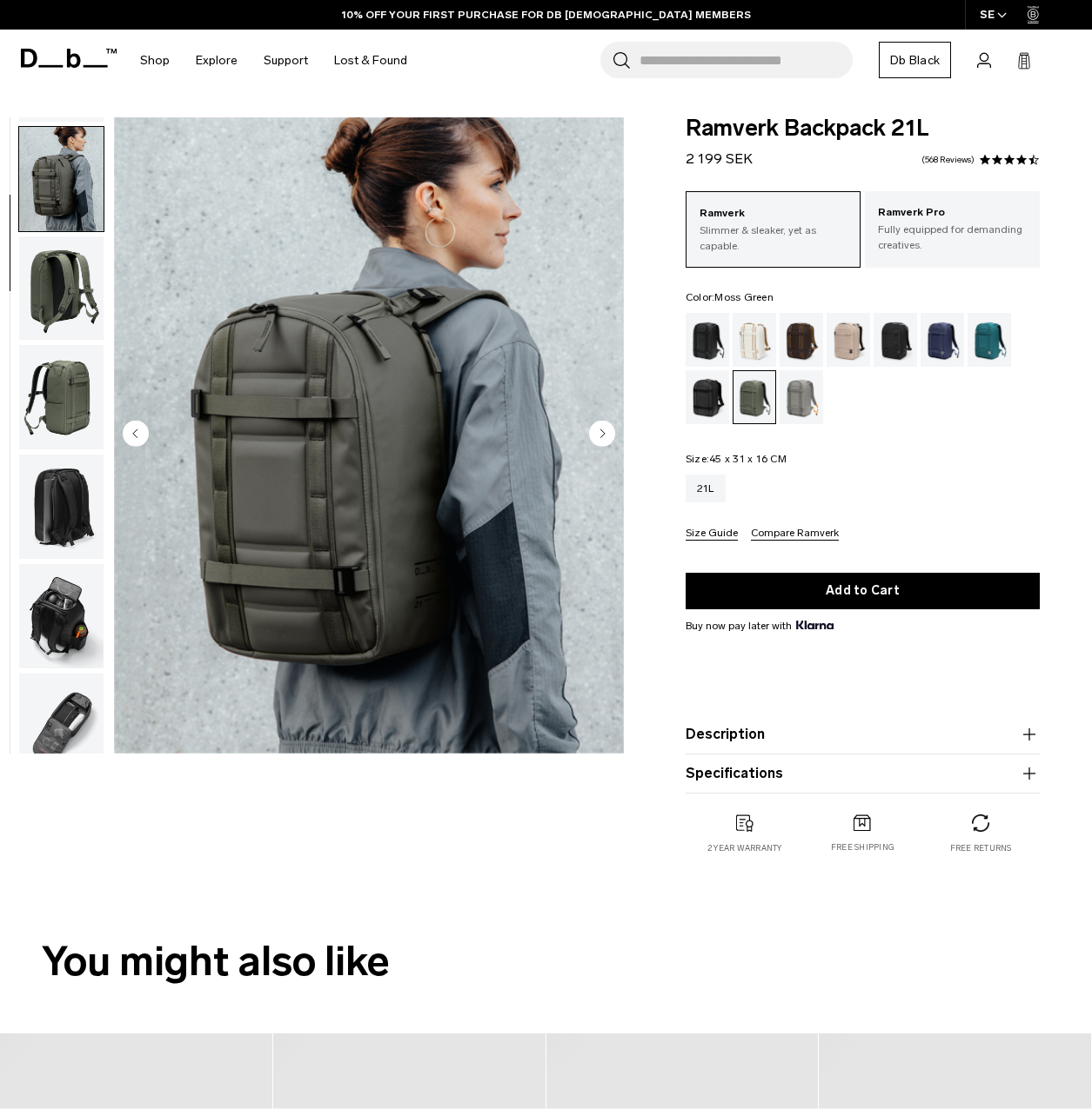
scroll to position [109, 0]
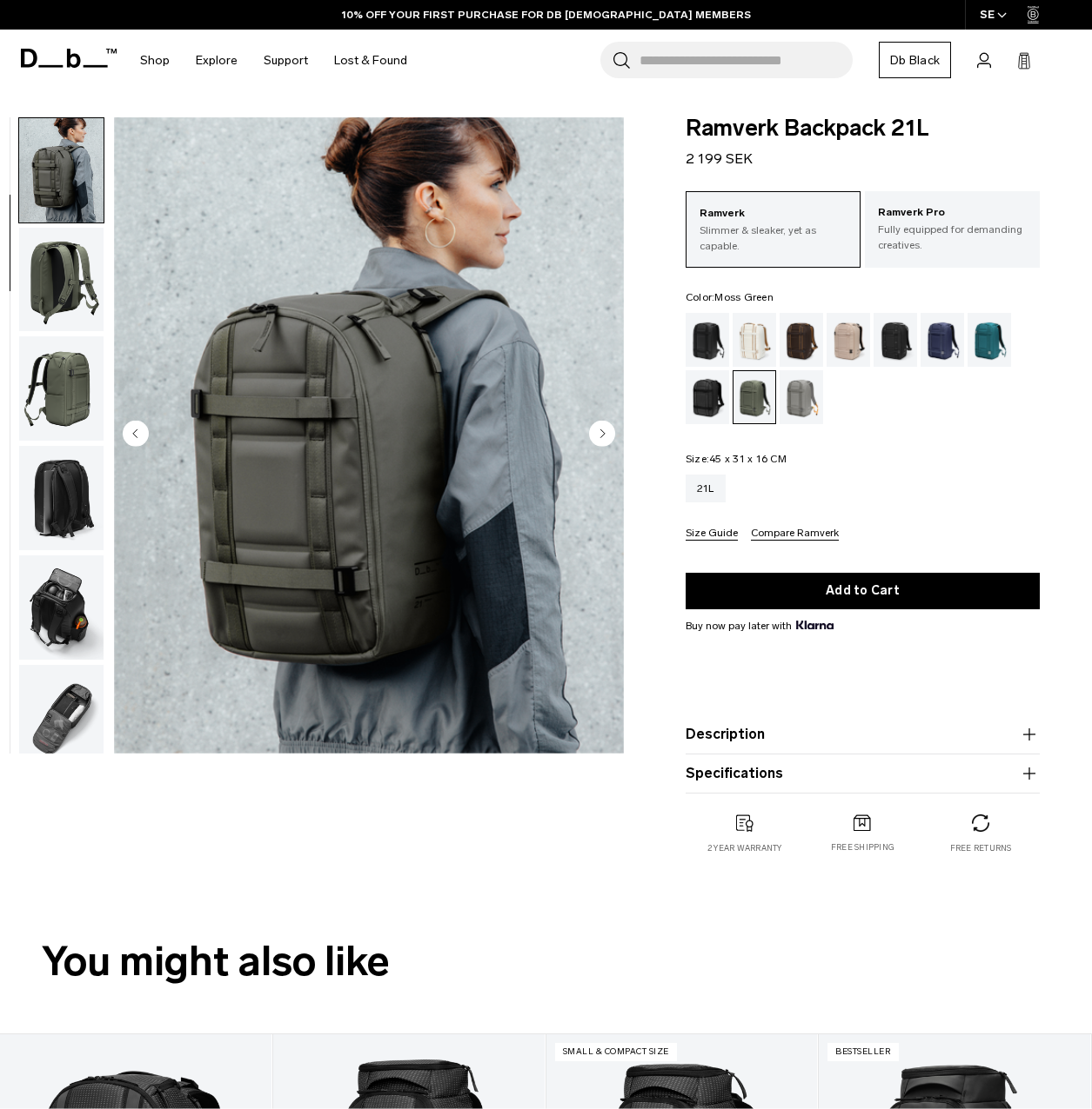
click at [606, 431] on circle "Next slide" at bounding box center [602, 433] width 26 height 26
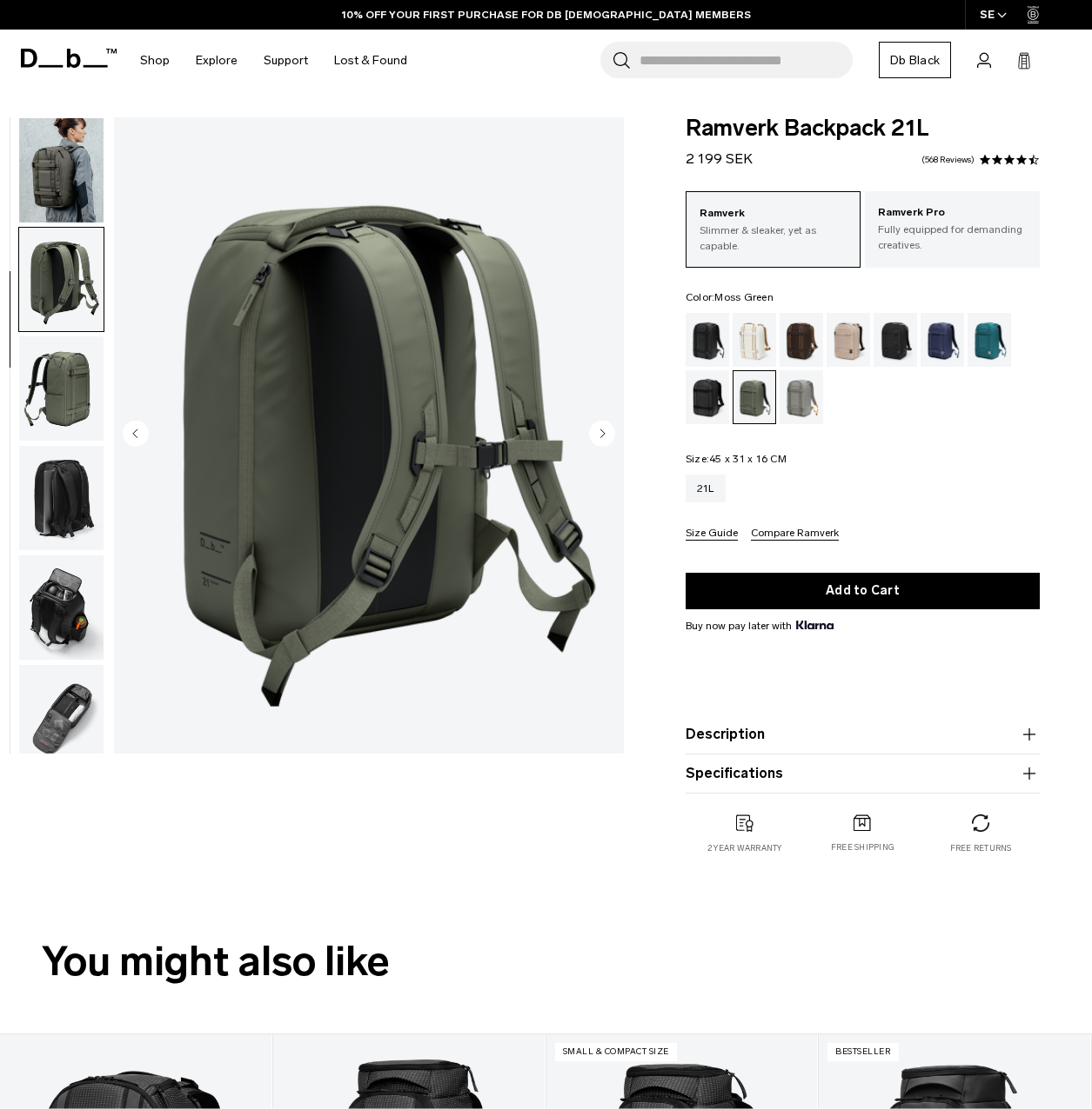
scroll to position [219, 0]
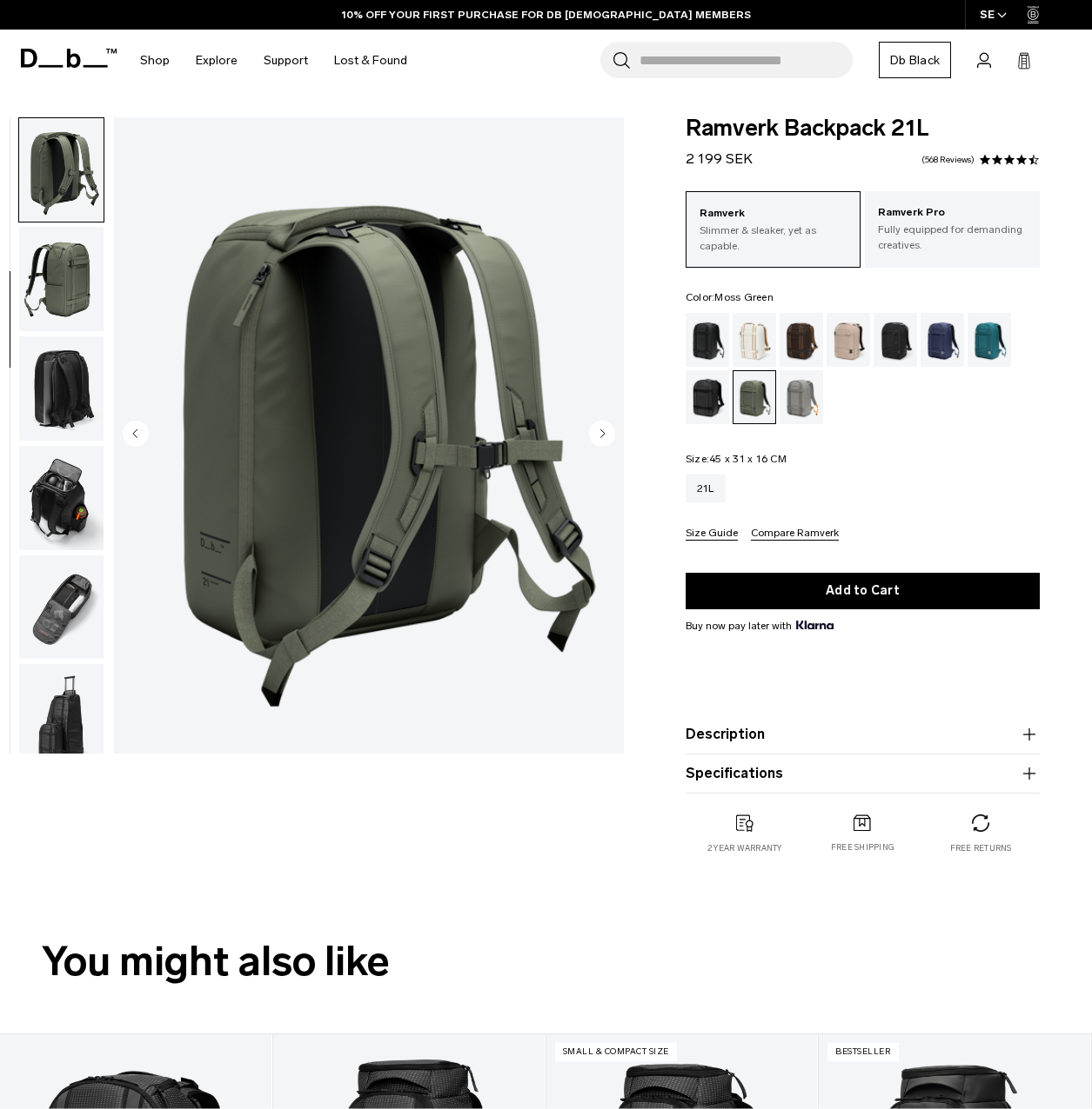
click at [606, 431] on circle "Next slide" at bounding box center [602, 433] width 26 height 26
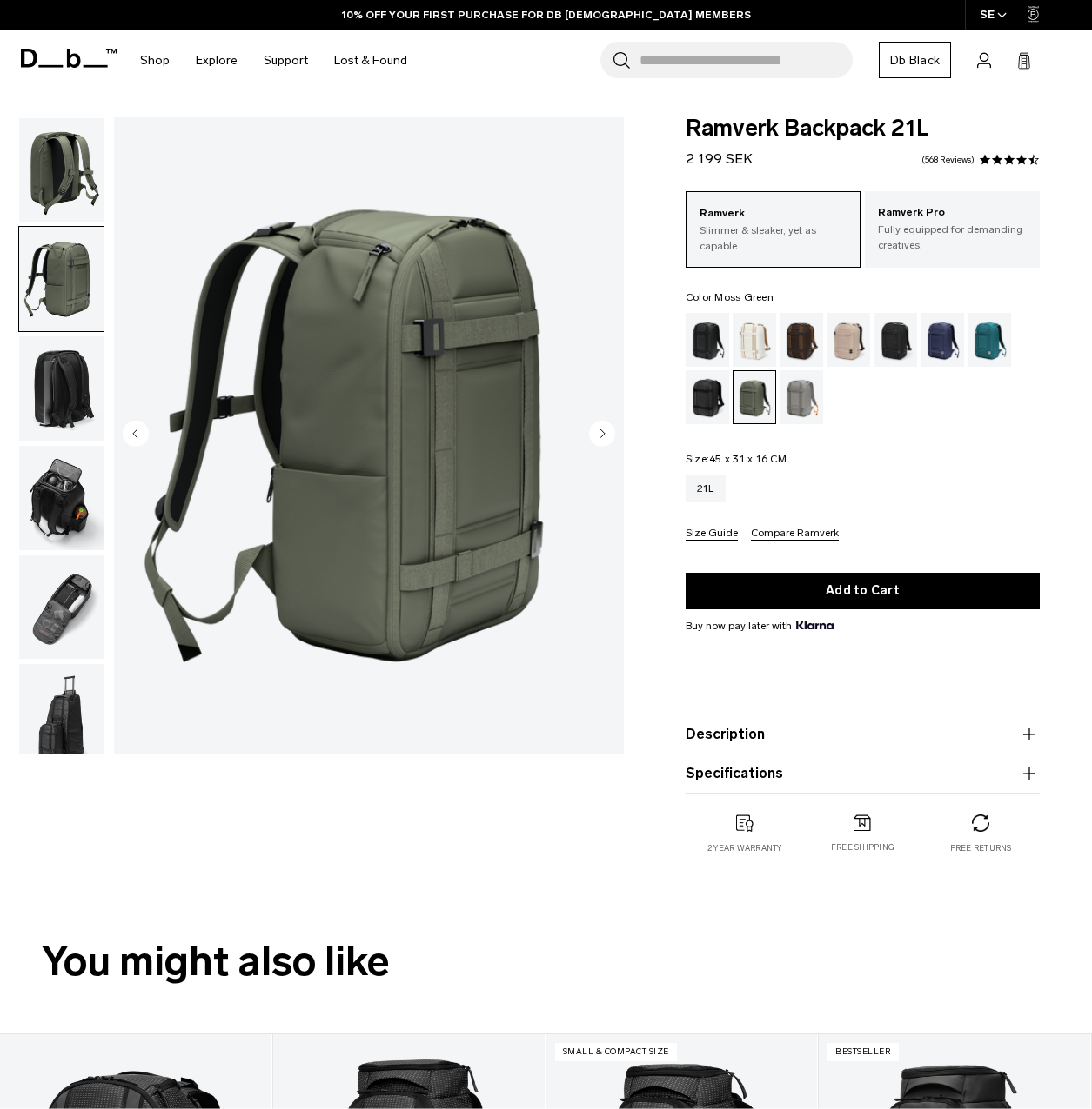
scroll to position [235, 0]
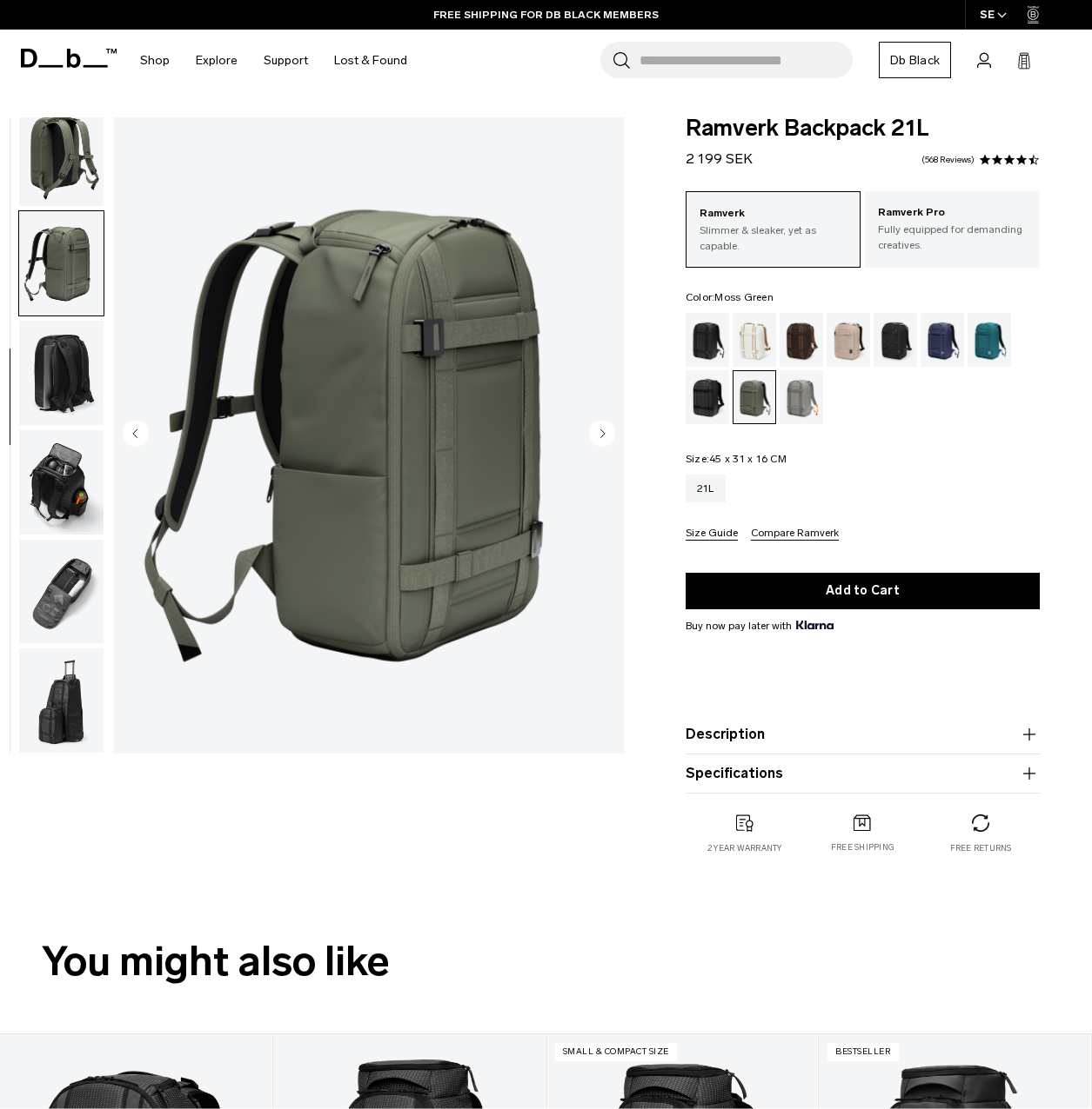
click at [606, 431] on circle "Next slide" at bounding box center [602, 433] width 26 height 26
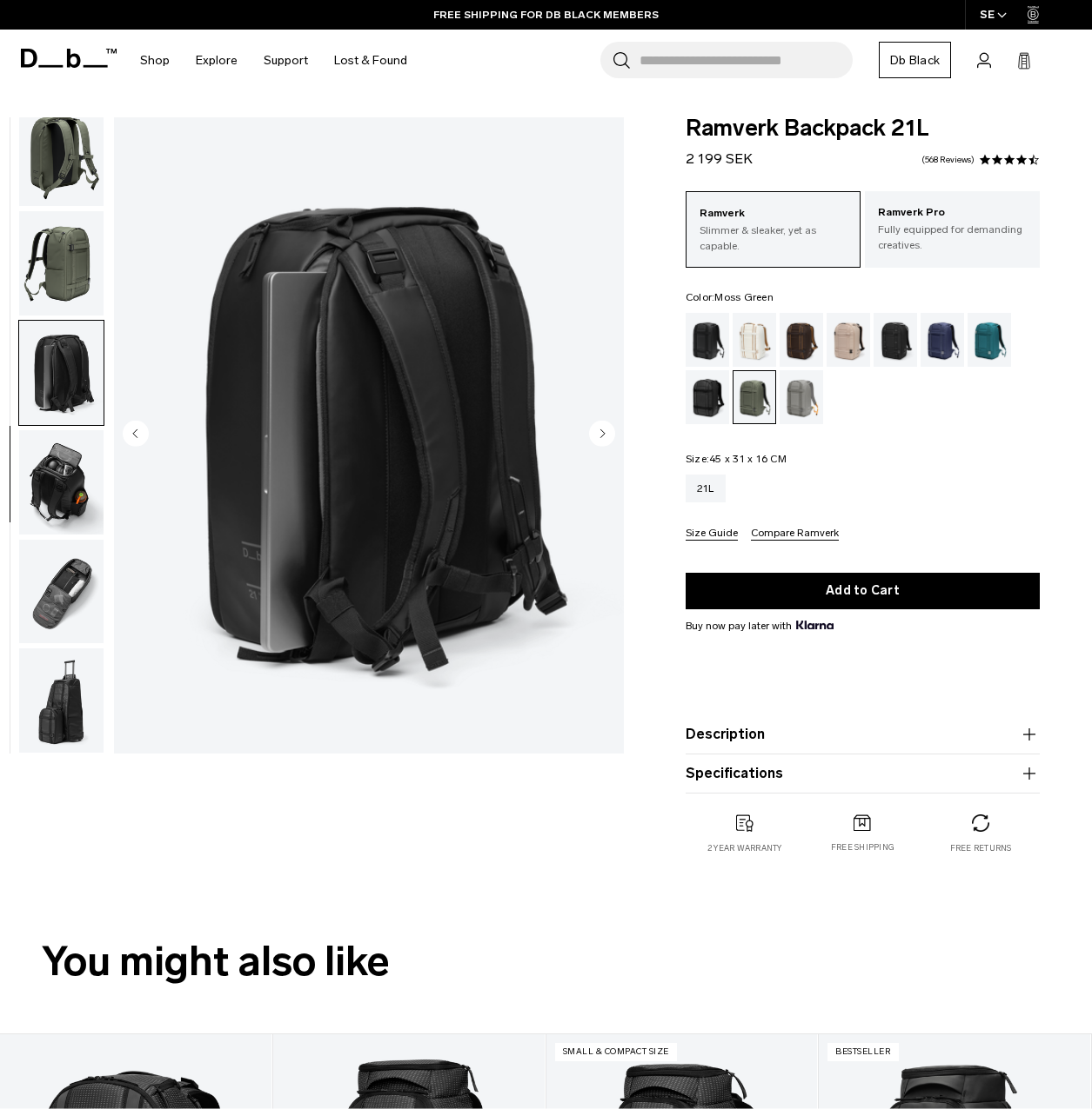
click at [606, 431] on circle "Next slide" at bounding box center [602, 433] width 26 height 26
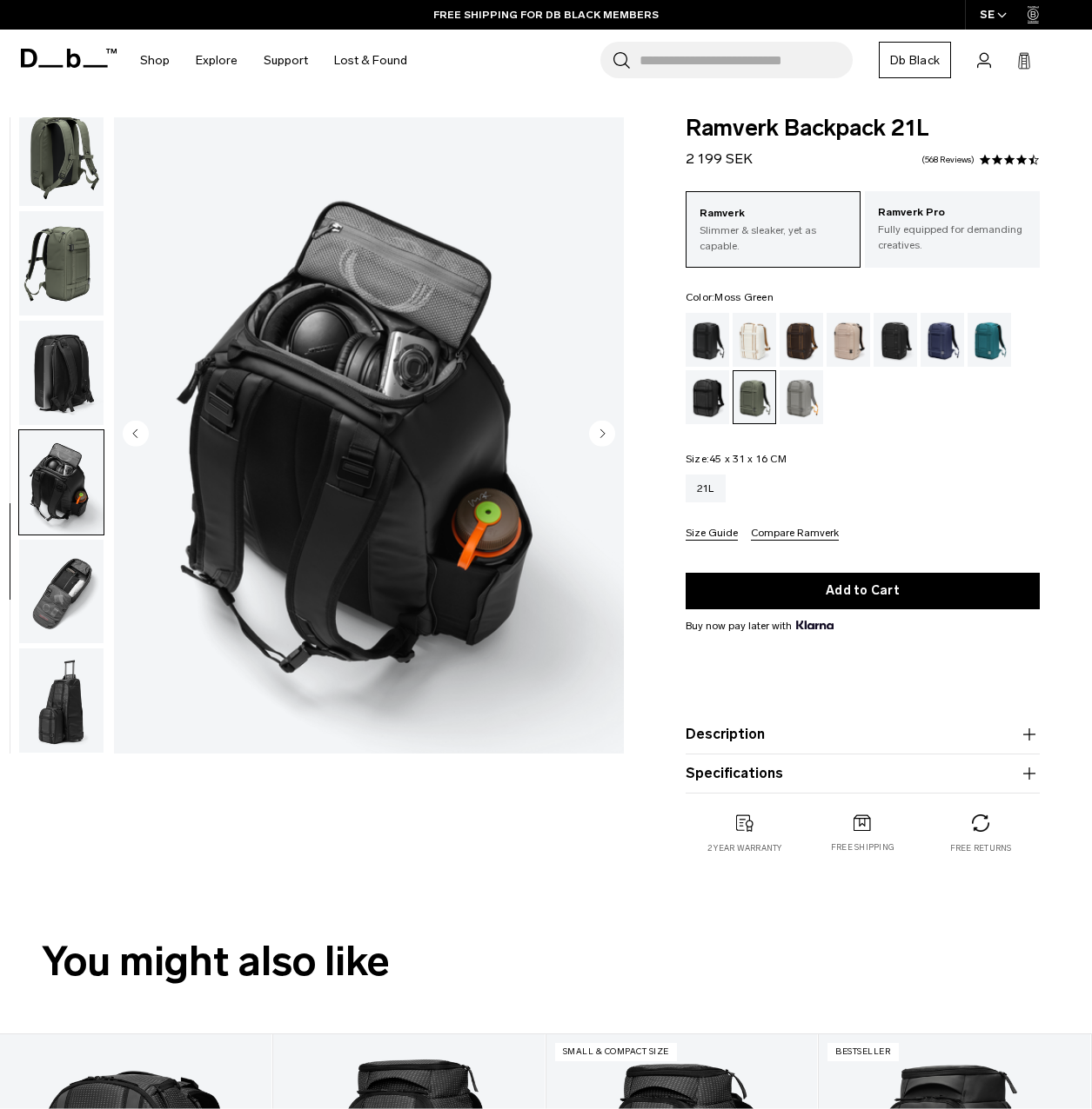
click at [606, 431] on circle "Next slide" at bounding box center [602, 433] width 26 height 26
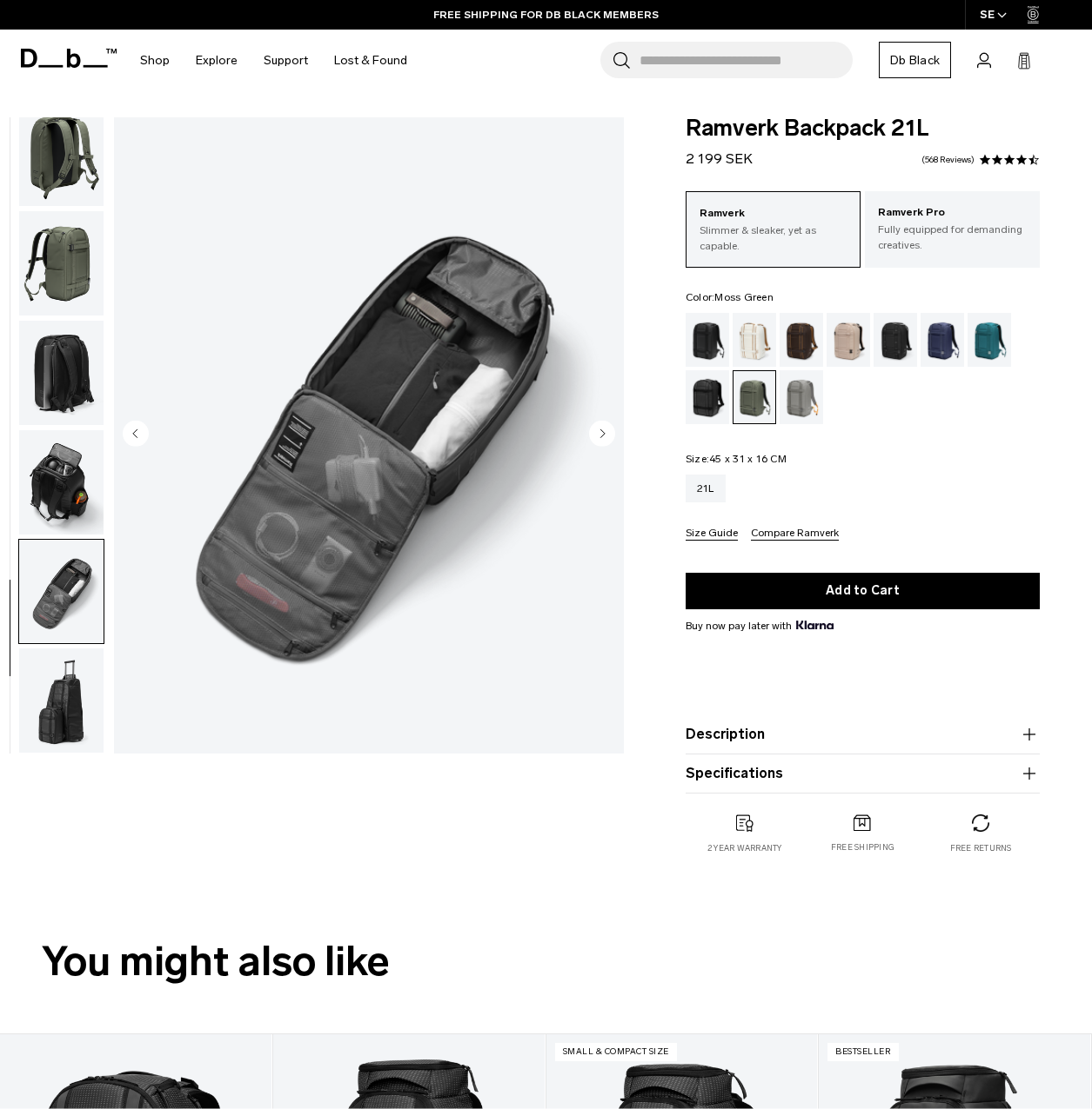
click at [606, 431] on circle "Next slide" at bounding box center [602, 433] width 26 height 26
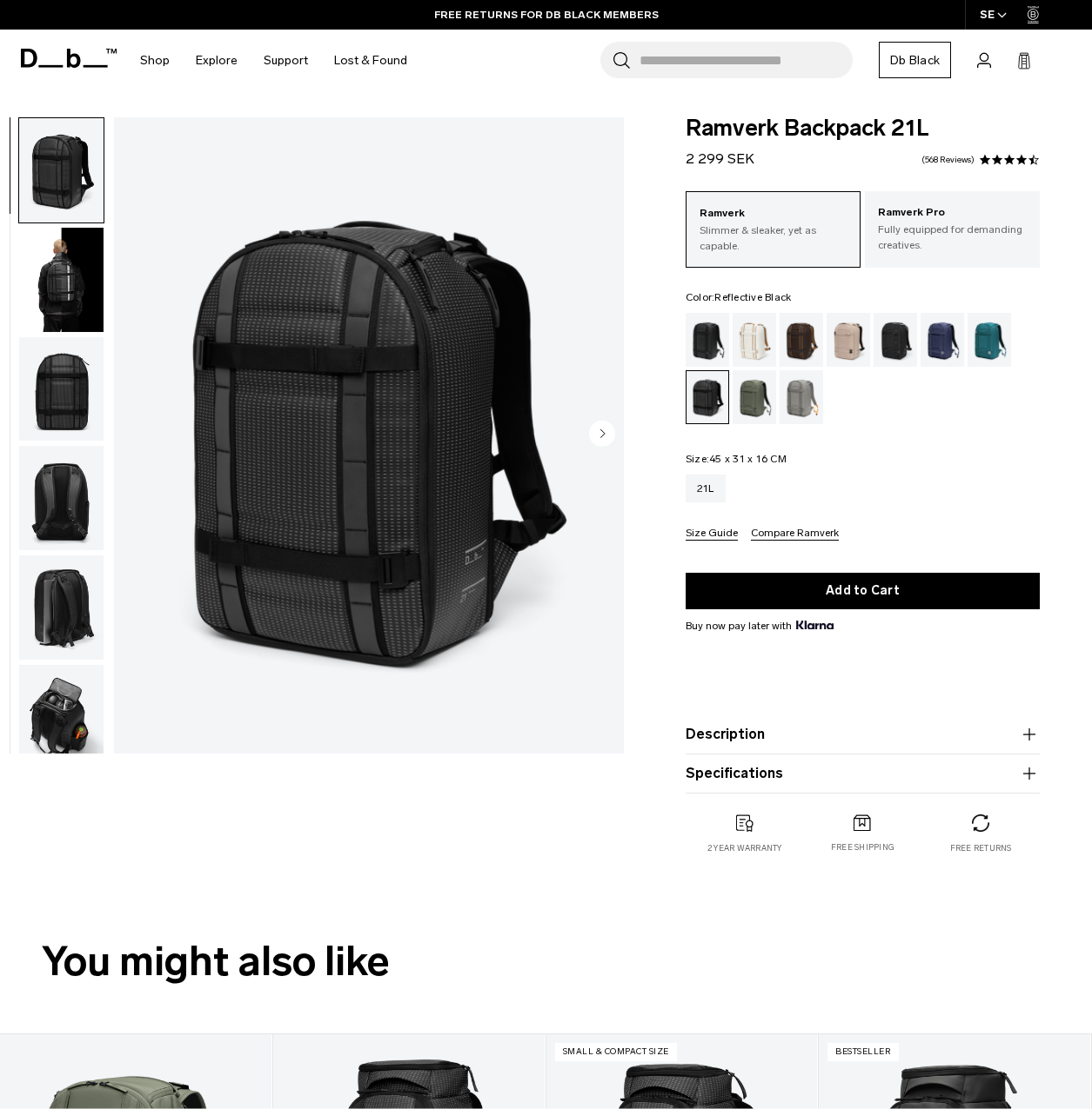
click at [600, 436] on circle "Next slide" at bounding box center [602, 433] width 26 height 26
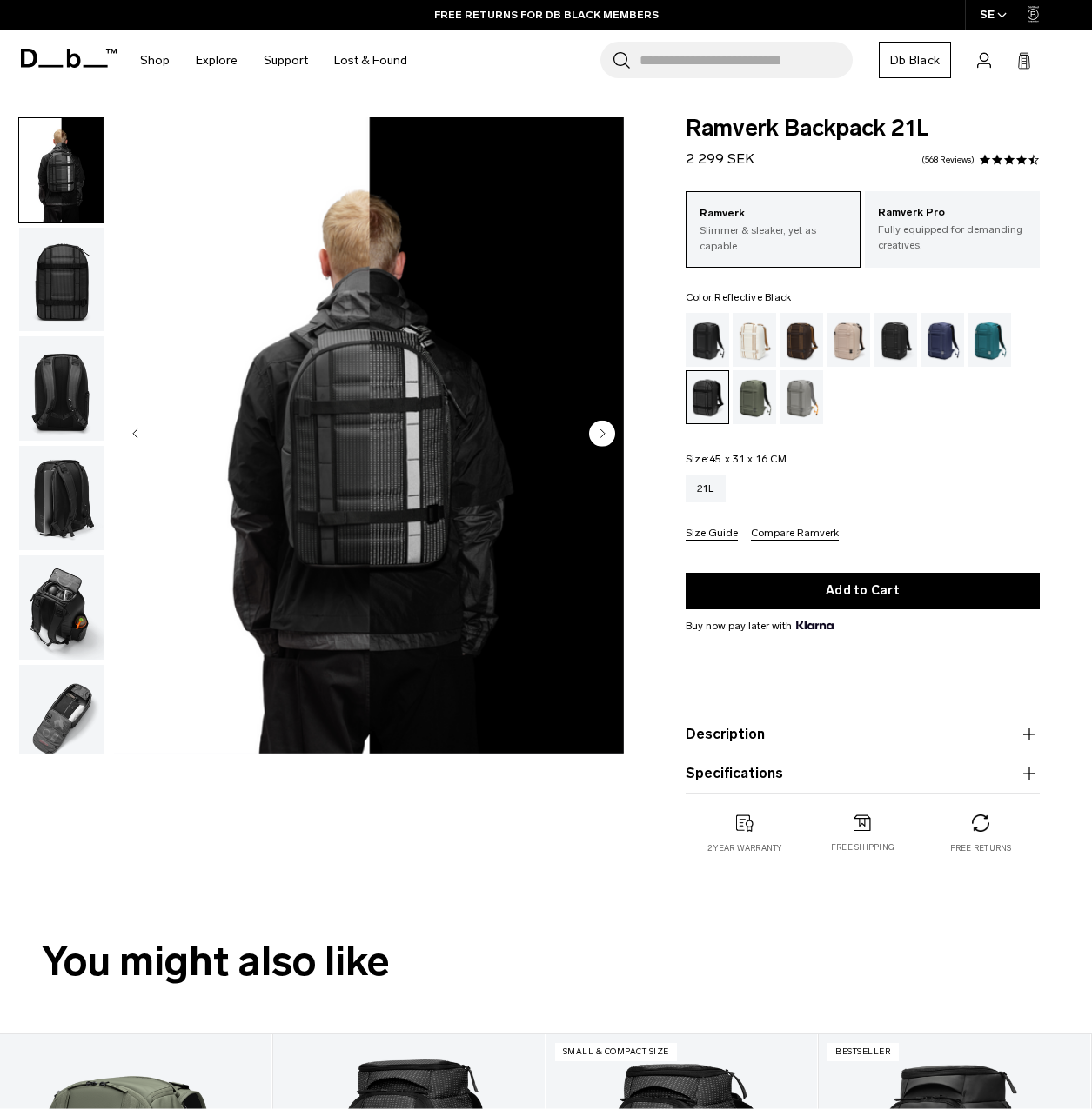
click at [600, 436] on circle "Next slide" at bounding box center [602, 433] width 26 height 26
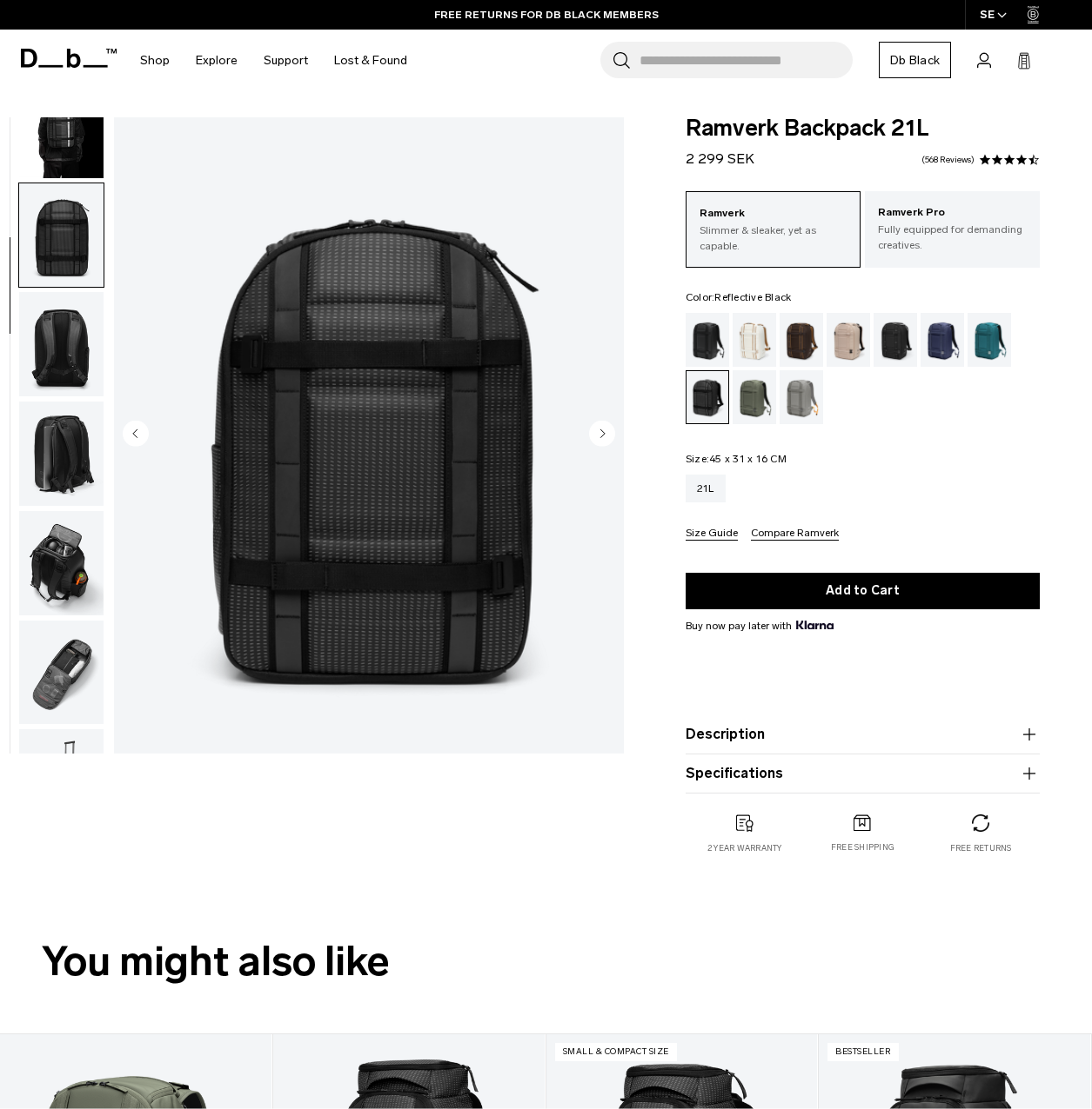
scroll to position [219, 0]
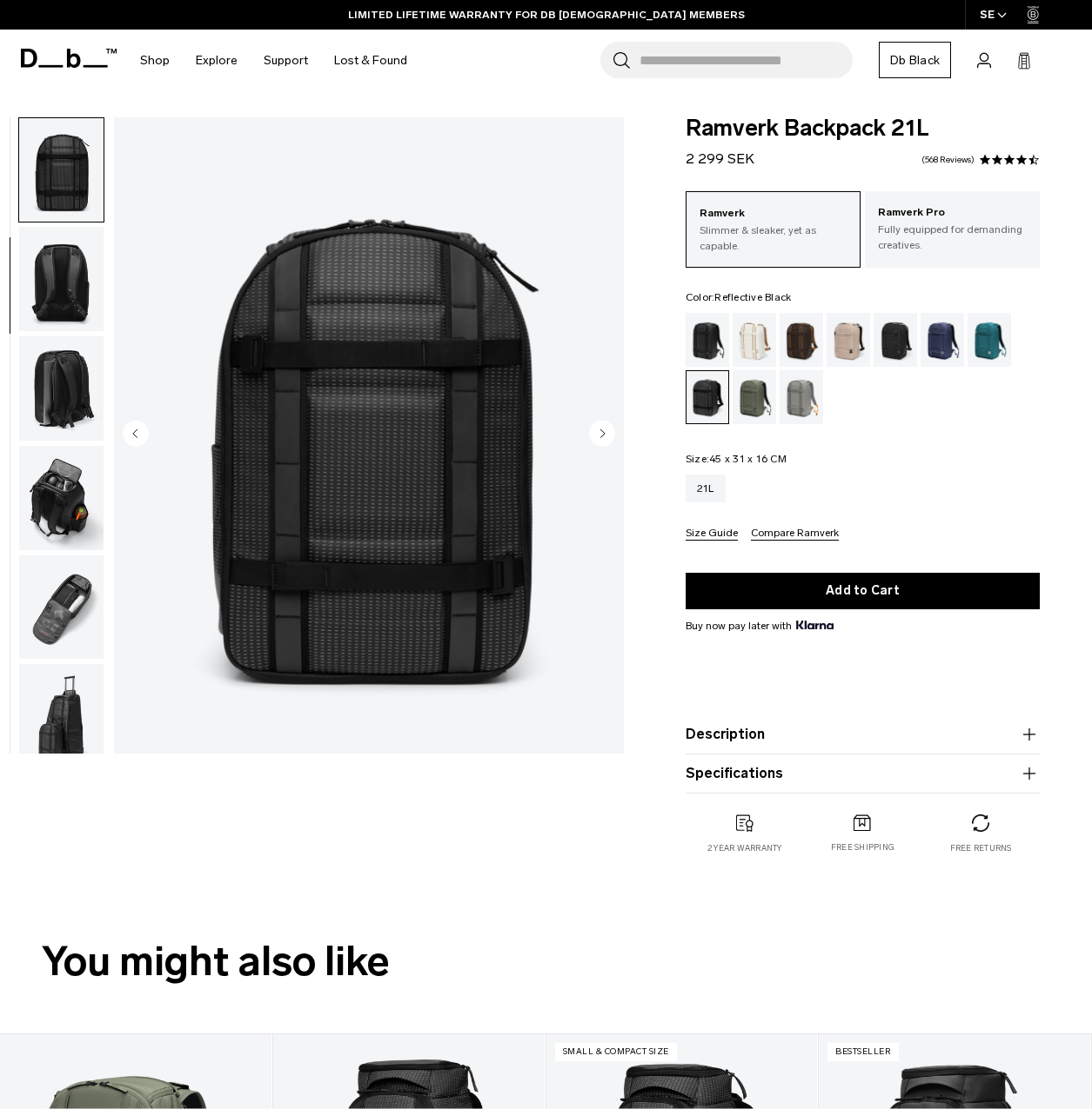
click at [600, 436] on circle "Next slide" at bounding box center [602, 433] width 26 height 26
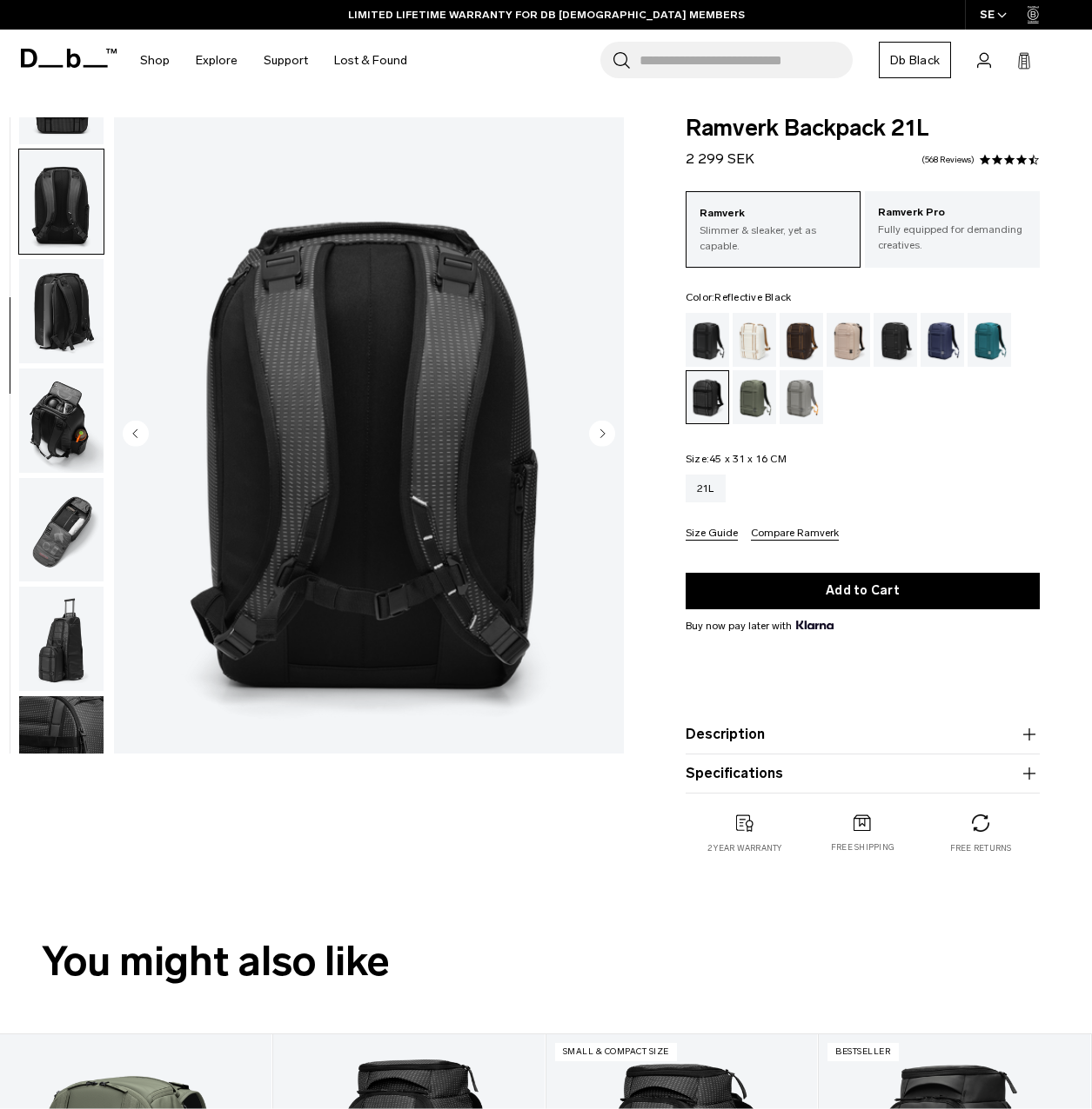
scroll to position [328, 0]
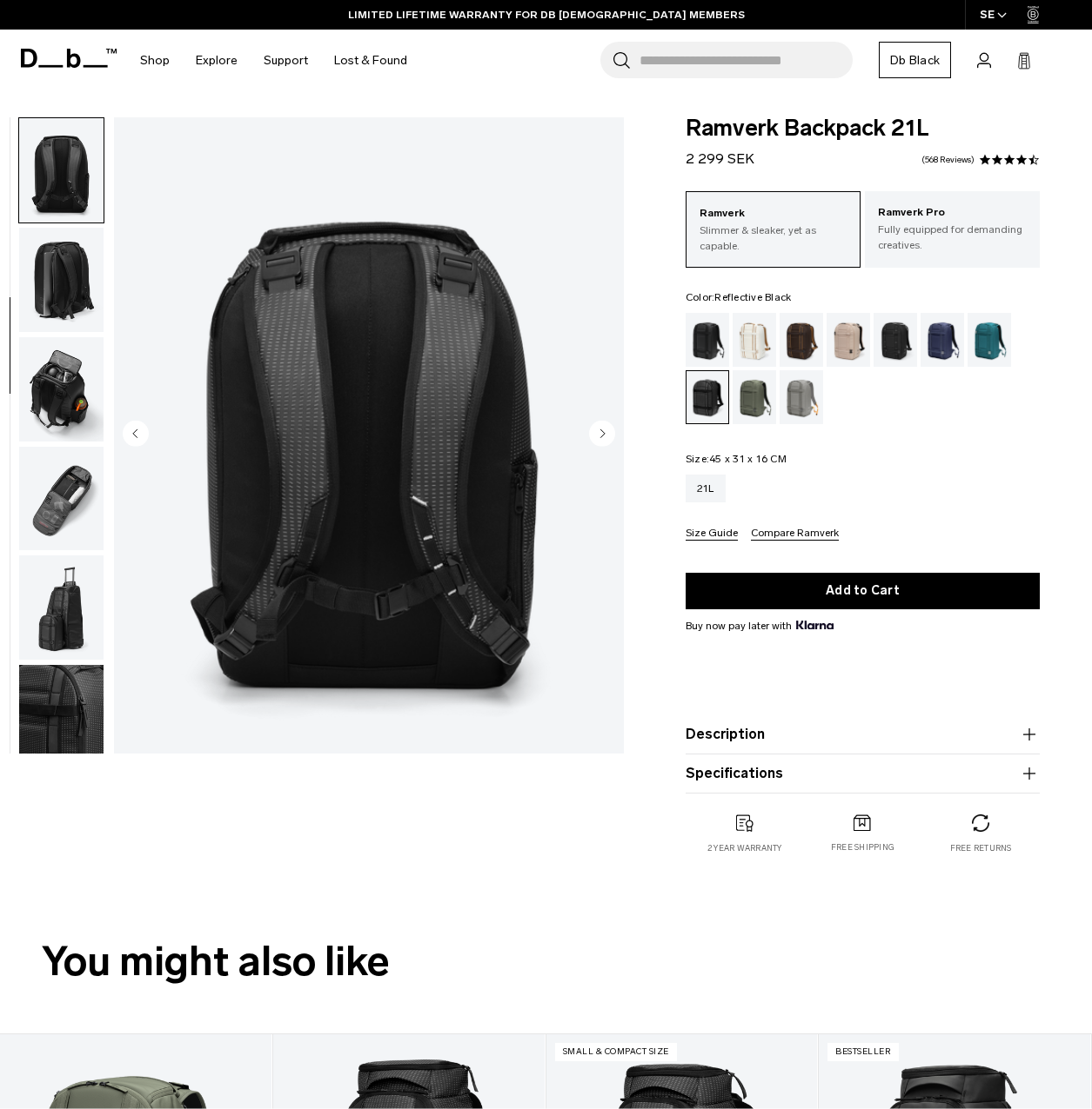
click at [600, 436] on circle "Next slide" at bounding box center [602, 433] width 26 height 26
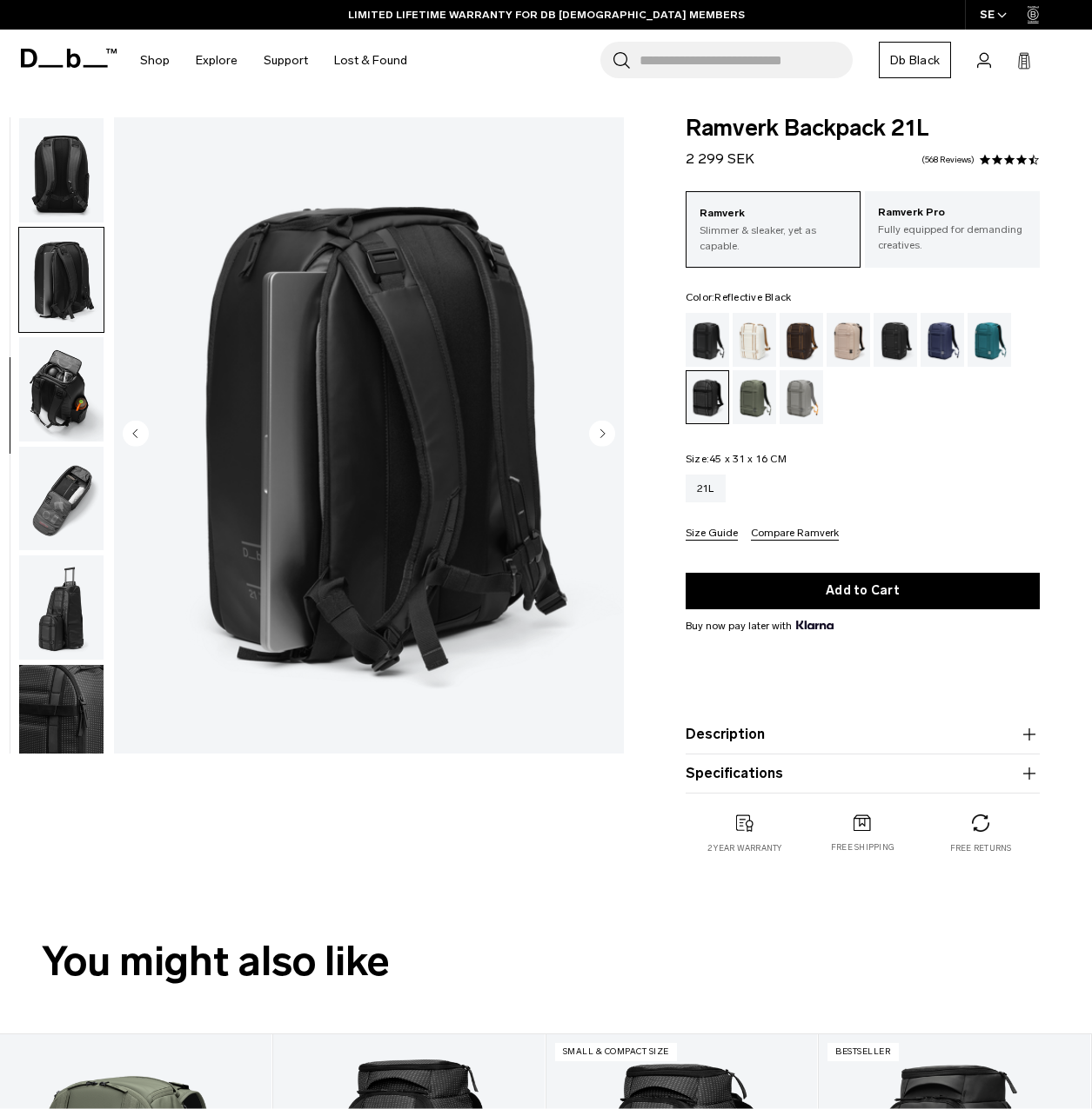
scroll to position [437, 0]
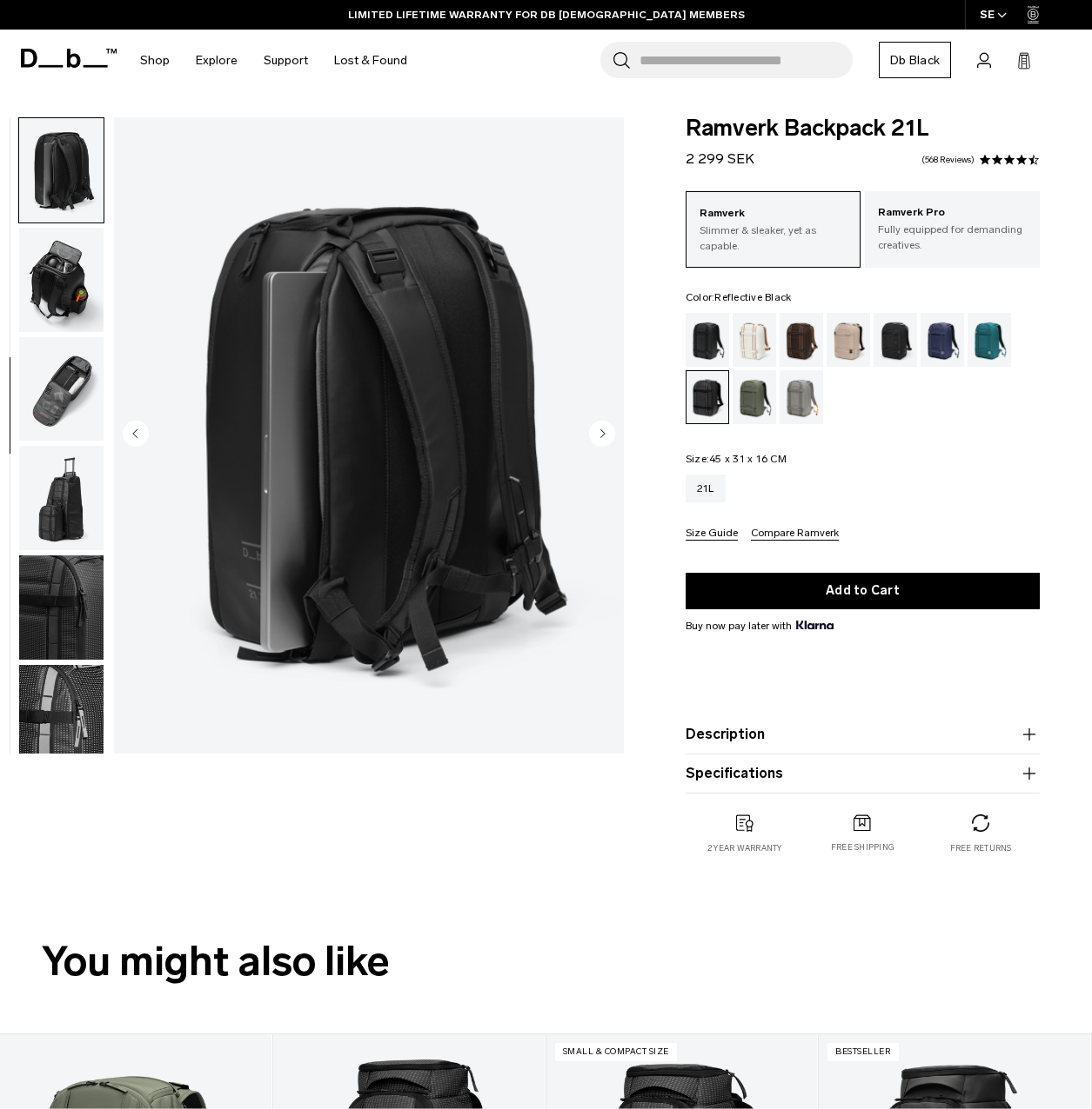
click at [600, 436] on circle "Next slide" at bounding box center [602, 433] width 26 height 26
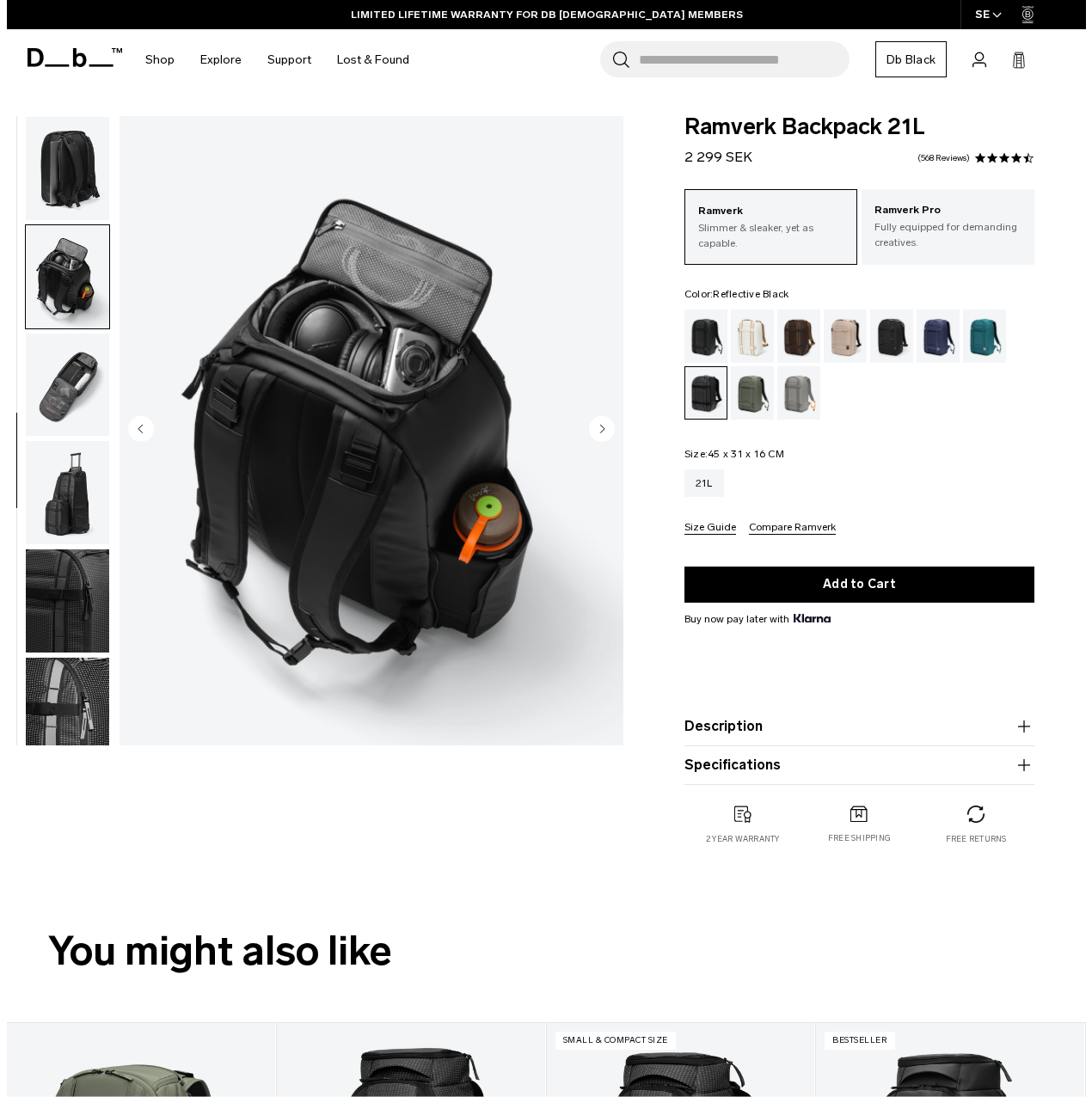
scroll to position [449, 0]
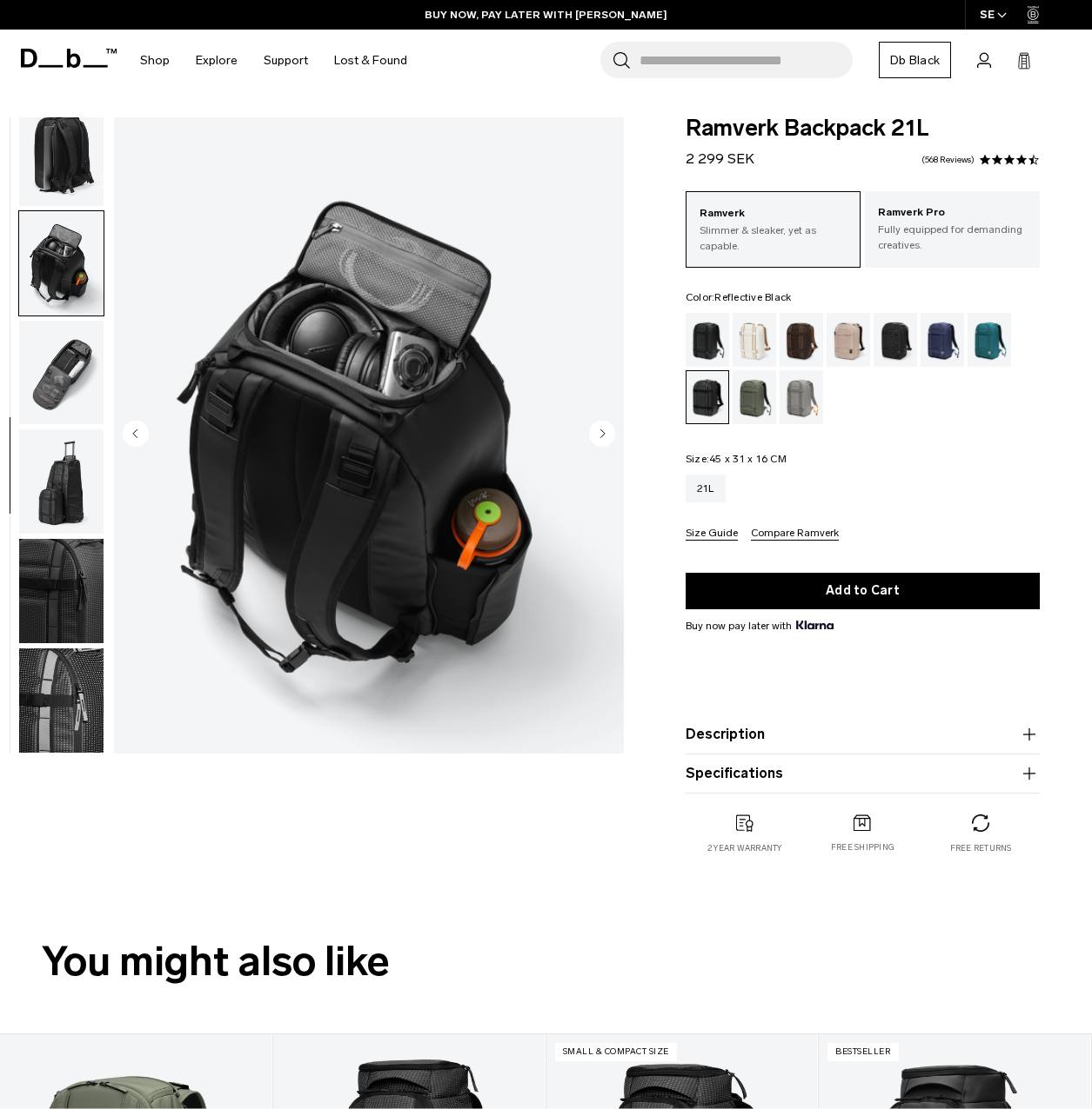
click at [600, 436] on circle "Next slide" at bounding box center [602, 433] width 26 height 26
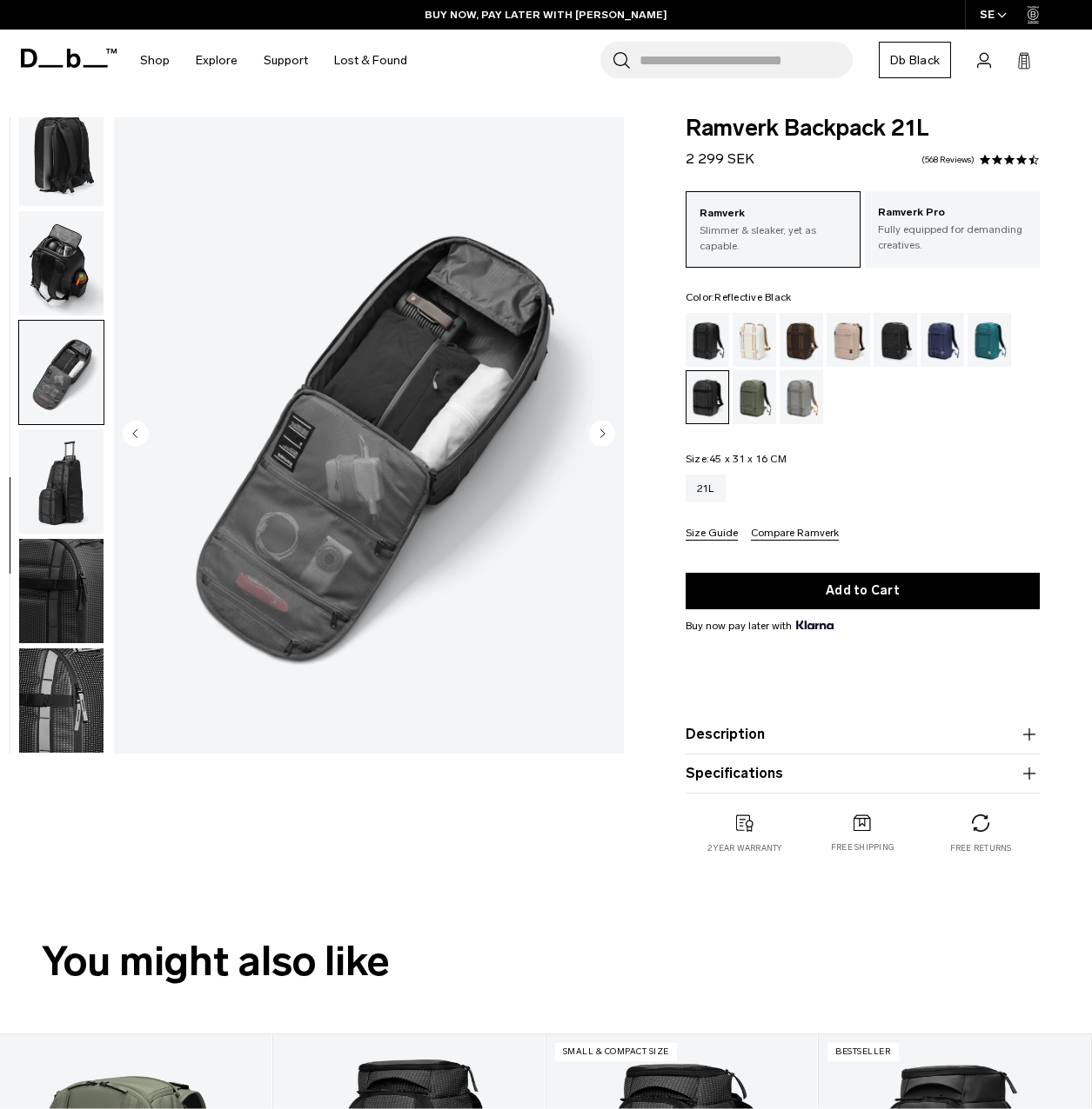
click at [600, 436] on circle "Next slide" at bounding box center [602, 433] width 26 height 26
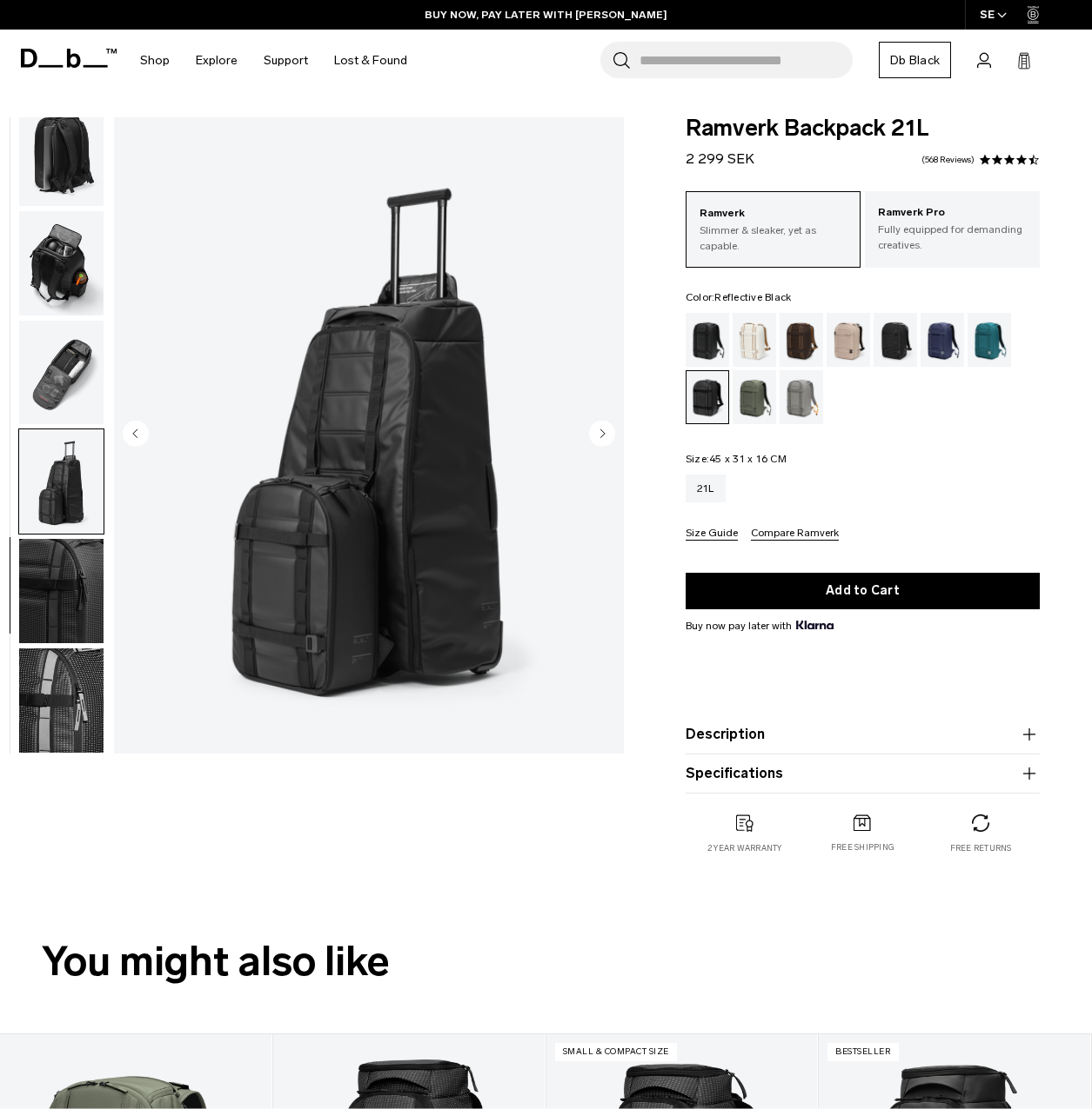
click at [600, 436] on circle "Next slide" at bounding box center [602, 433] width 26 height 26
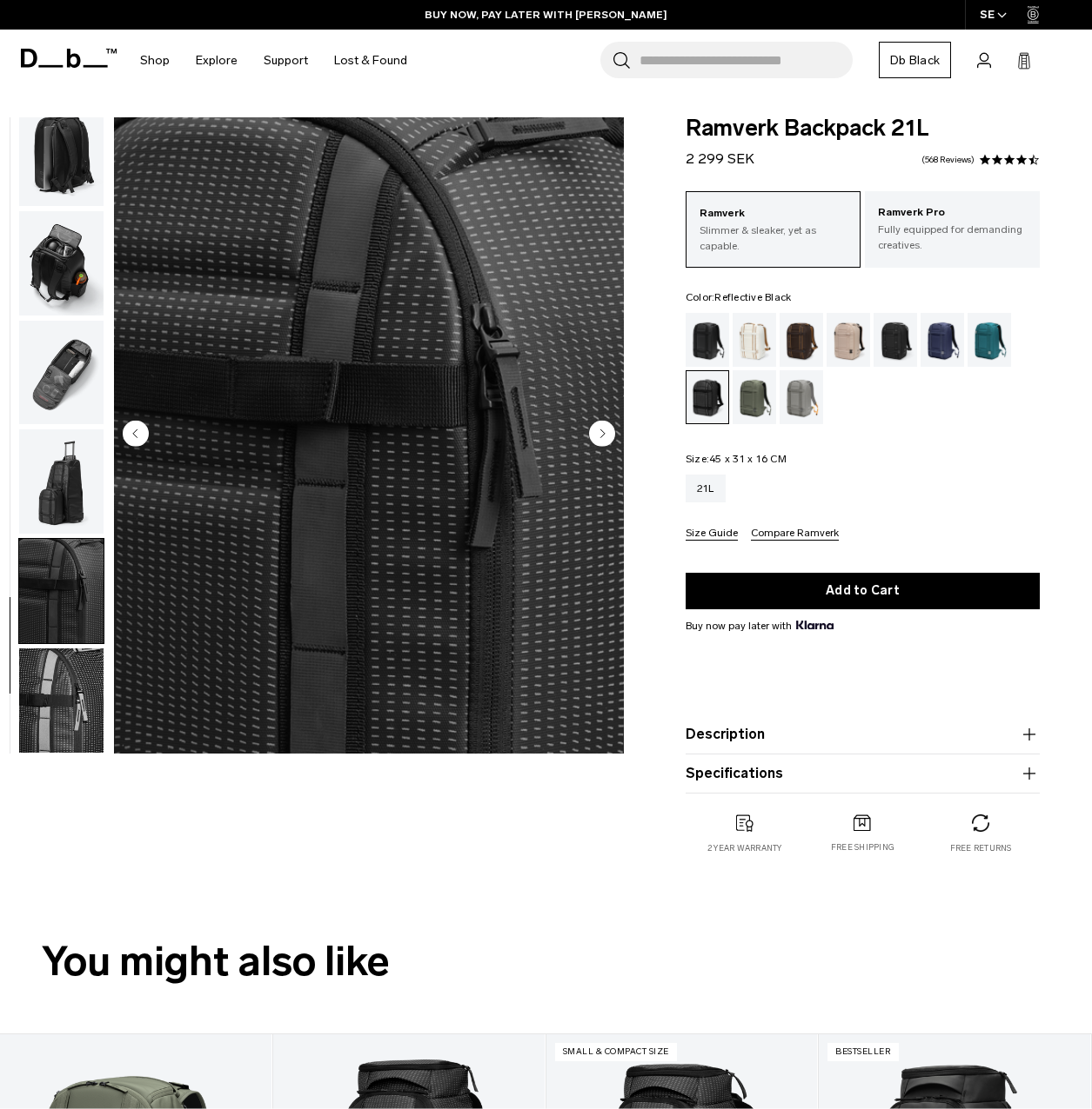
click at [600, 436] on circle "Next slide" at bounding box center [602, 433] width 26 height 26
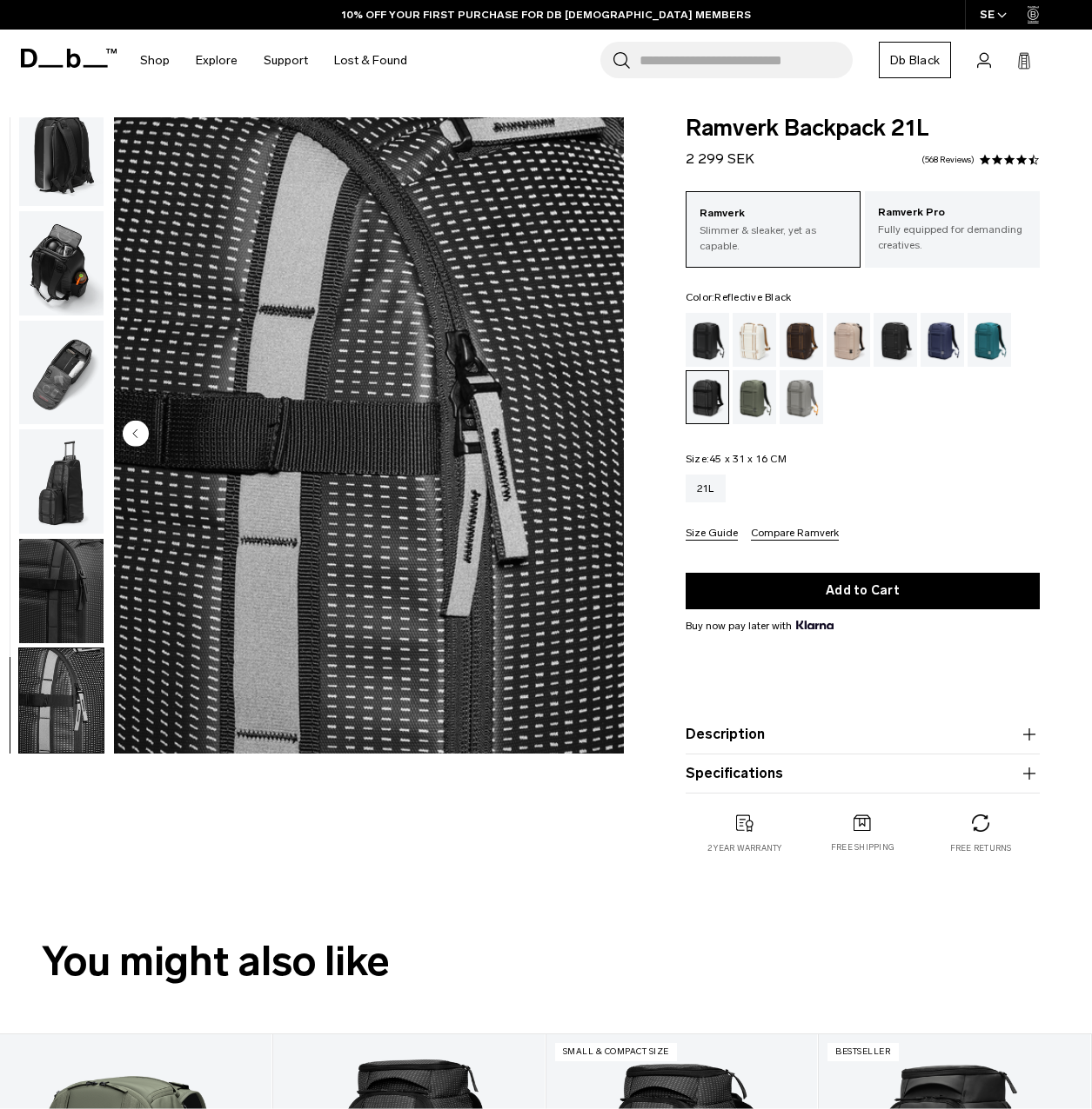
click at [600, 436] on img "10 / 10" at bounding box center [369, 435] width 510 height 636
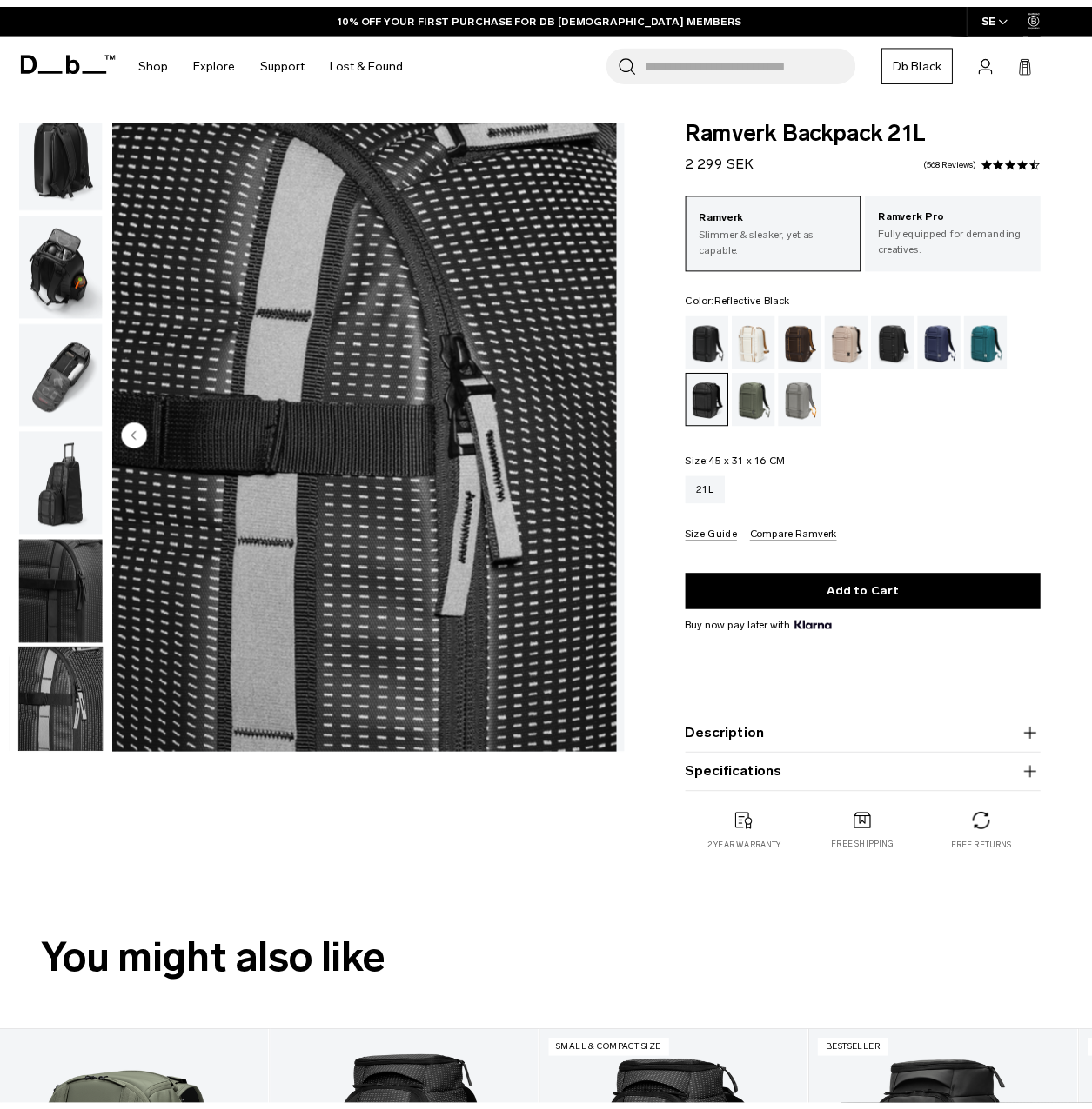
scroll to position [445, 0]
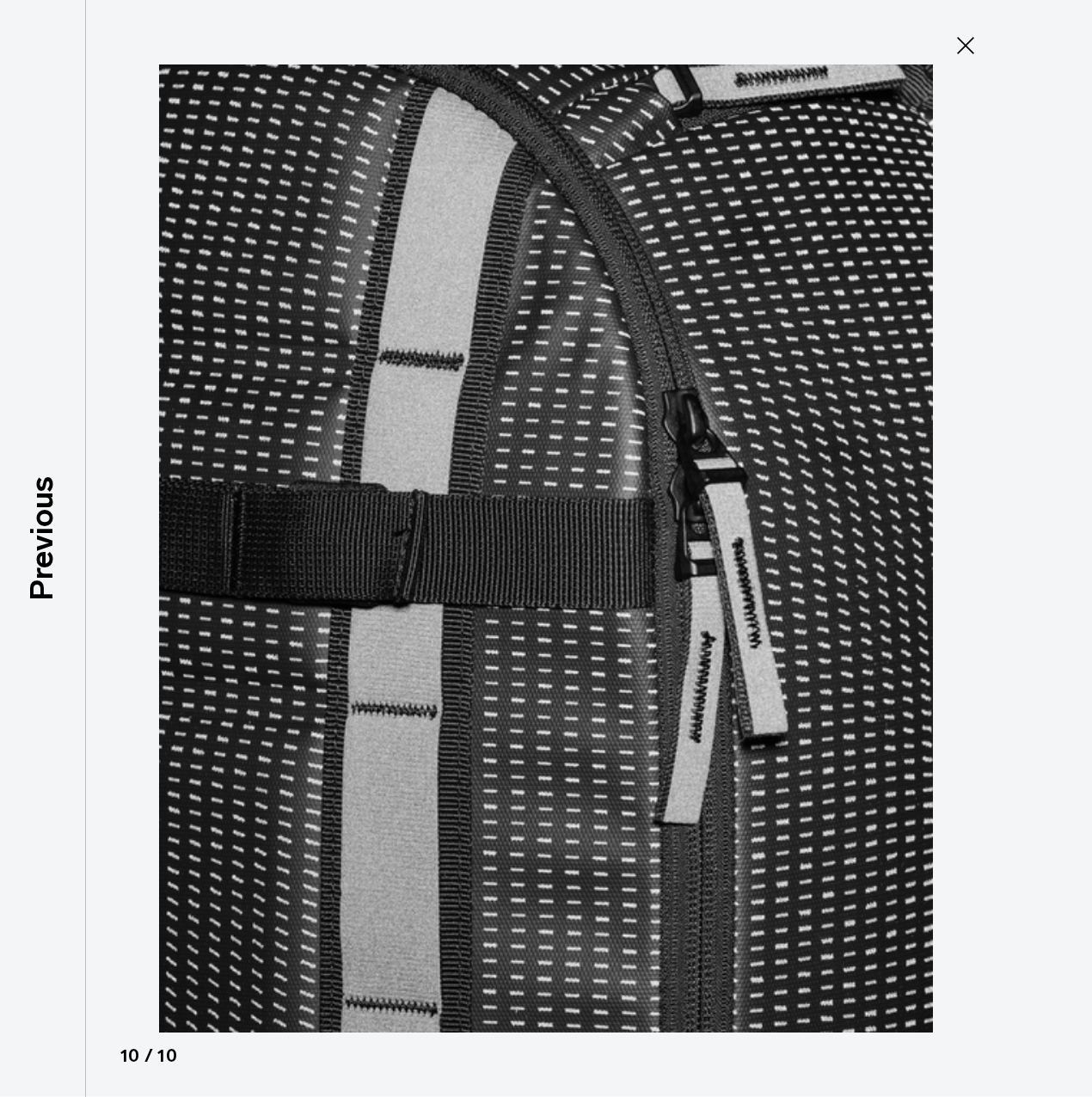
click at [962, 35] on icon at bounding box center [965, 45] width 28 height 28
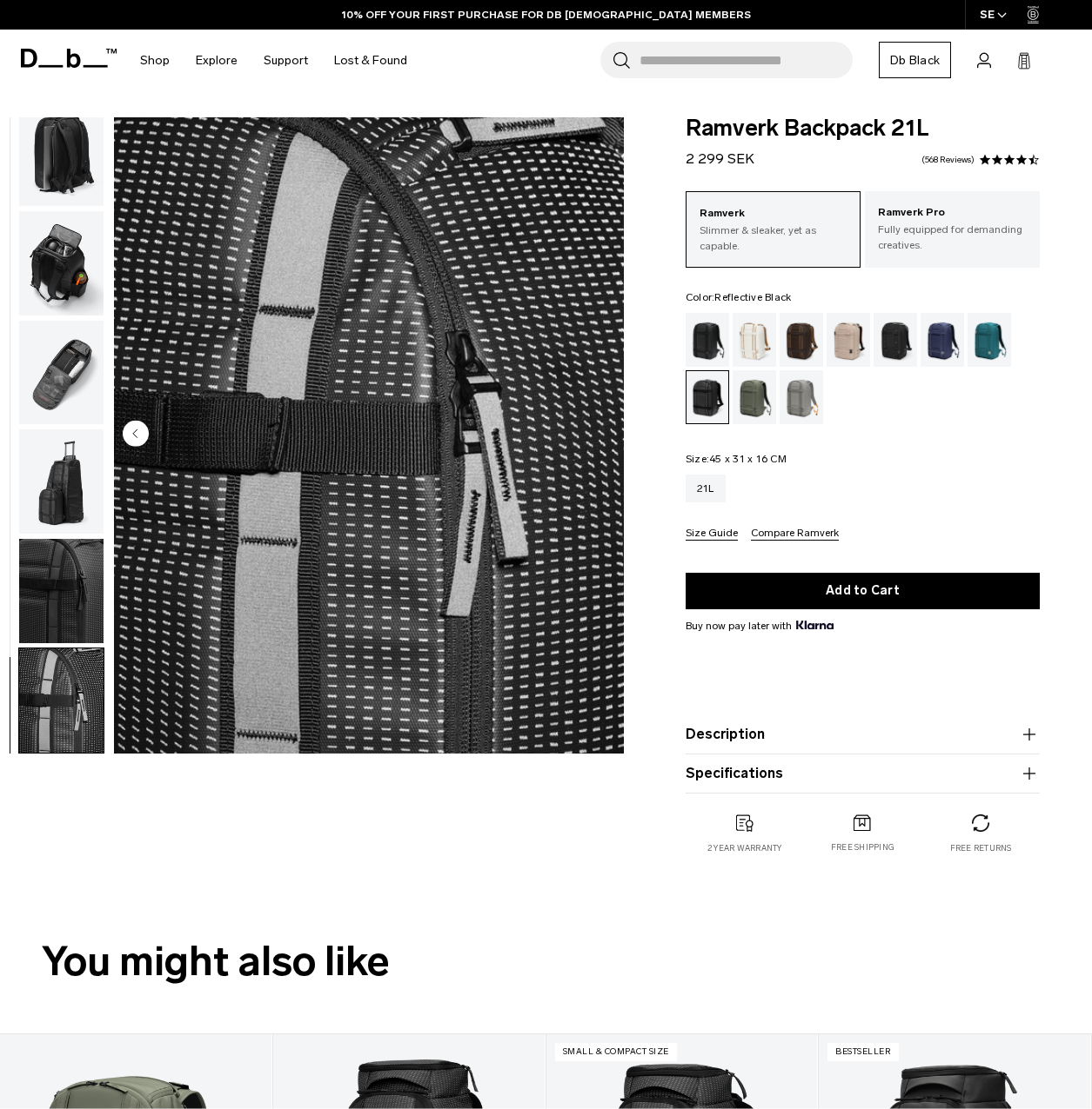
scroll to position [435, 0]
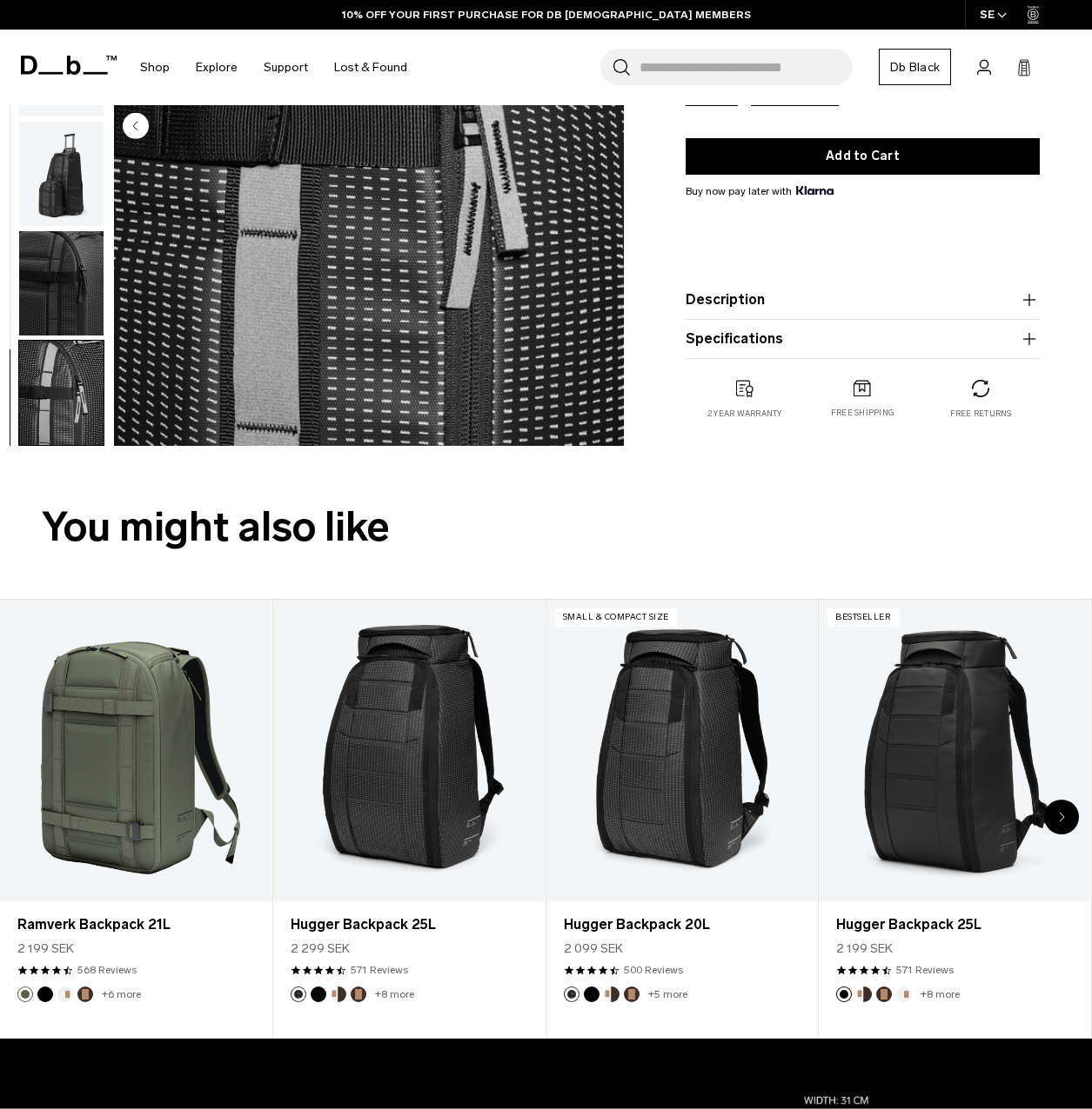
click at [1029, 298] on icon "button" at bounding box center [1028, 300] width 1 height 13
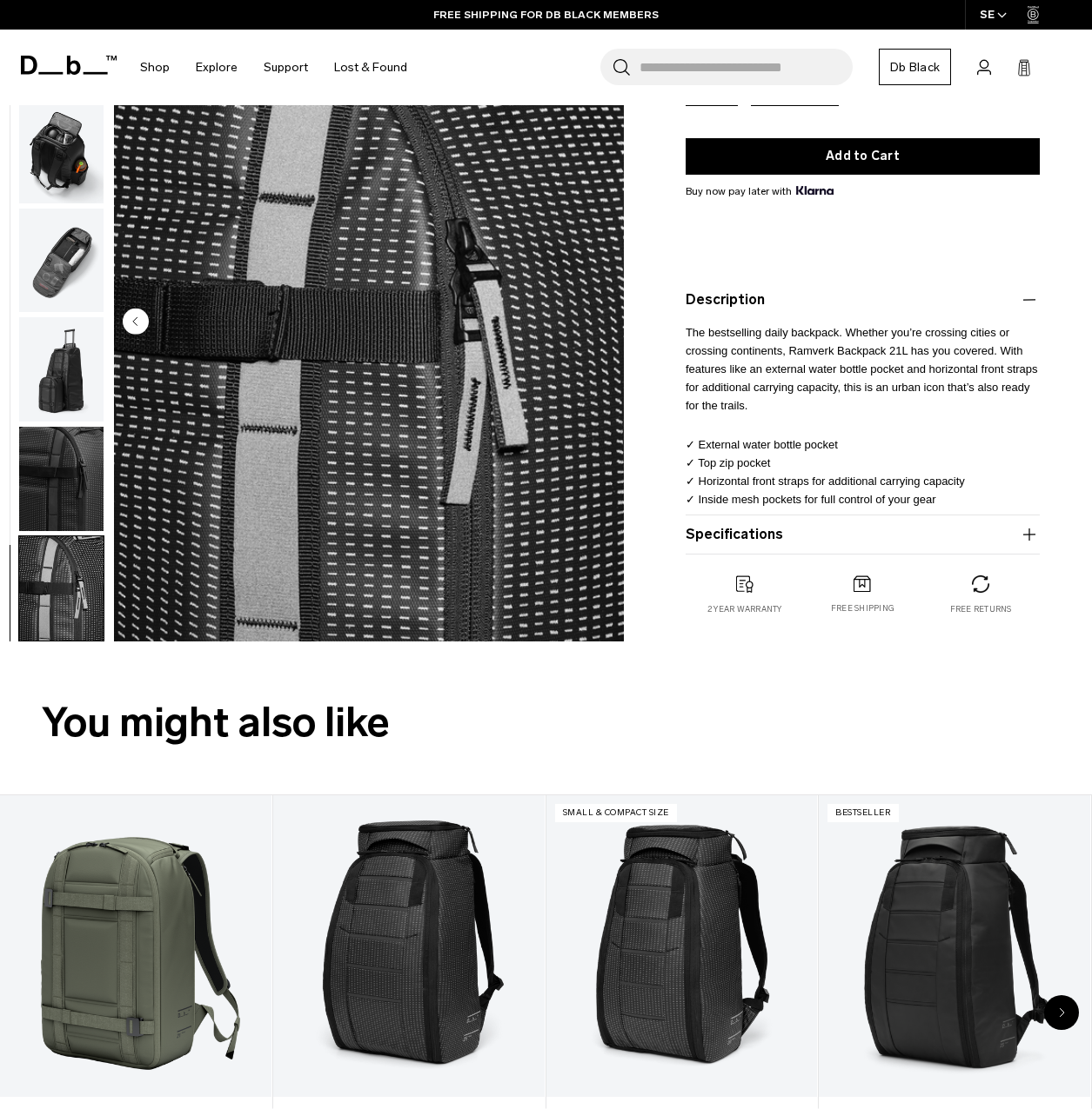
click at [1031, 538] on icon "button" at bounding box center [1029, 535] width 21 height 21
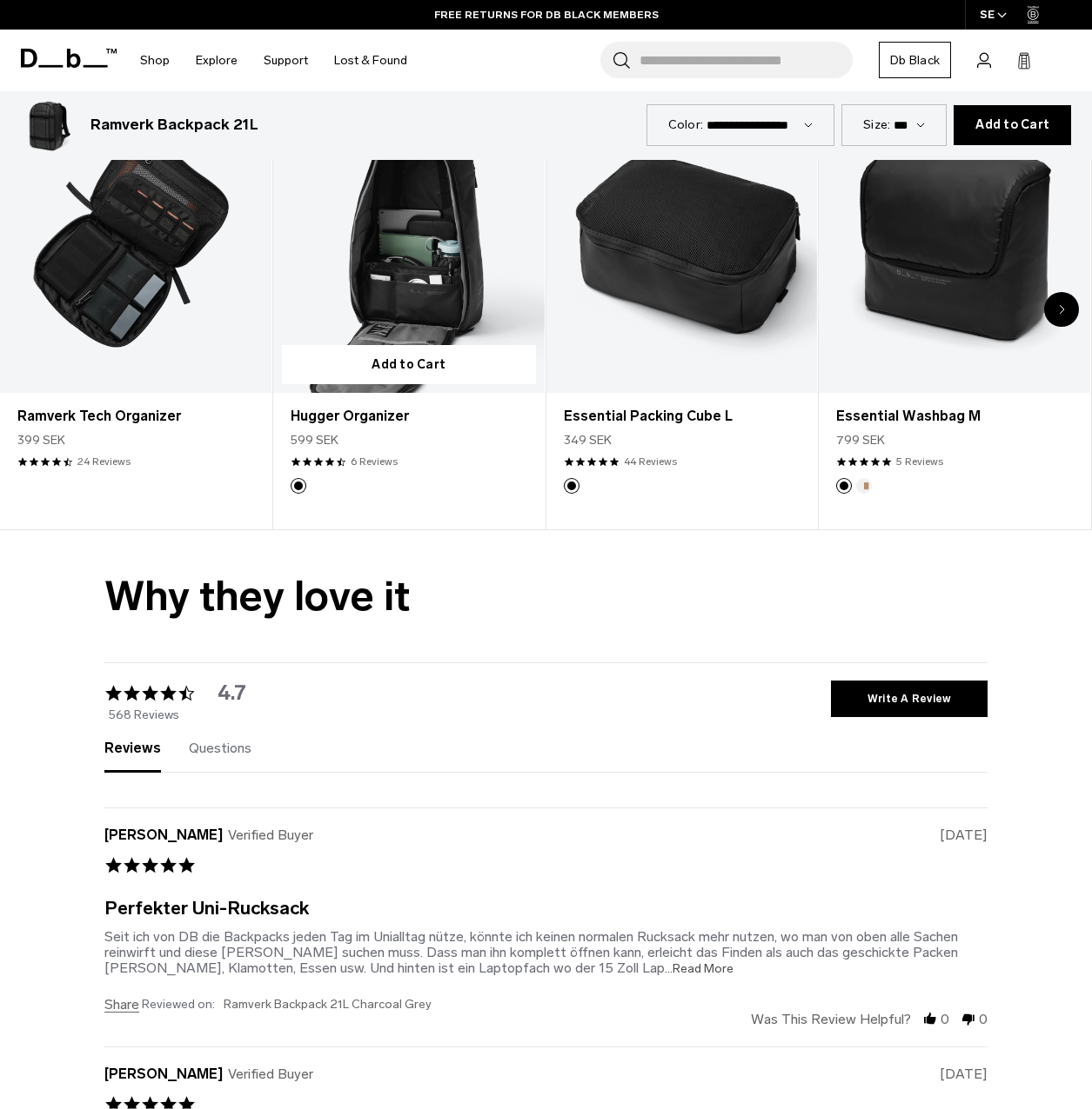
scroll to position [3652, 0]
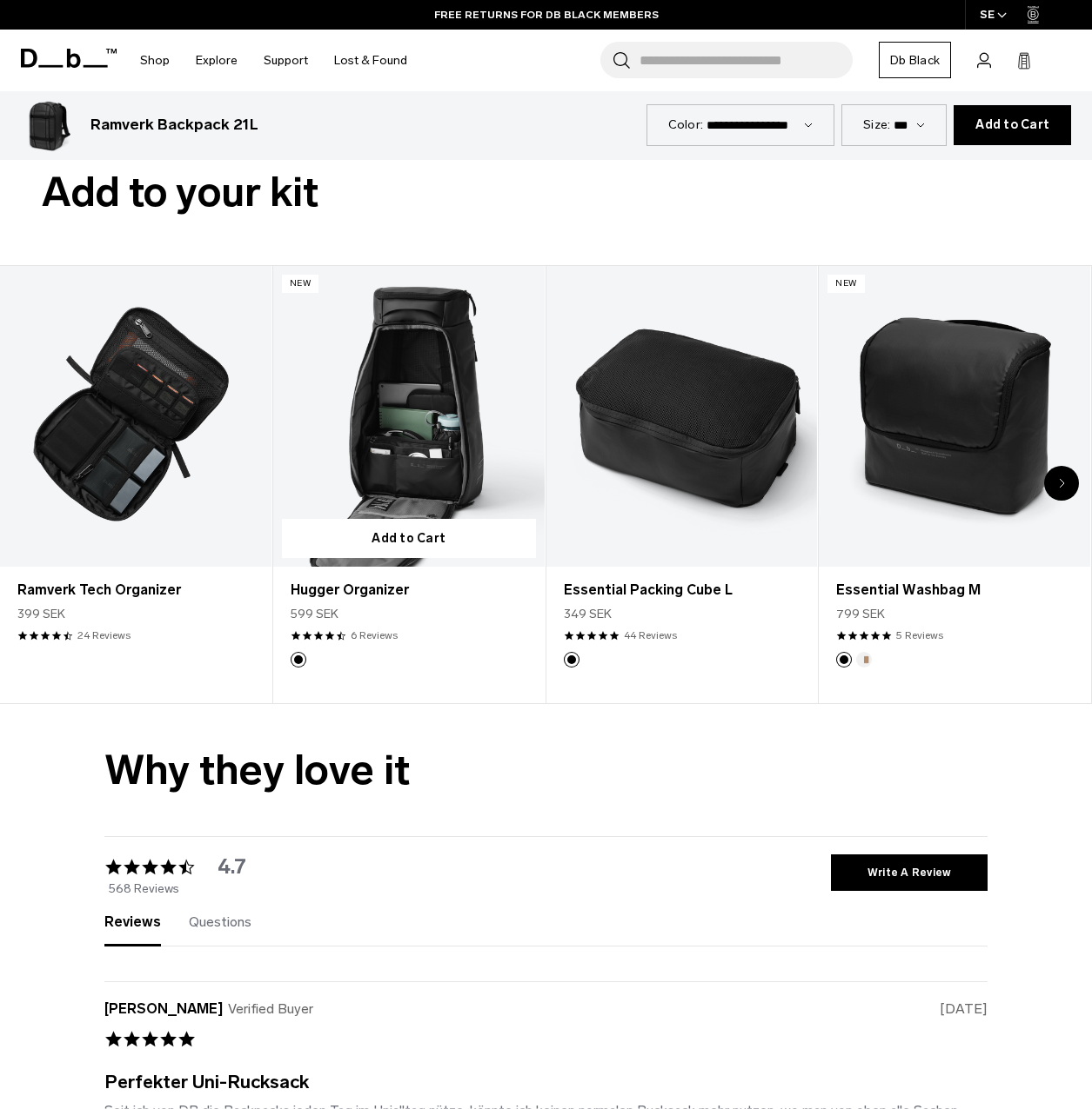
click at [454, 432] on link "Hugger Organizer" at bounding box center [408, 416] width 272 height 301
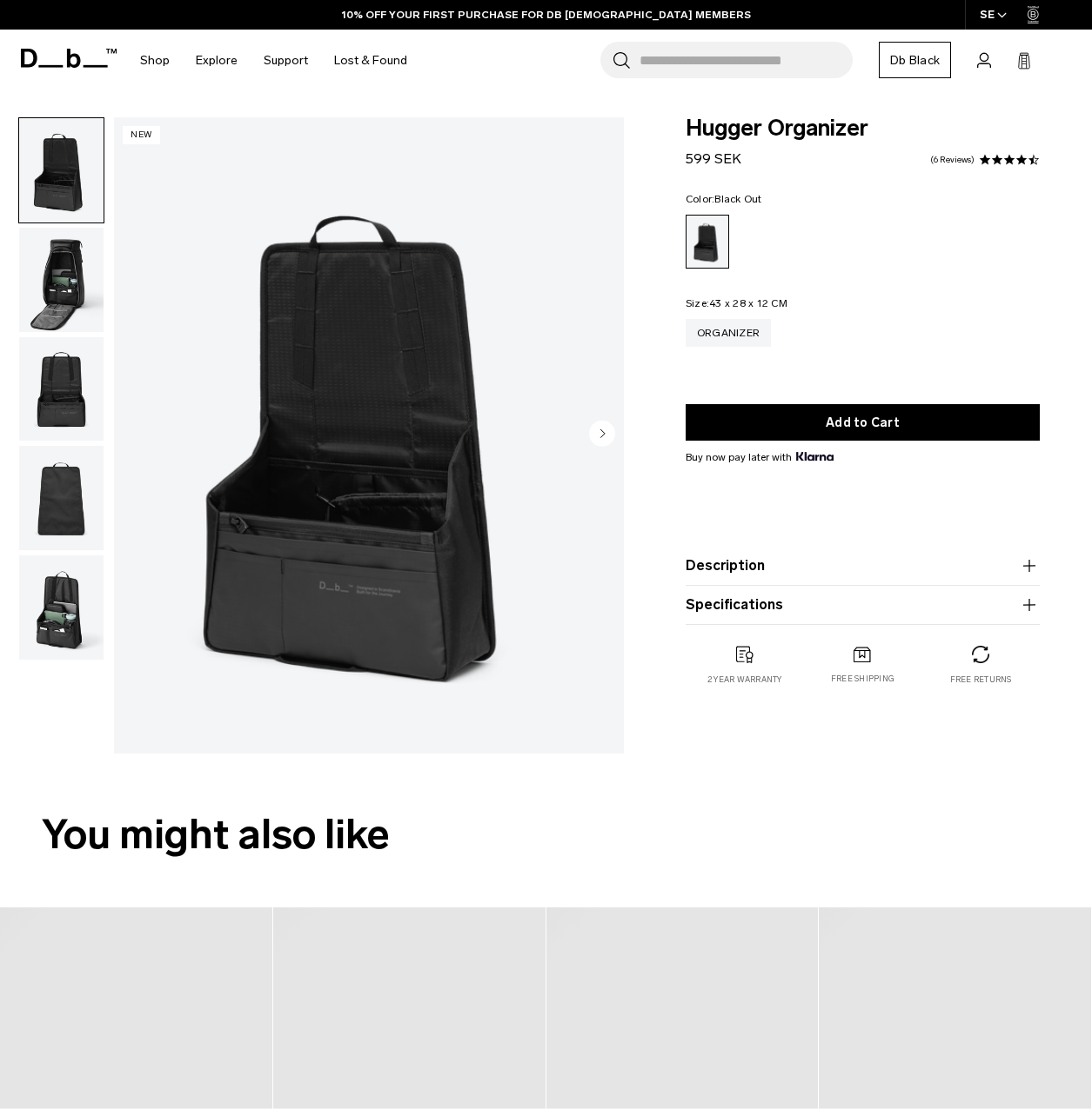
click at [56, 612] on img "button" at bounding box center [61, 608] width 84 height 104
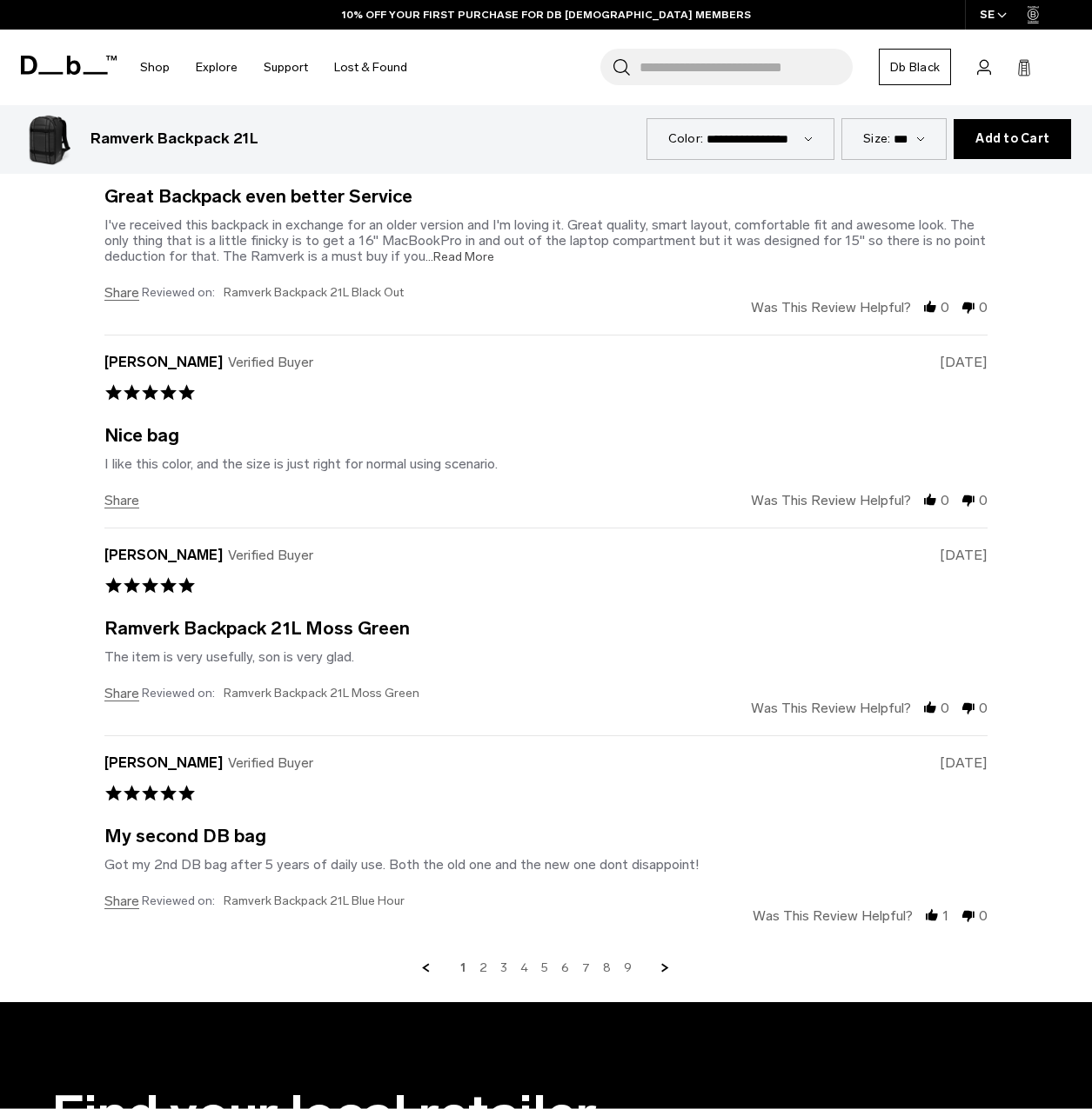
scroll to position [4363, 0]
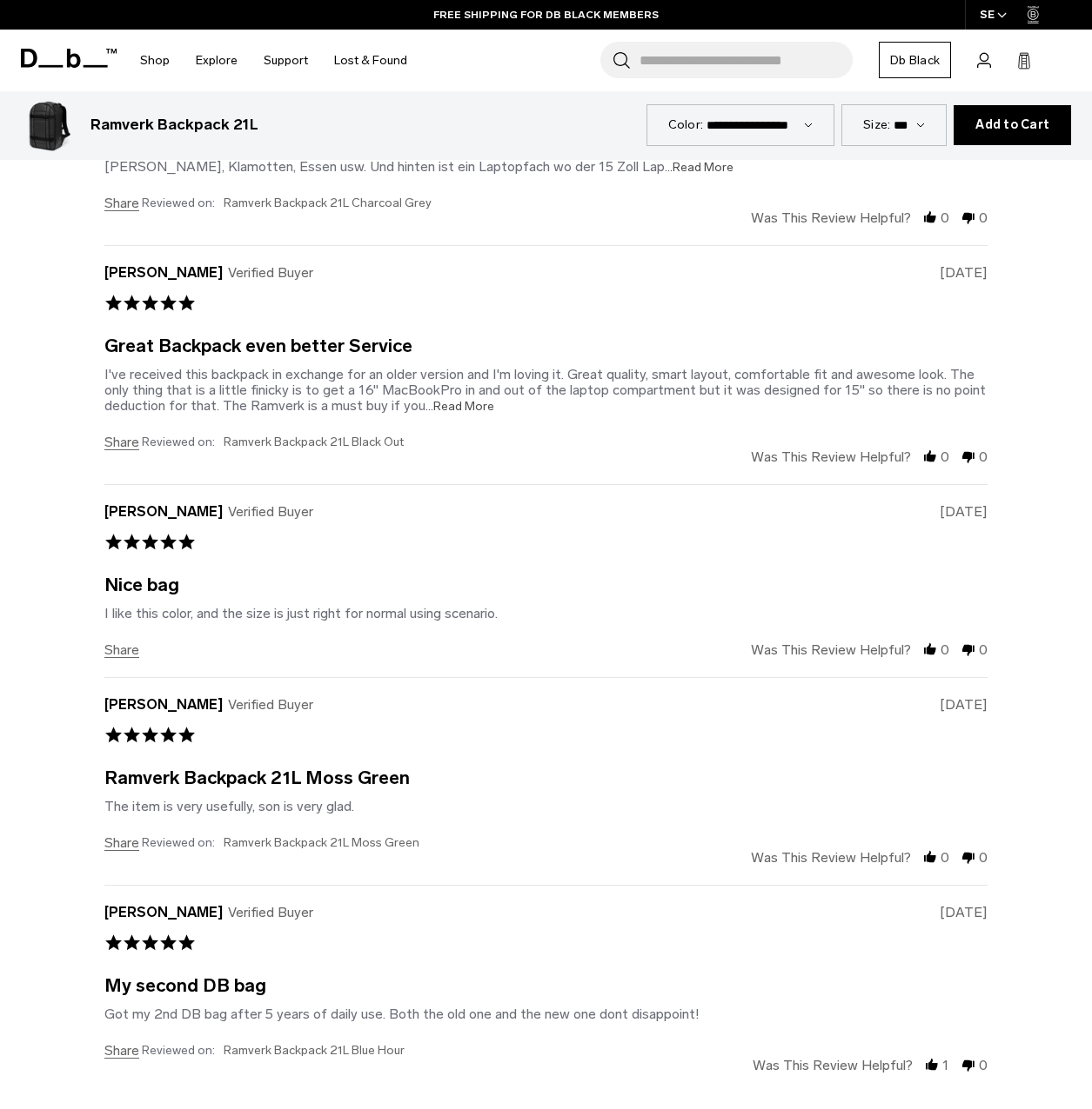
click at [460, 399] on span "...Read More" at bounding box center [459, 406] width 69 height 15
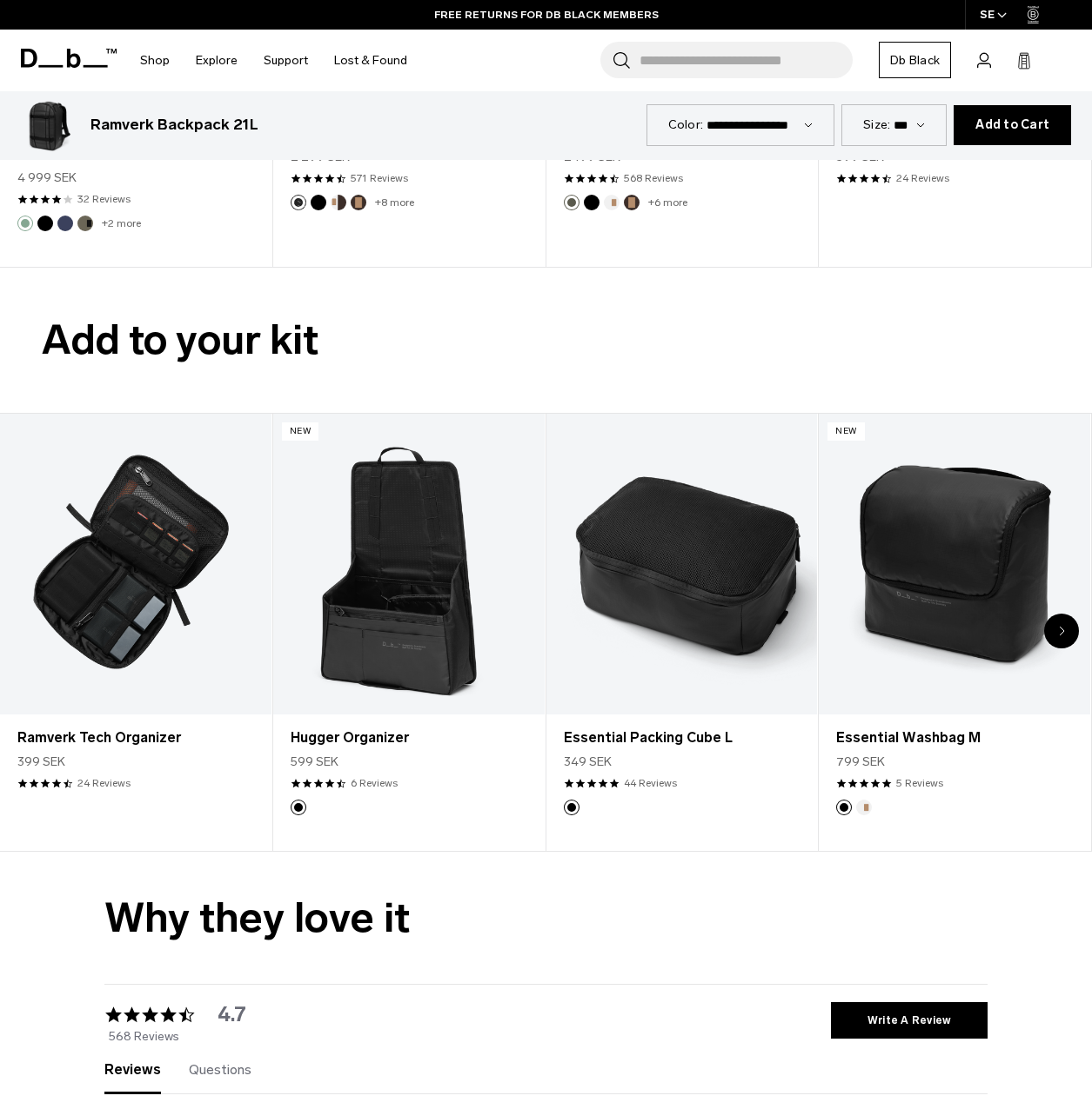
scroll to position [3233, 0]
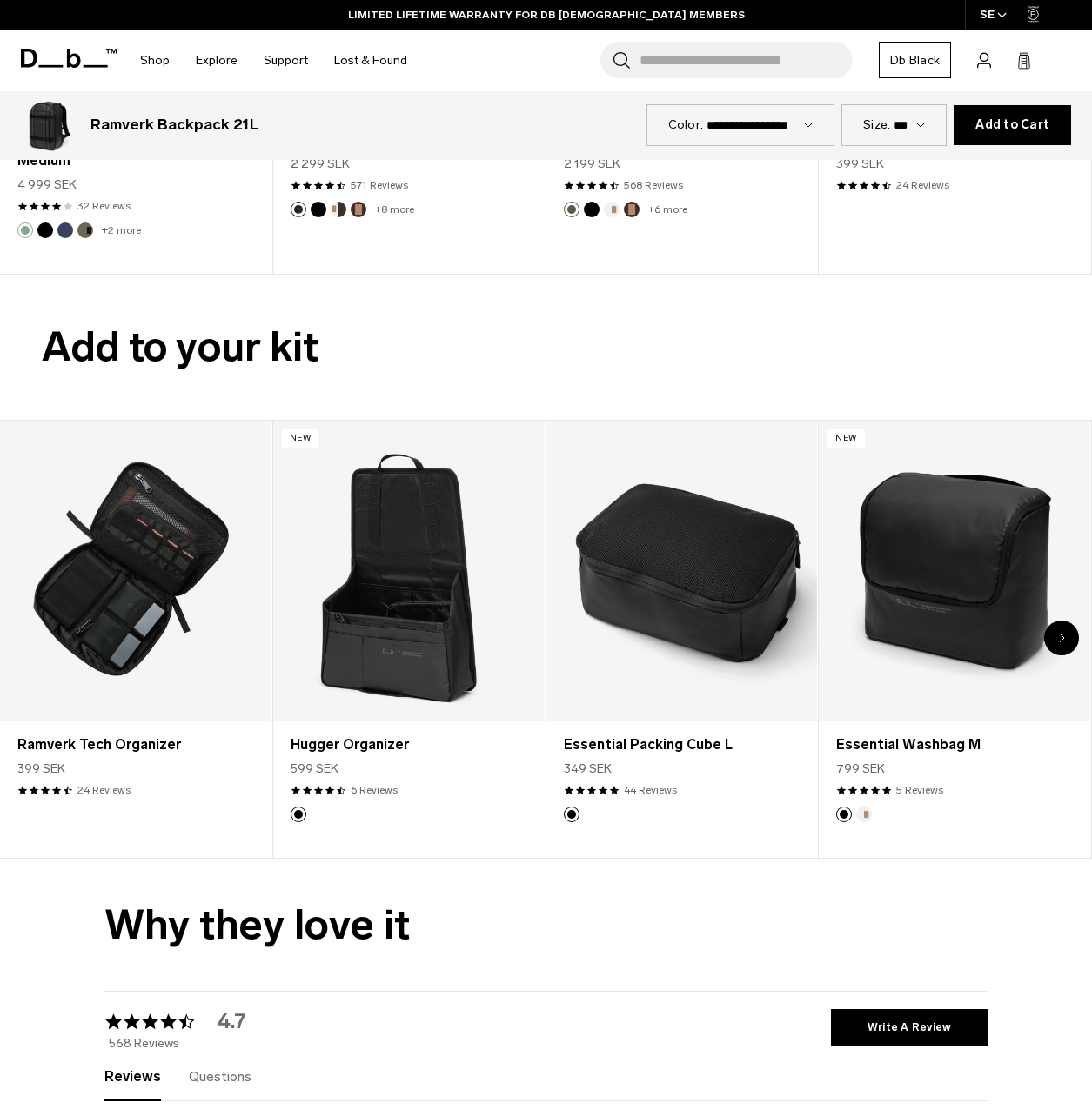
click at [1059, 633] on icon "Next slide" at bounding box center [1061, 638] width 6 height 11
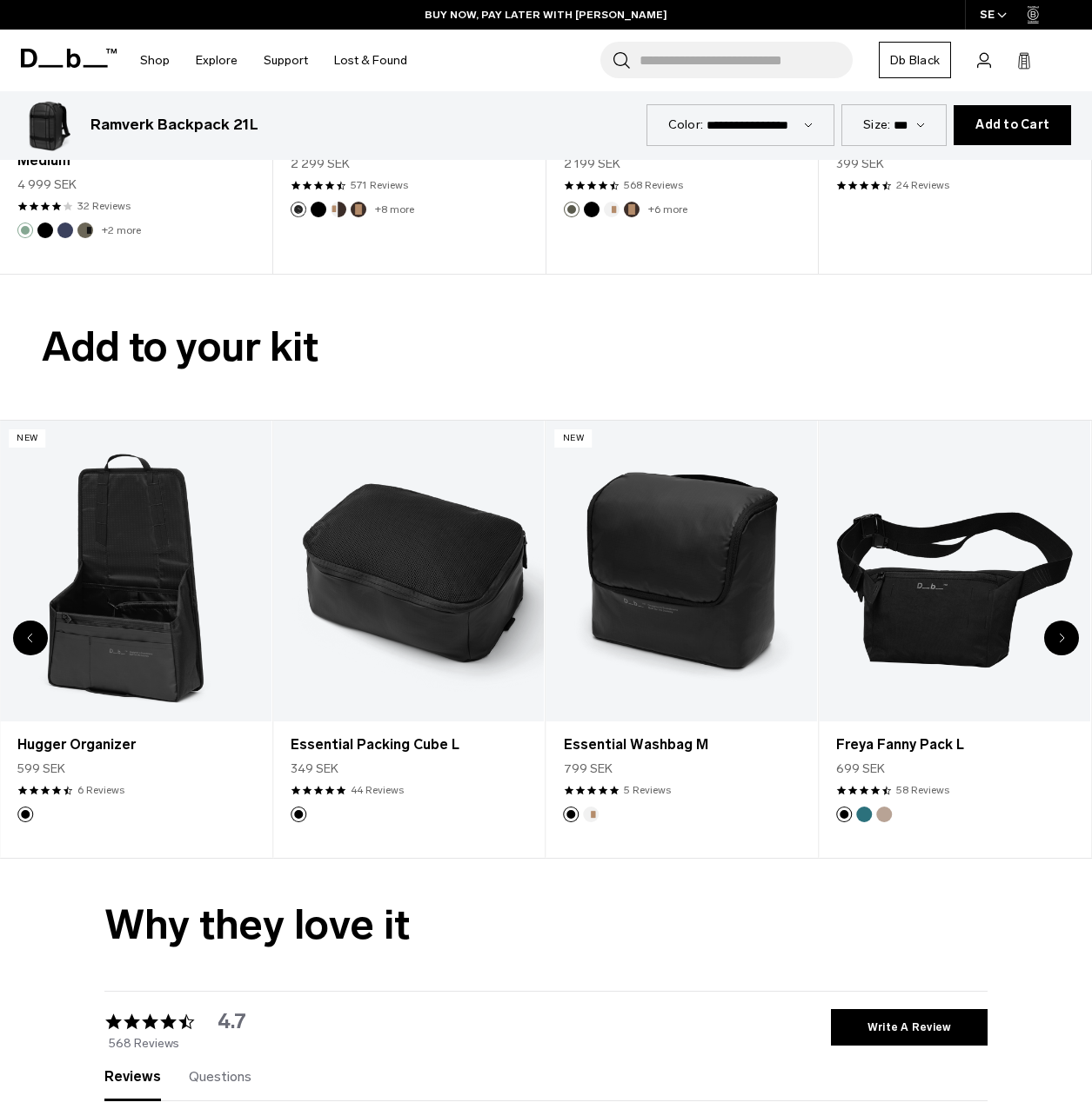
click at [1059, 633] on icon "Next slide" at bounding box center [1061, 638] width 6 height 11
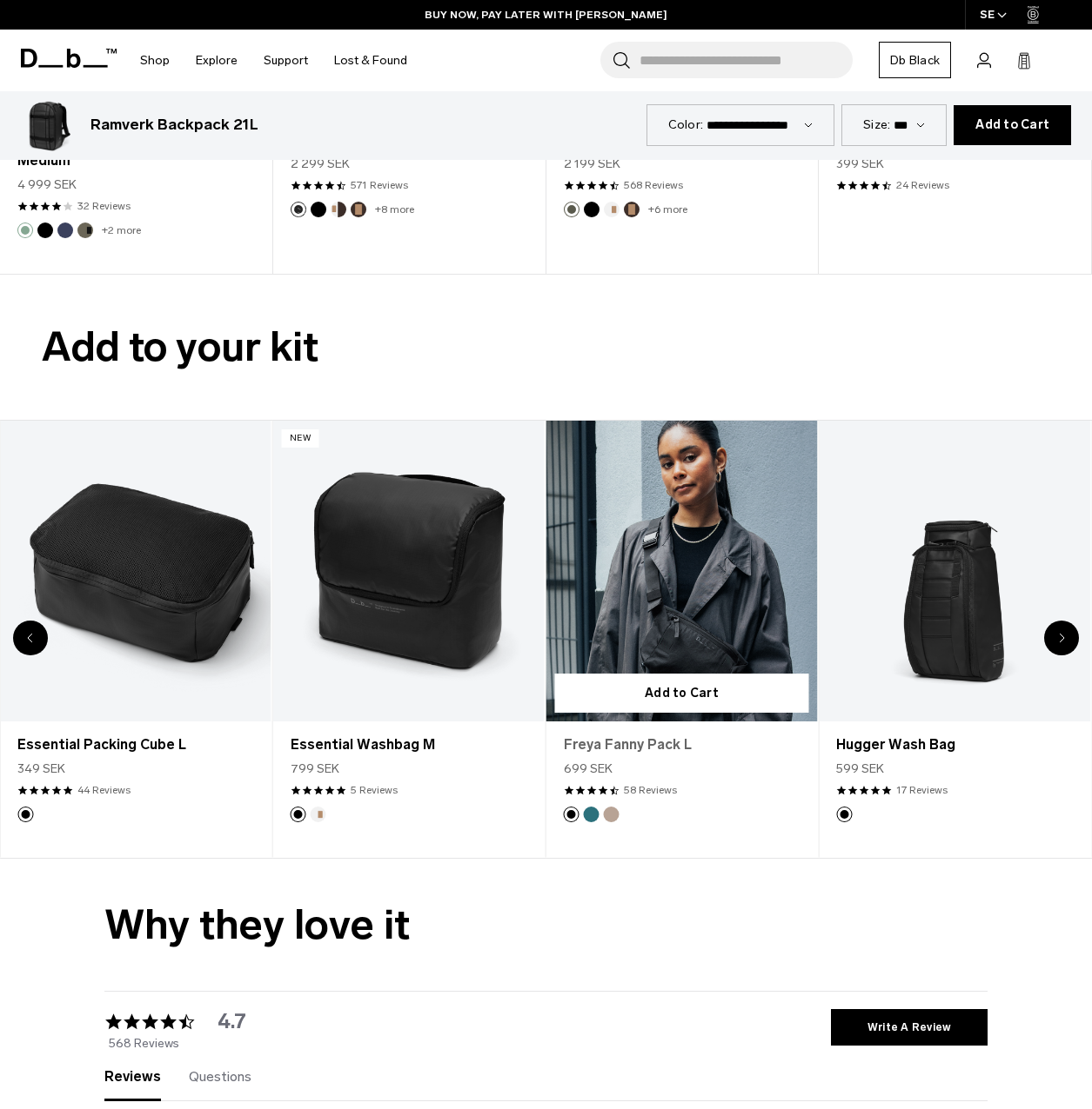
click at [657, 735] on link "Freya Fanny Pack L" at bounding box center [682, 745] width 237 height 21
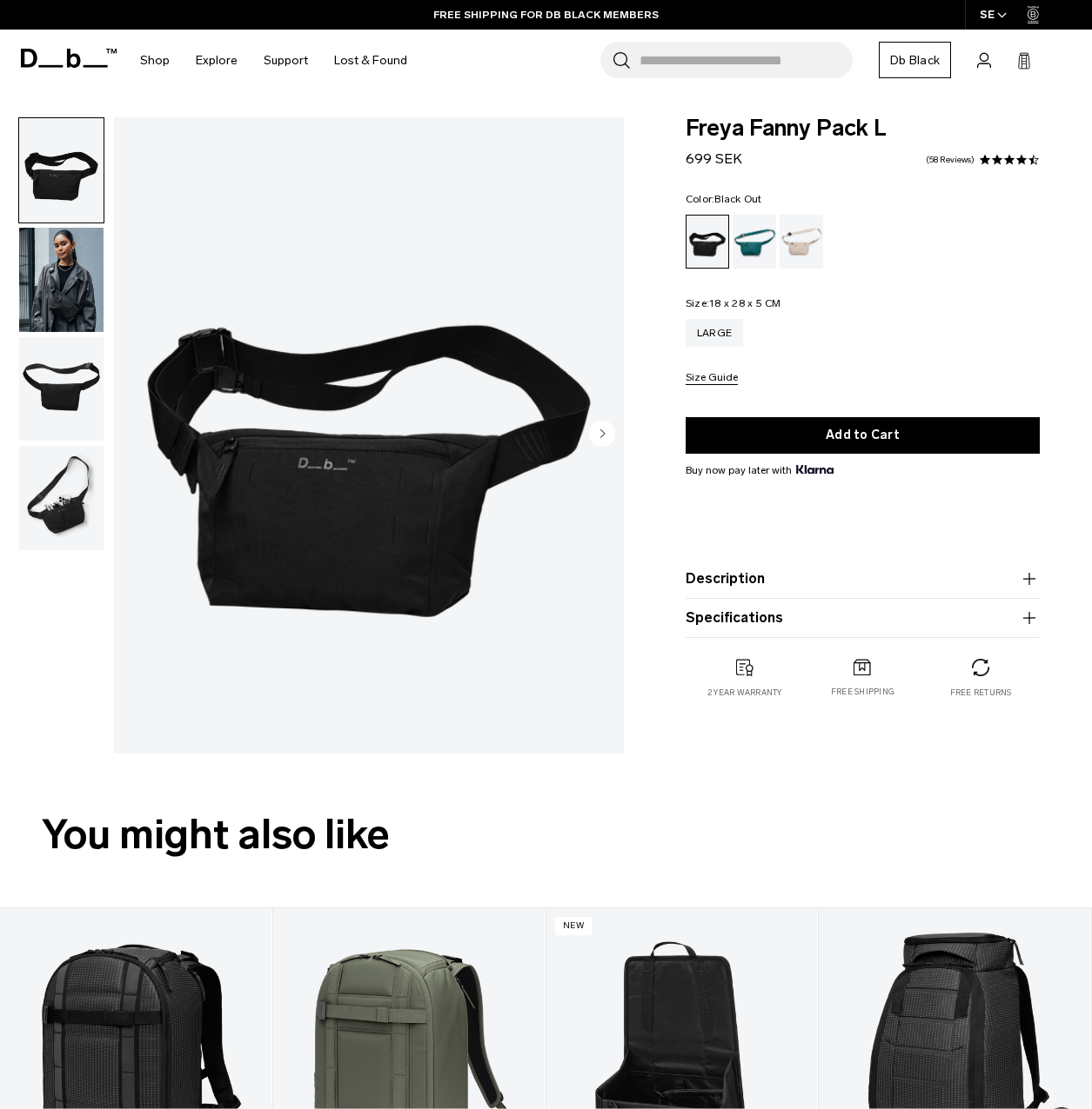
click at [57, 288] on img "button" at bounding box center [61, 280] width 84 height 104
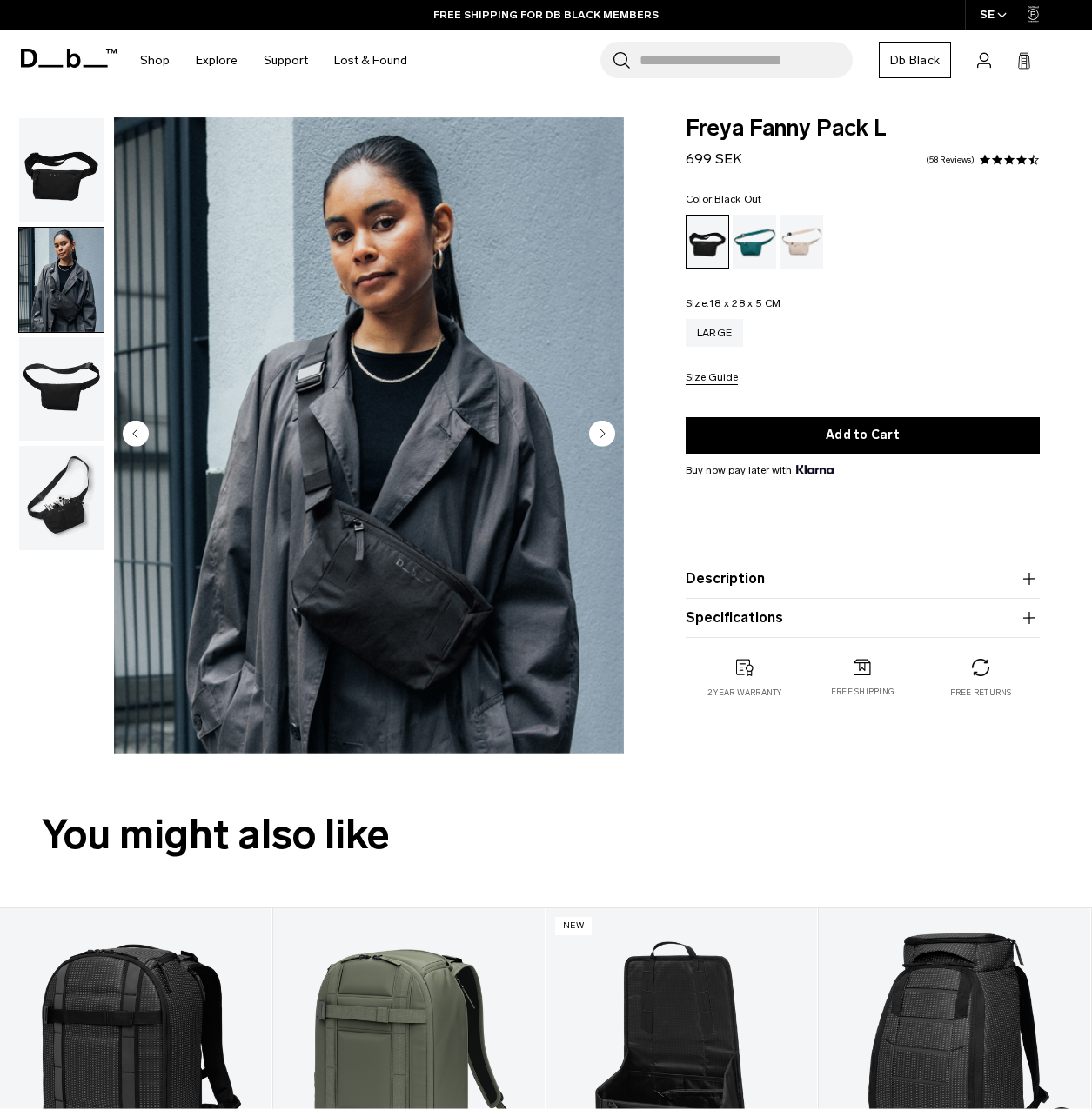
click at [64, 361] on img "button" at bounding box center [61, 390] width 84 height 104
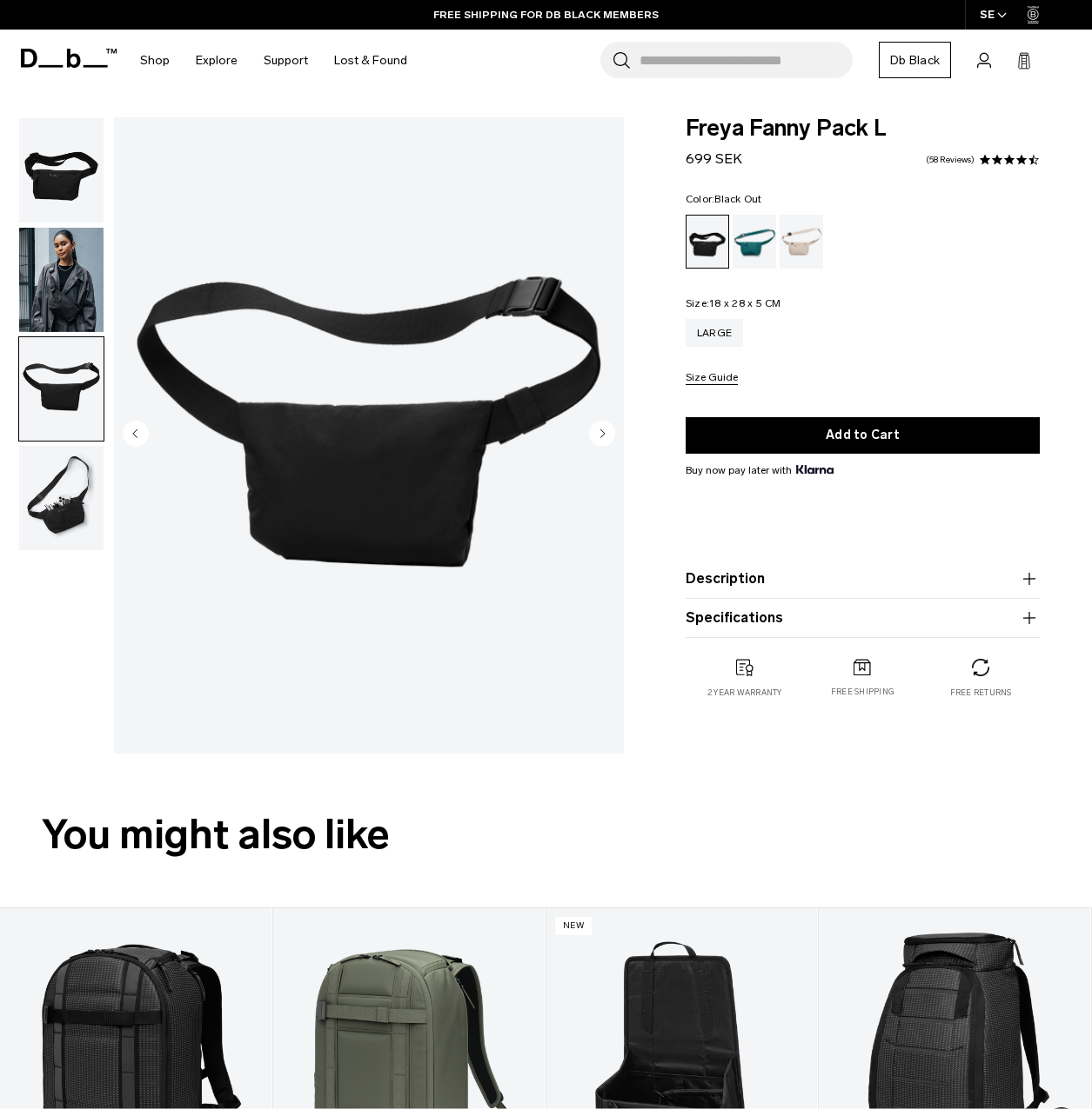
click at [65, 470] on img "button" at bounding box center [61, 498] width 84 height 104
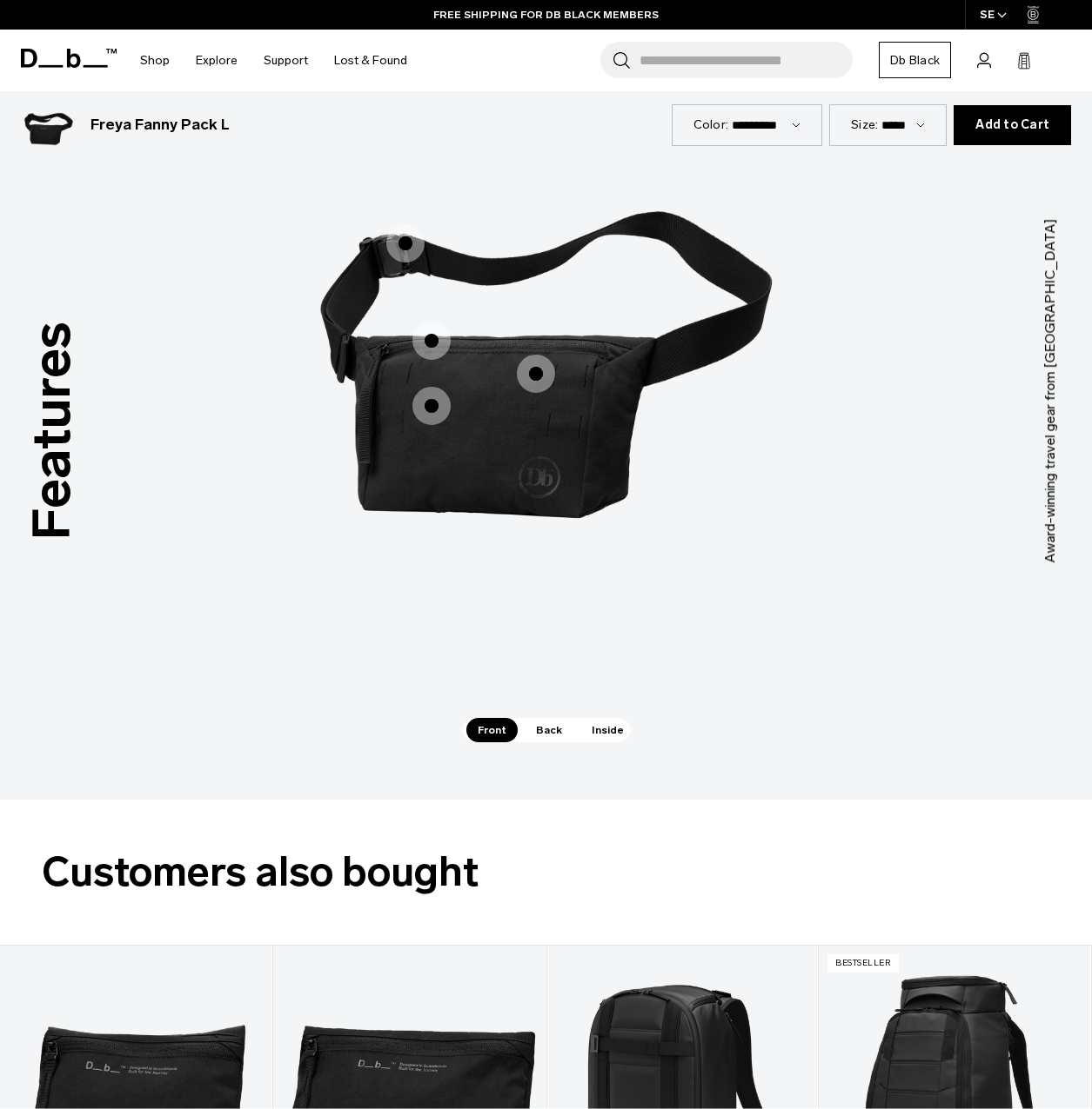
scroll to position [1912, 0]
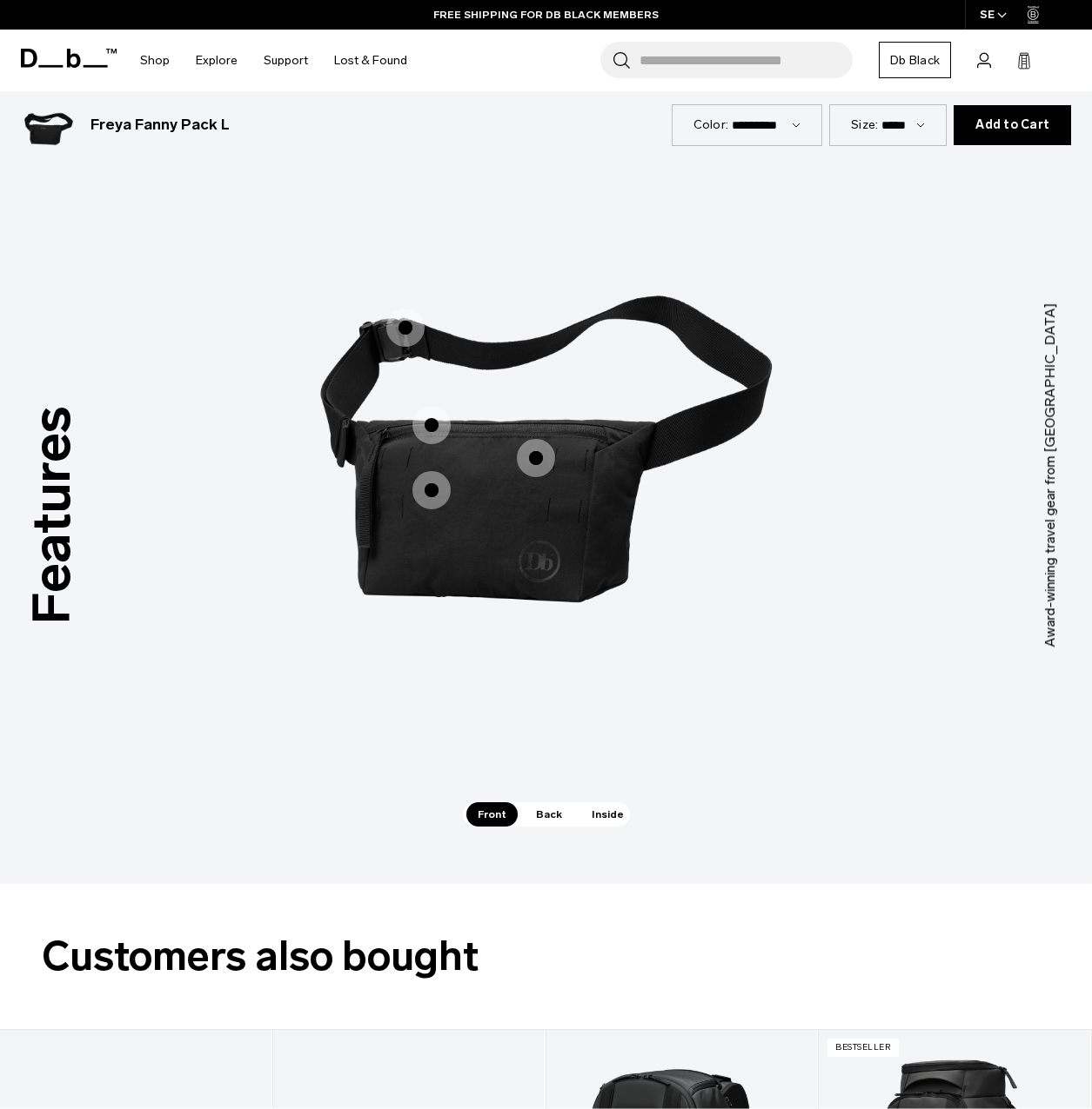
click at [542, 803] on span "Back" at bounding box center [548, 814] width 48 height 24
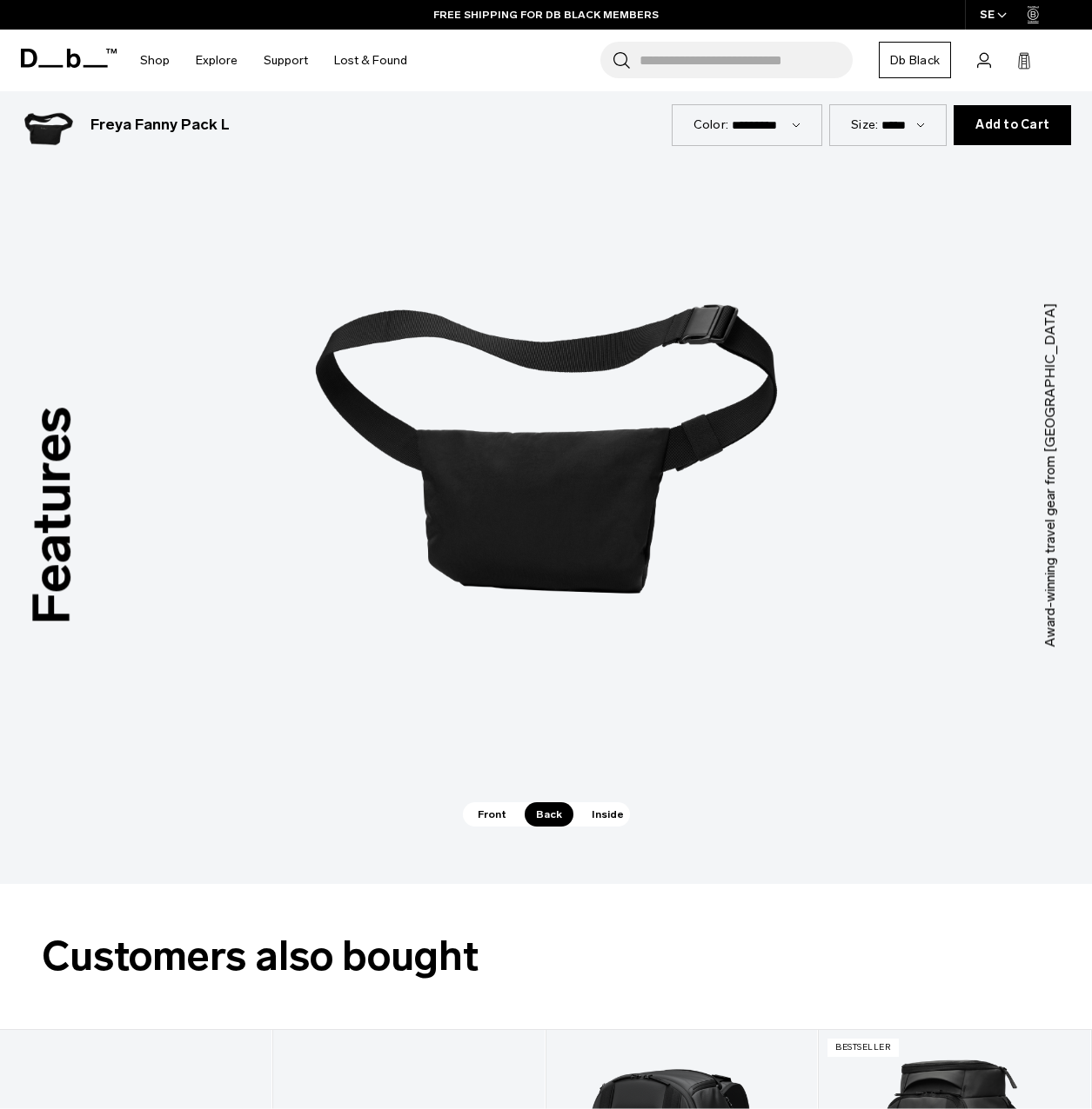
click at [603, 803] on span "Inside" at bounding box center [607, 814] width 55 height 24
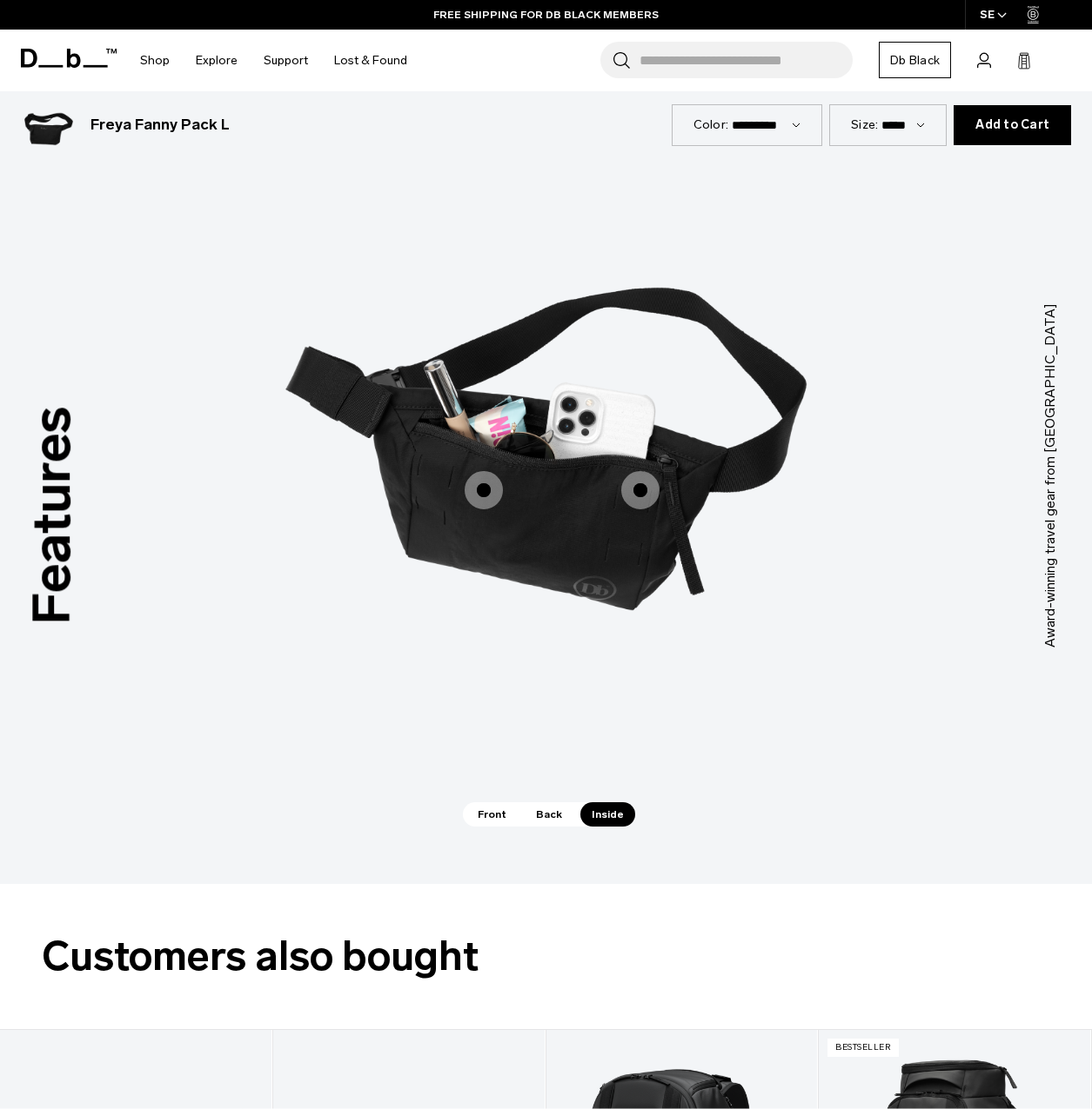
click at [489, 803] on span "Front" at bounding box center [491, 814] width 51 height 24
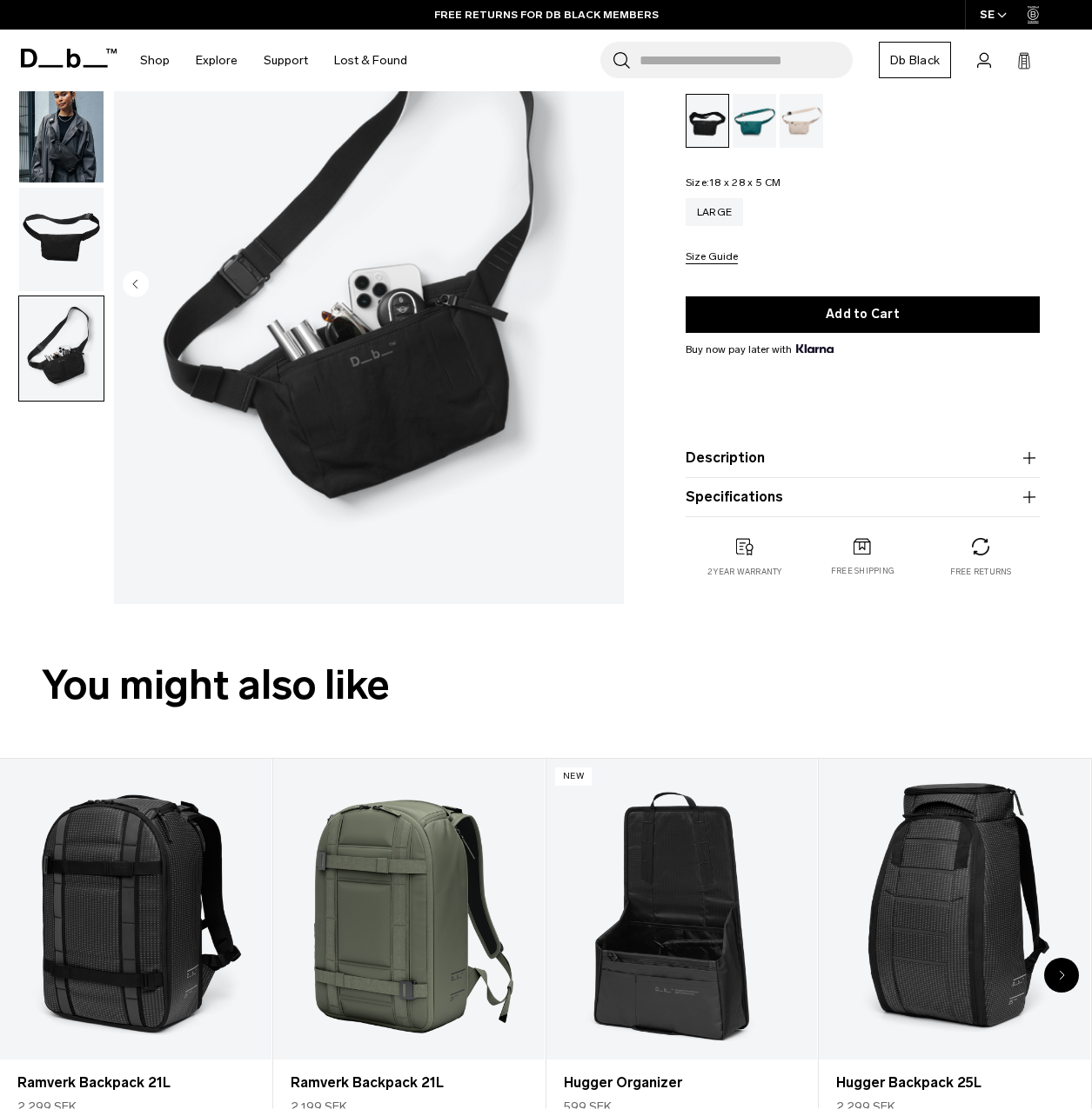
scroll to position [0, 0]
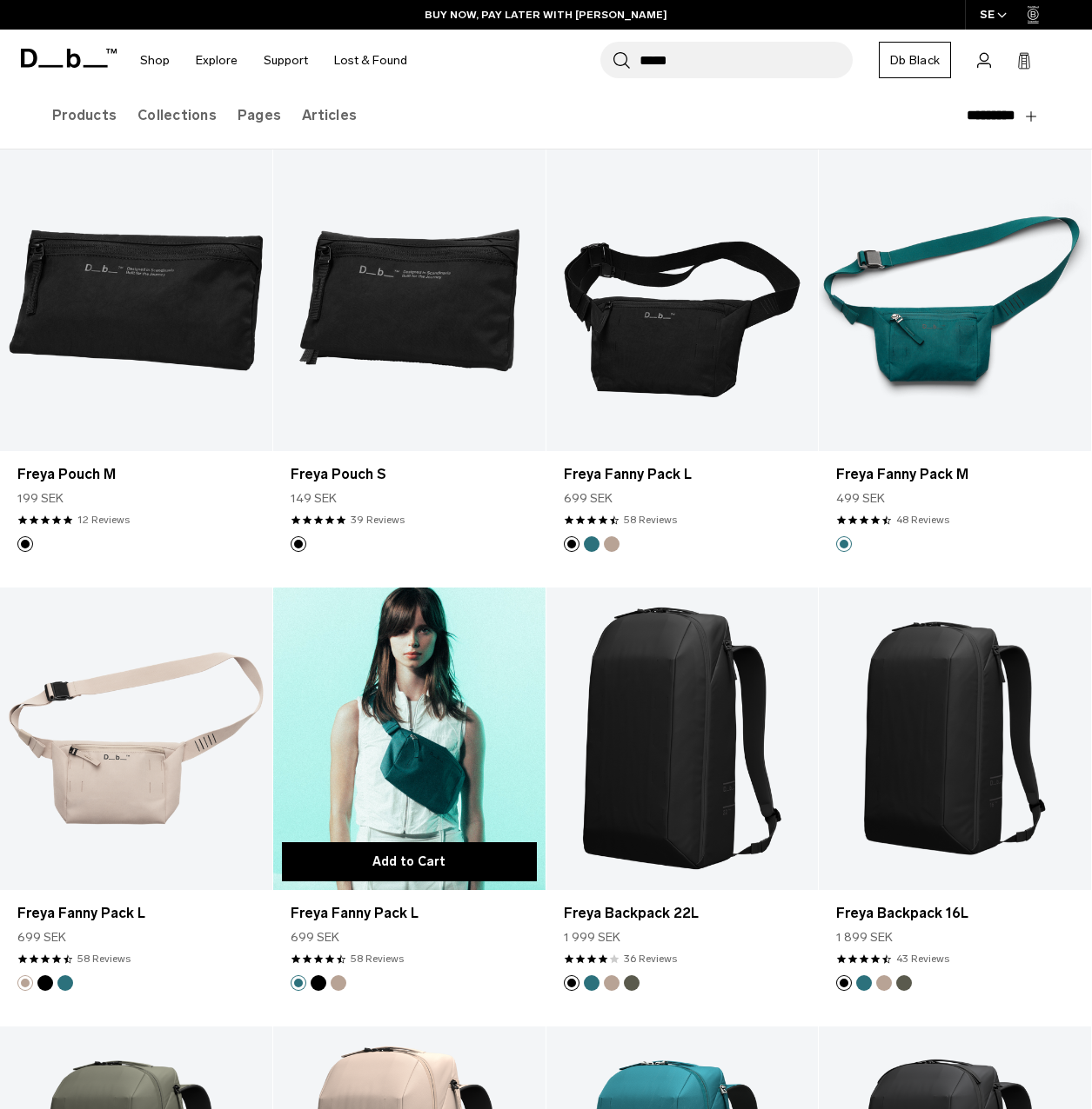
scroll to position [174, 0]
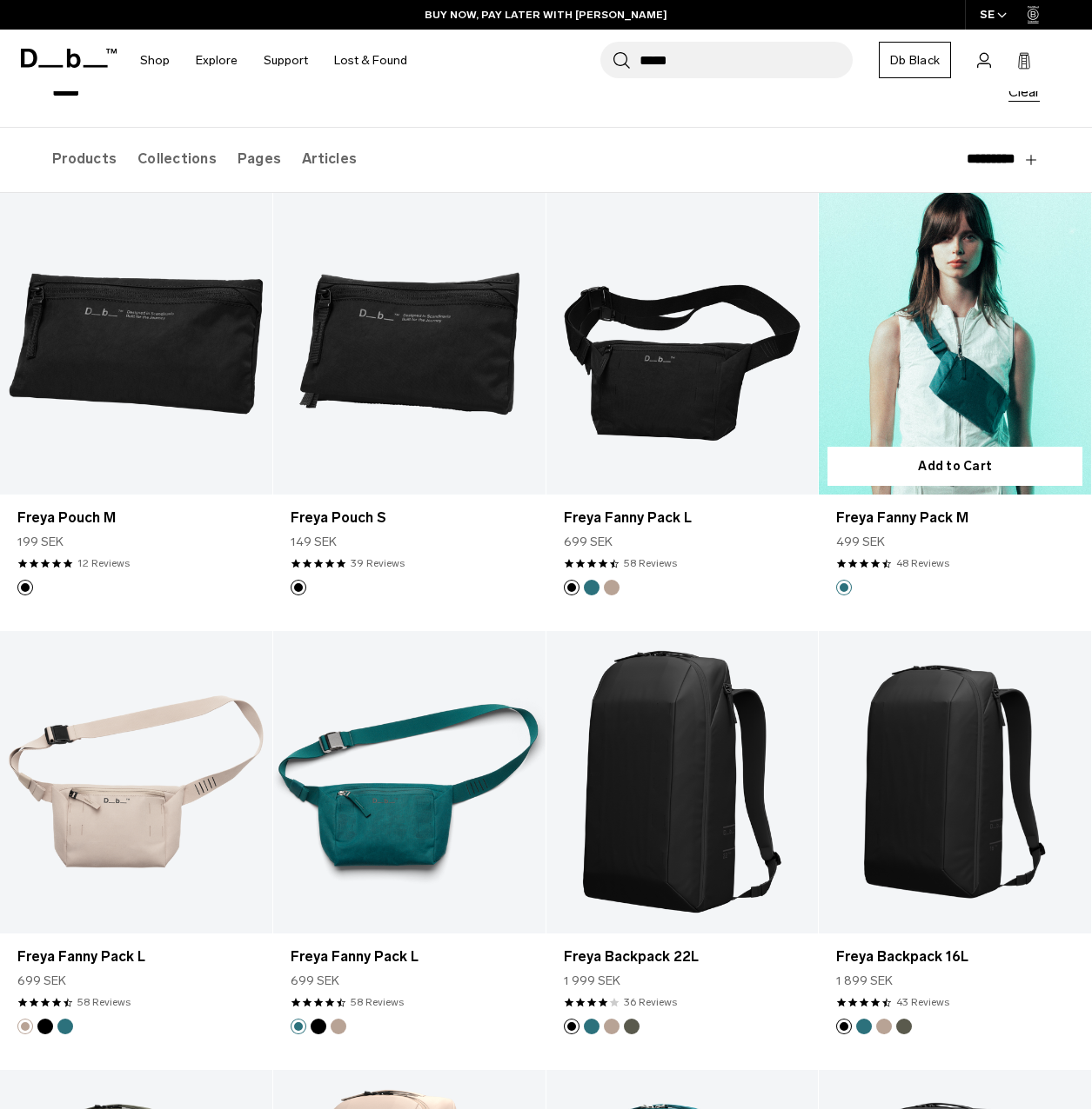
click at [902, 385] on link "Freya Fanny Pack M" at bounding box center [954, 344] width 272 height 303
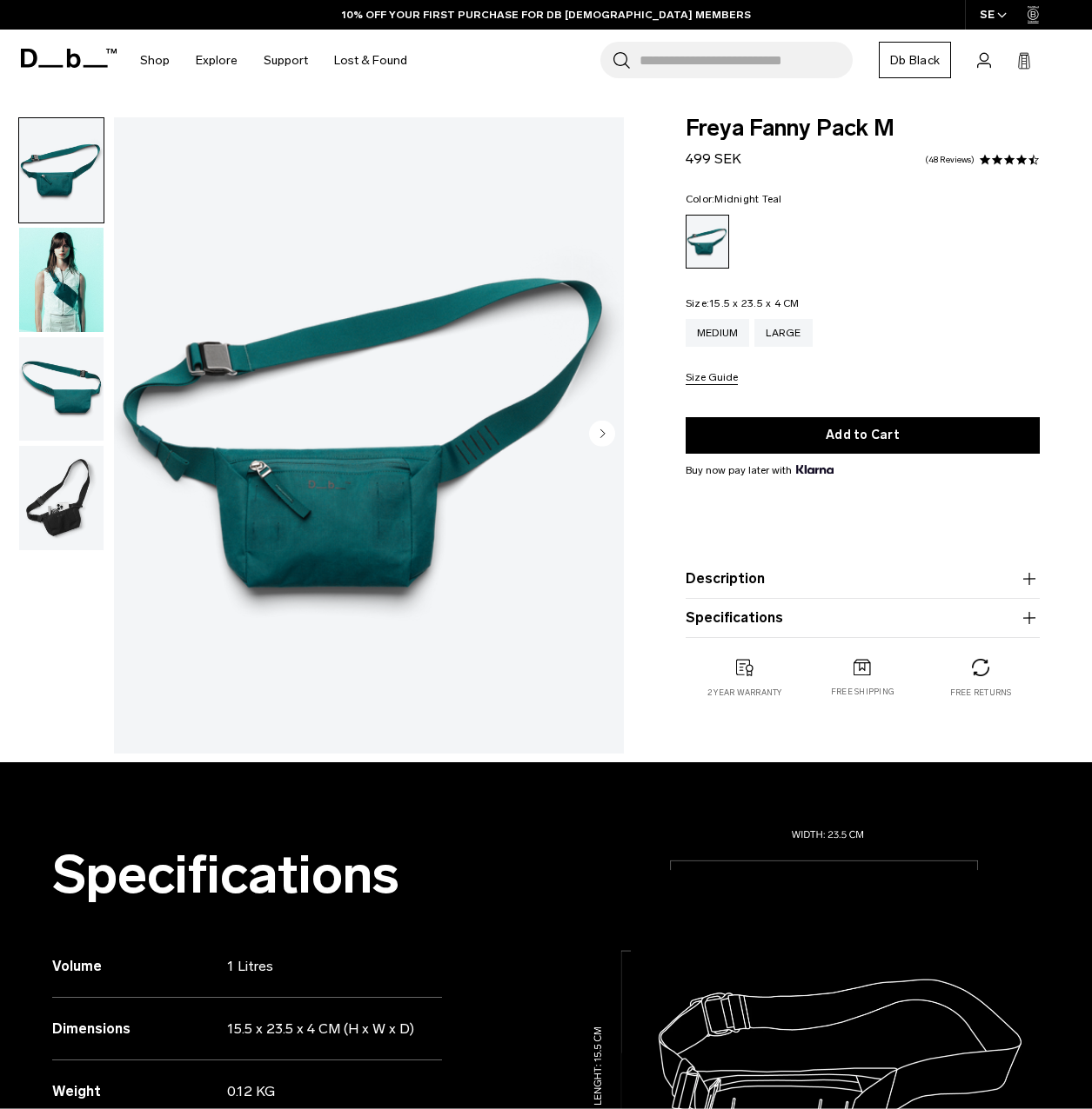
click at [51, 285] on img "button" at bounding box center [61, 280] width 84 height 104
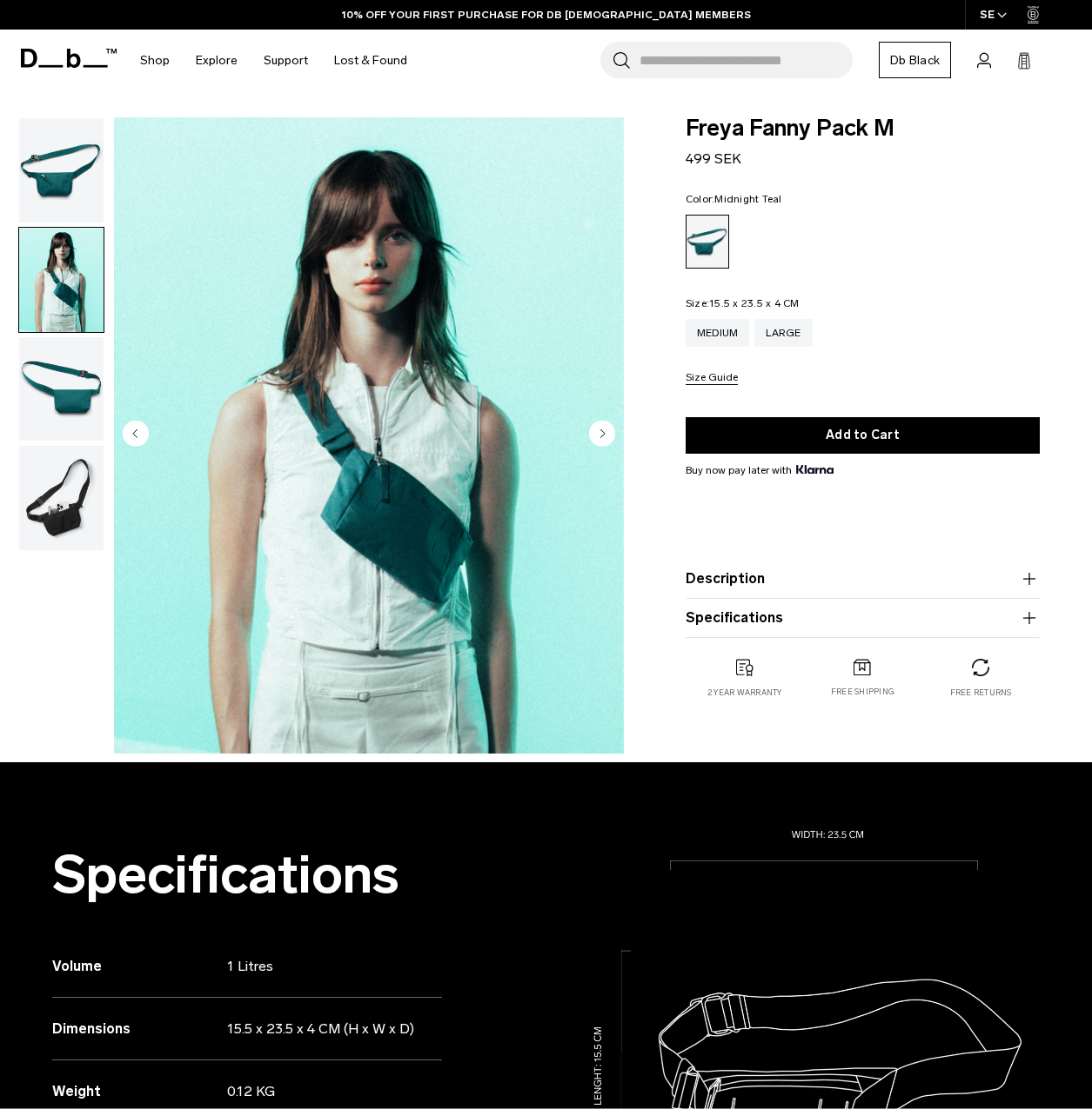
click at [60, 377] on img "button" at bounding box center [61, 390] width 84 height 104
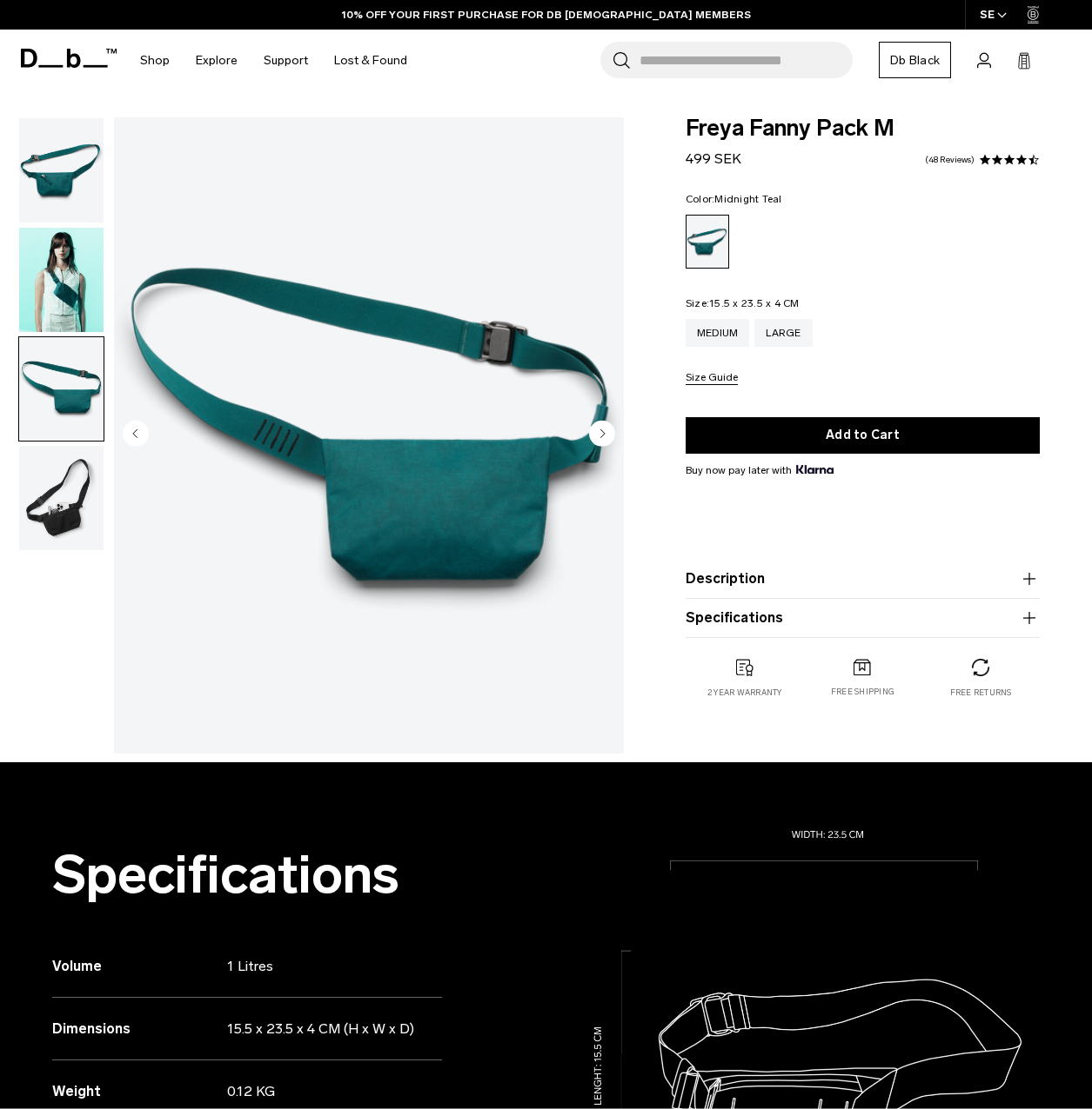
click at [50, 492] on img "button" at bounding box center [61, 498] width 84 height 104
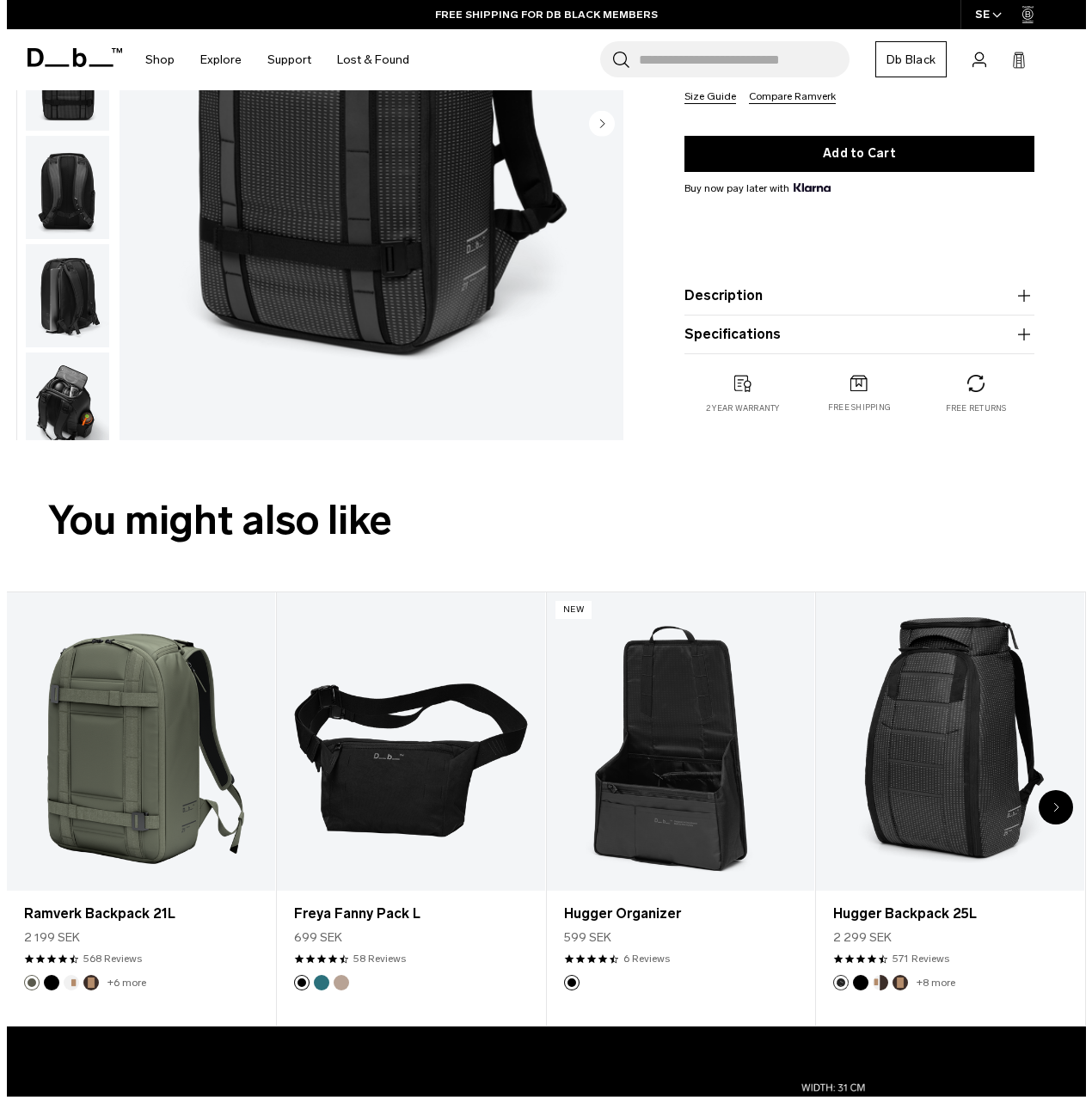
scroll to position [87, 0]
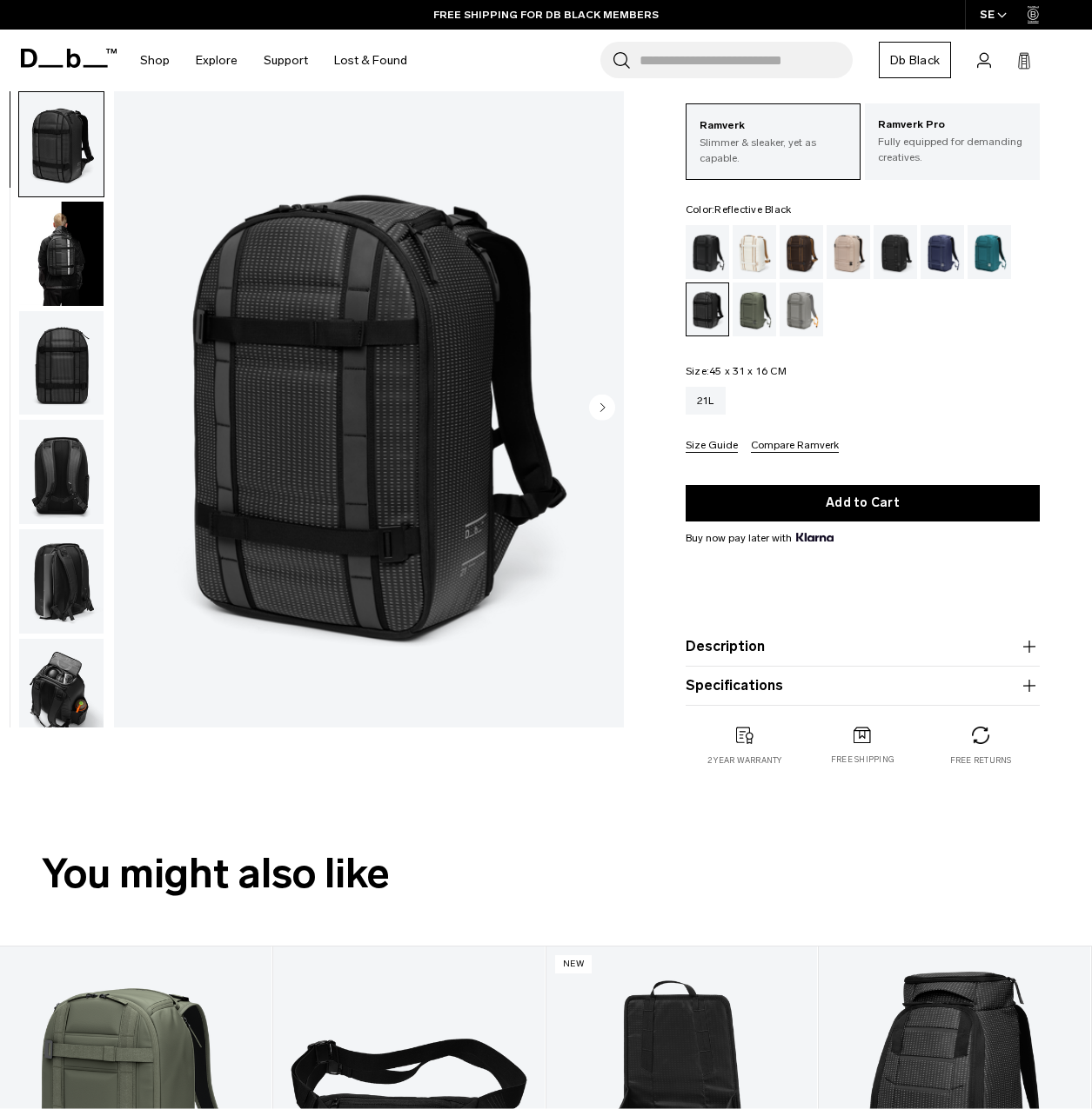
click at [719, 443] on button "Size Guide" at bounding box center [712, 446] width 52 height 13
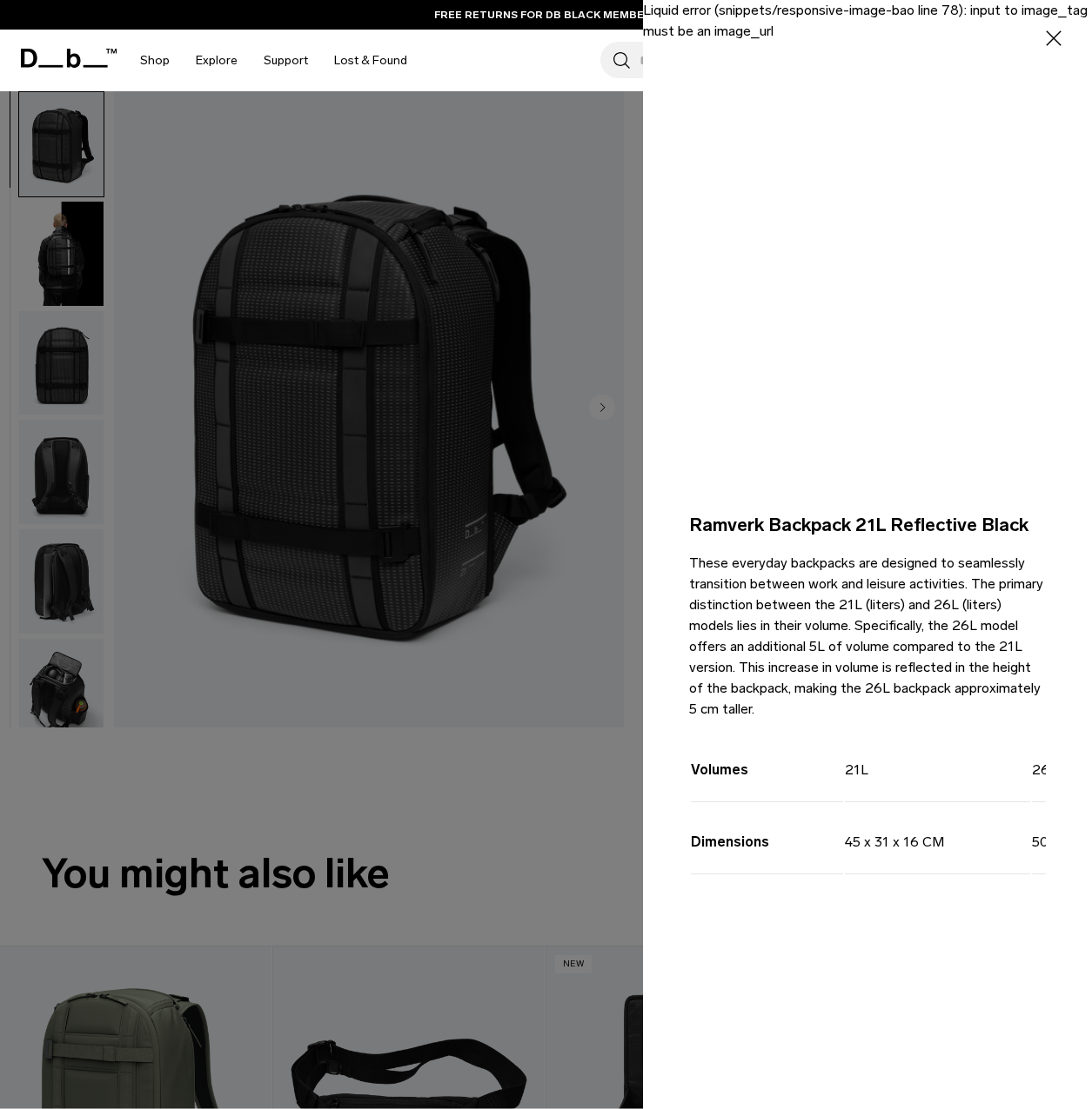
click at [1057, 26] on icon "button" at bounding box center [1053, 39] width 25 height 25
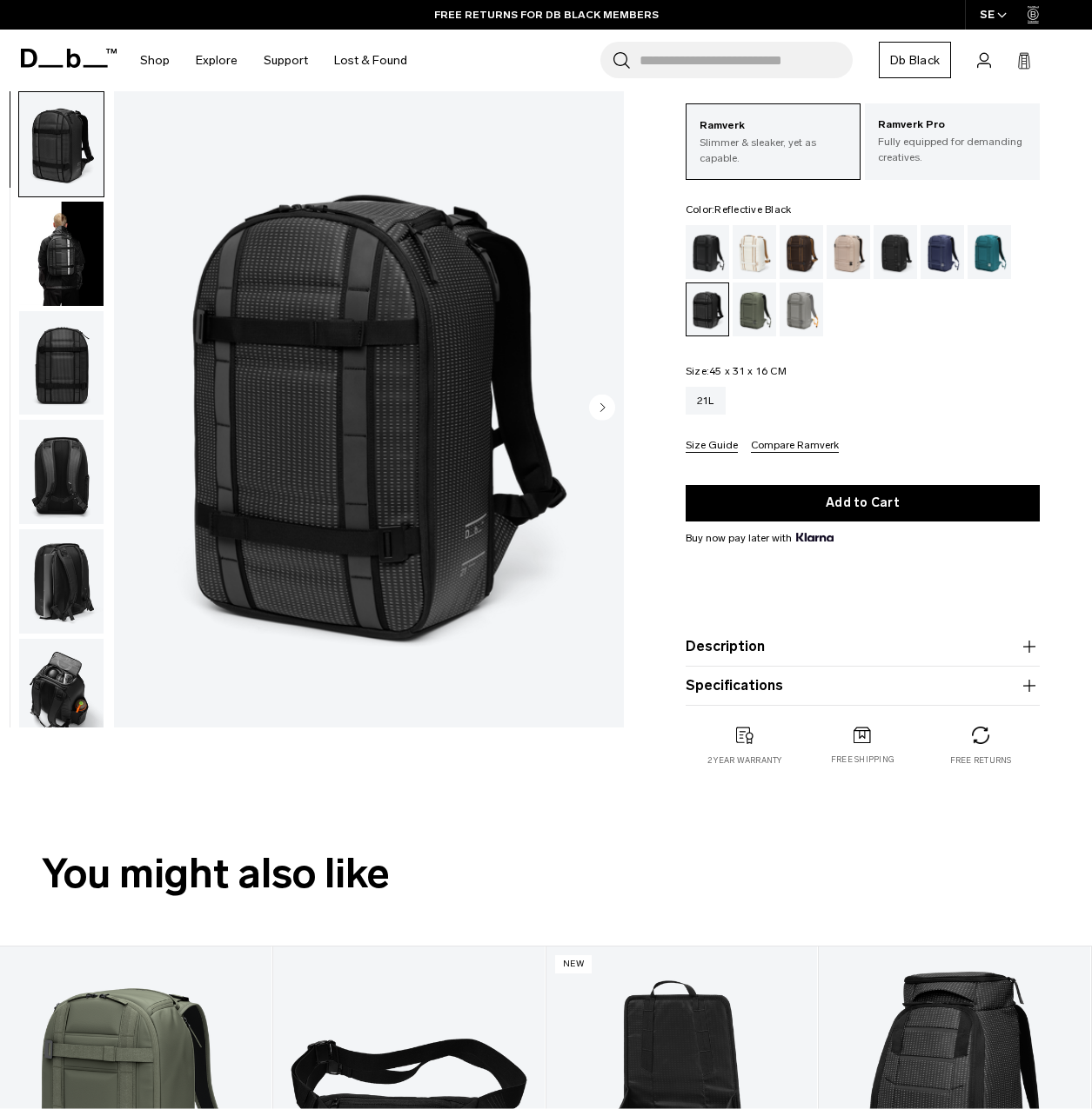
click at [807, 445] on button "Compare Ramverk" at bounding box center [794, 446] width 88 height 13
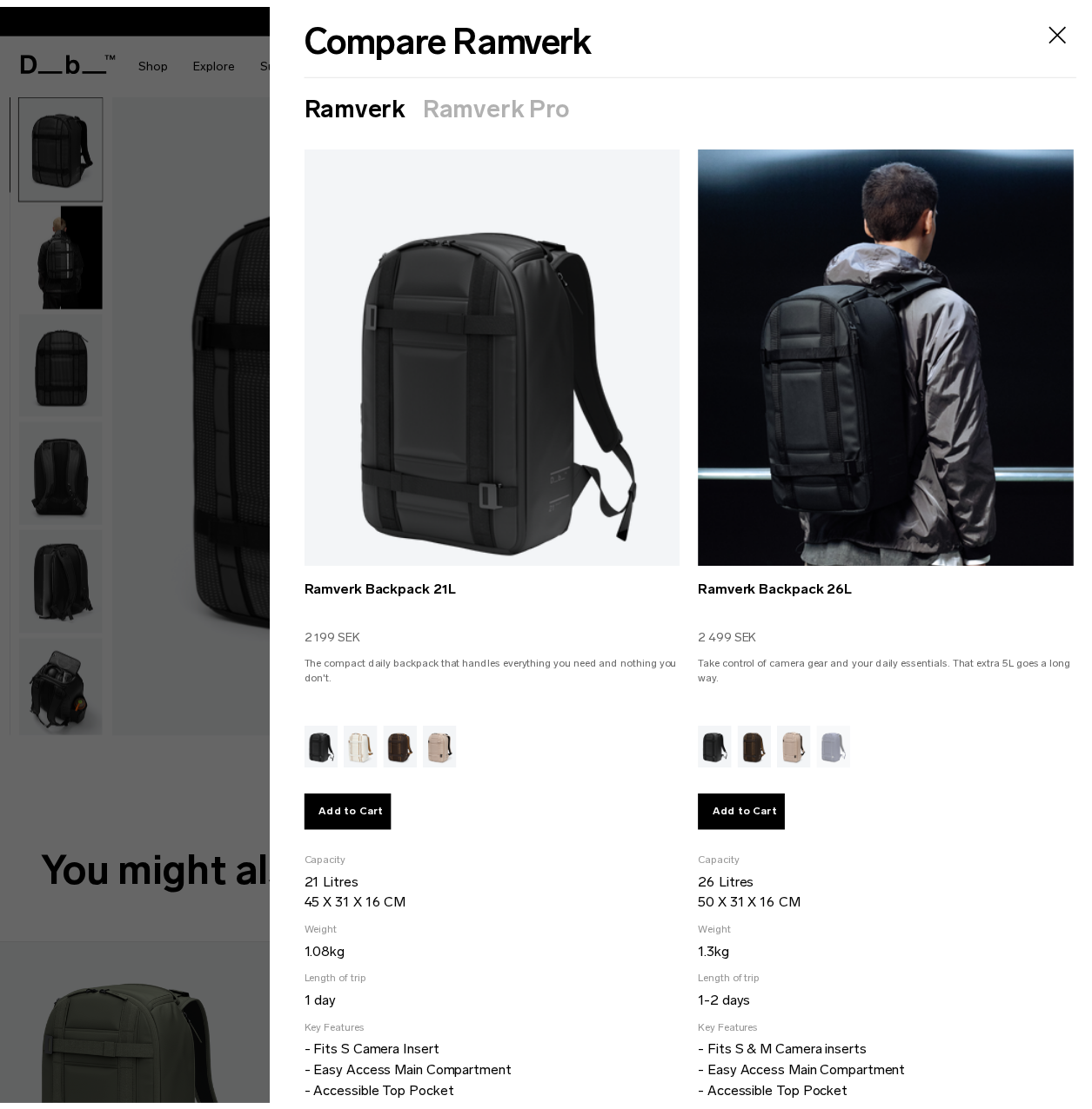
scroll to position [0, 0]
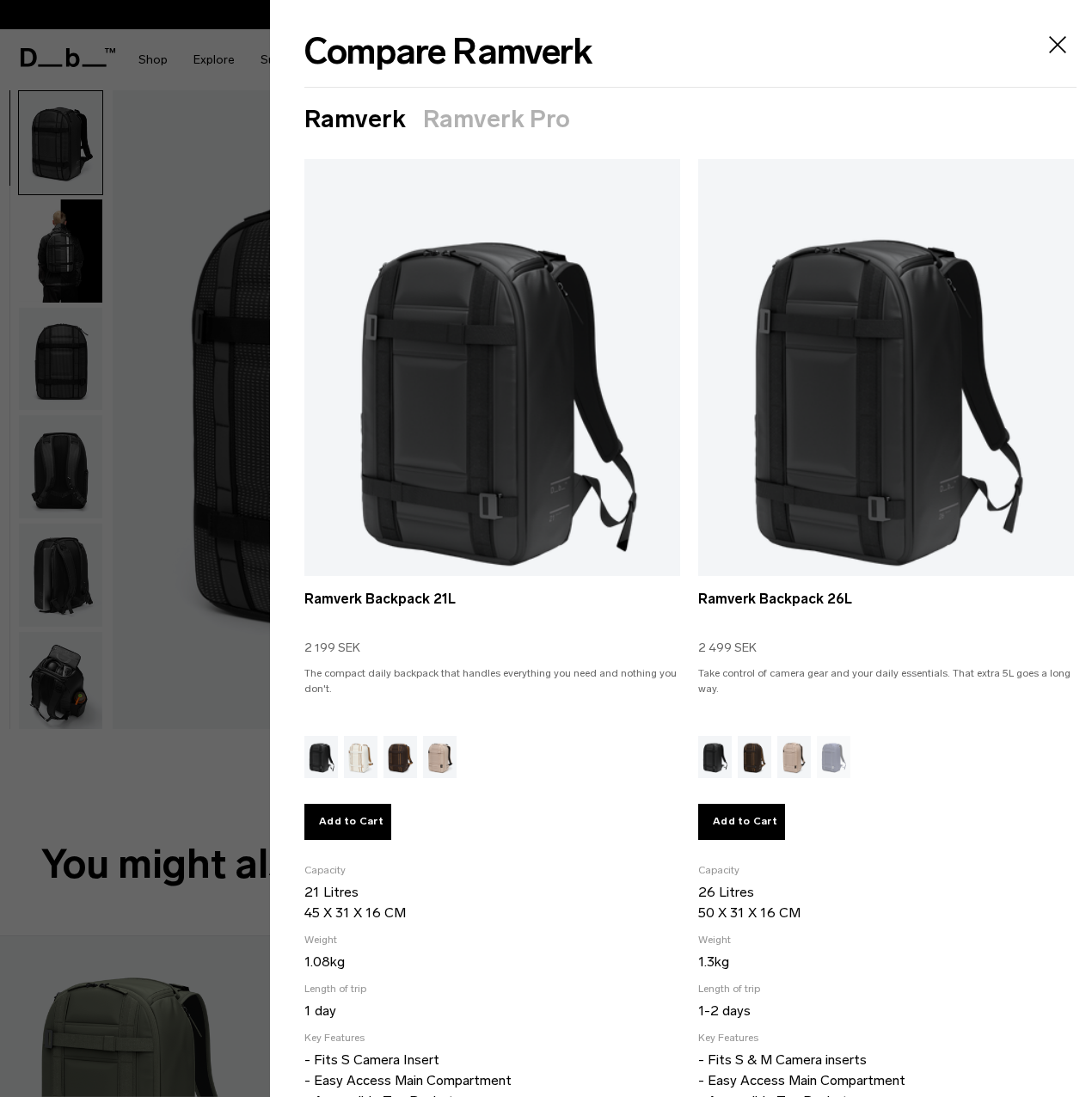
click at [1054, 48] on icon "Close" at bounding box center [1058, 44] width 28 height 28
